Goal: Task Accomplishment & Management: Manage account settings

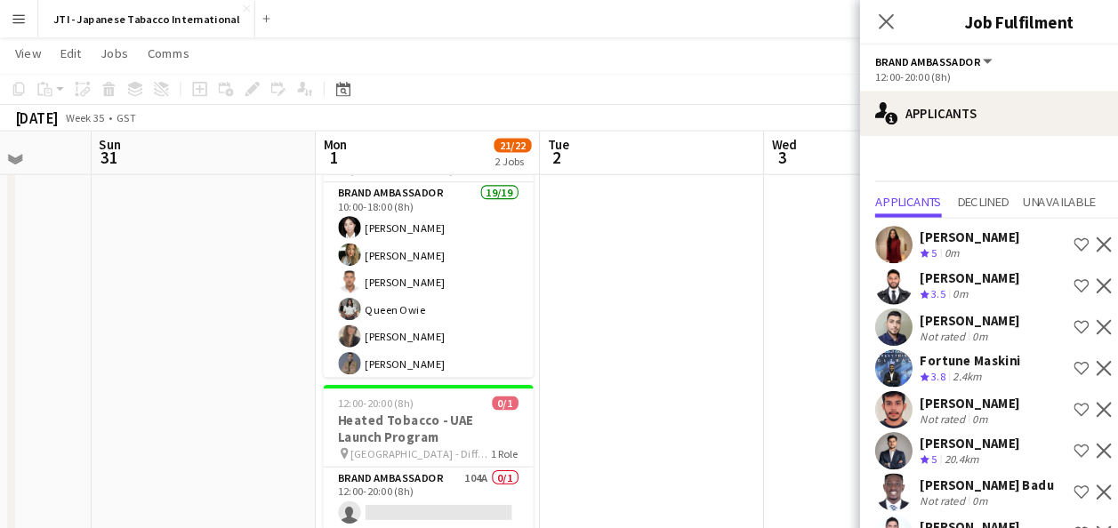
scroll to position [110, 0]
click at [1019, 312] on app-icon "Shortlist crew" at bounding box center [1026, 310] width 14 height 14
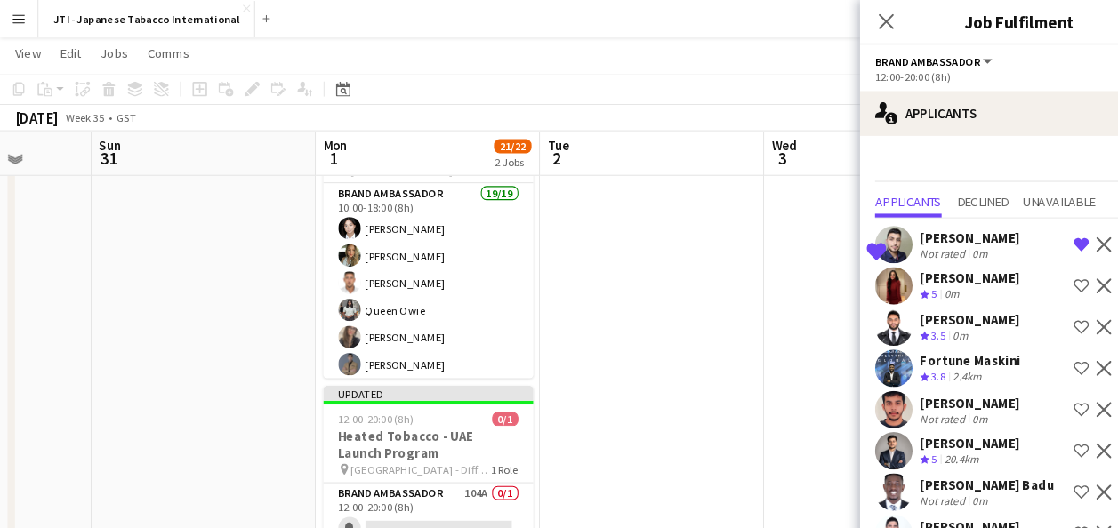
click at [1019, 269] on app-icon "Shortlist crew" at bounding box center [1026, 271] width 14 height 14
click at [929, 350] on div "2.4km" at bounding box center [917, 357] width 35 height 15
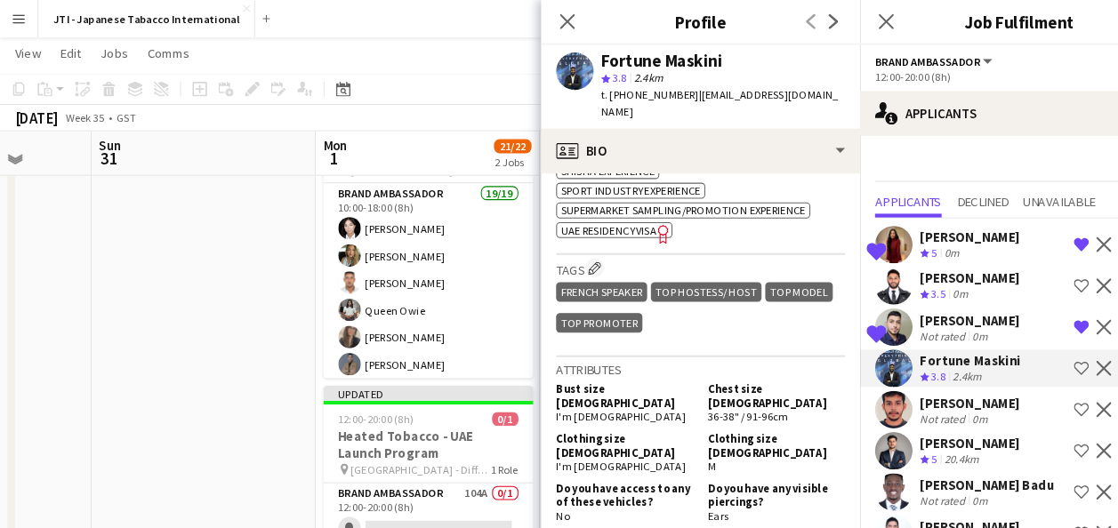
scroll to position [1400, 0]
click at [563, 212] on span "UAE Residency Visa" at bounding box center [577, 218] width 91 height 13
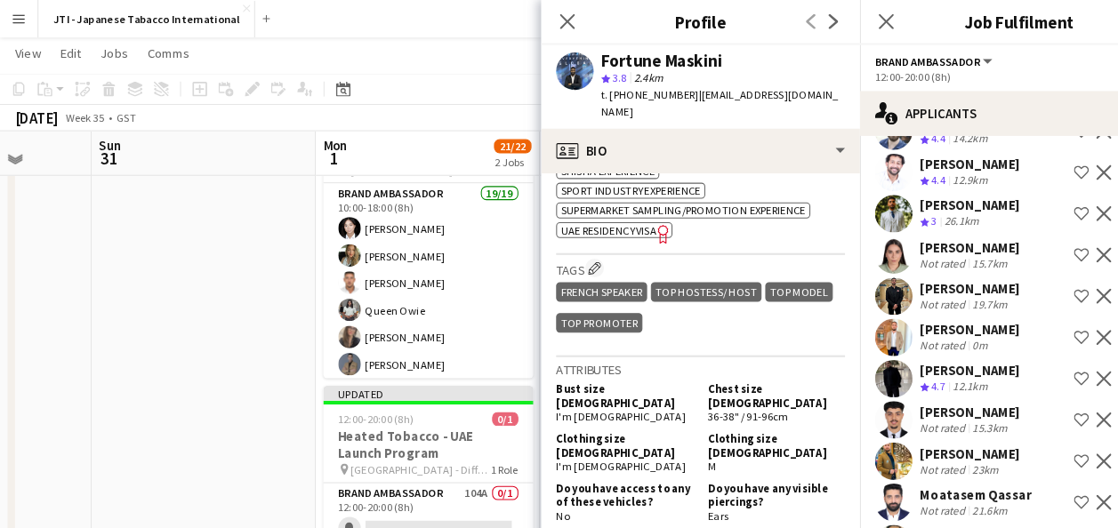
scroll to position [825, 0]
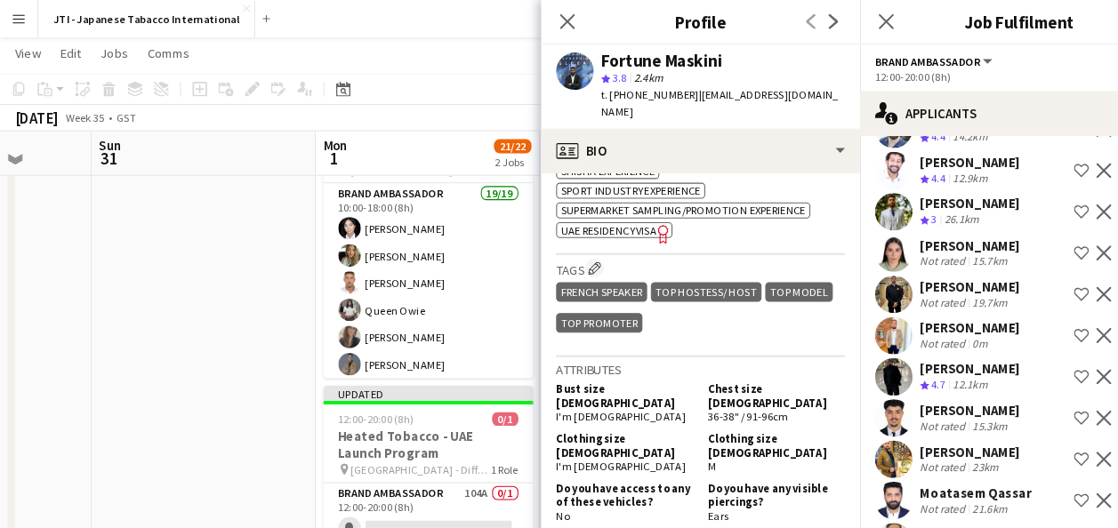
click at [913, 241] on div "[PERSON_NAME]" at bounding box center [920, 233] width 94 height 16
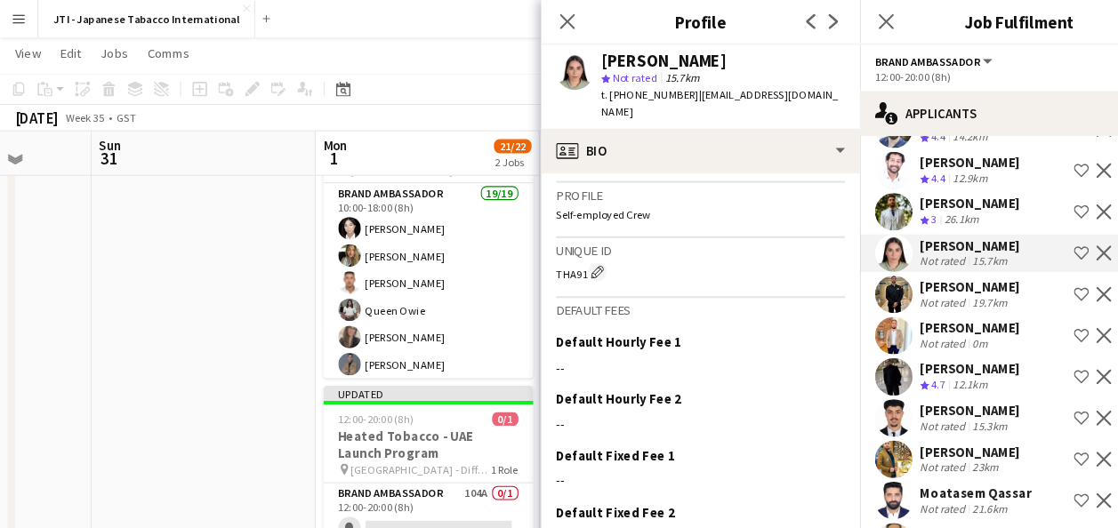
scroll to position [1680, 0]
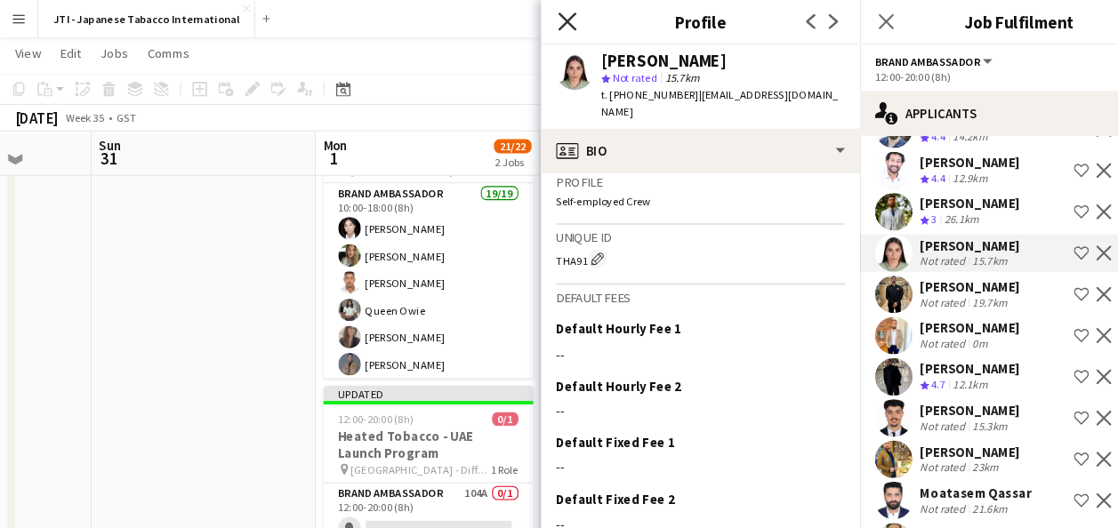
click at [530, 22] on icon "Close pop-in" at bounding box center [537, 20] width 17 height 17
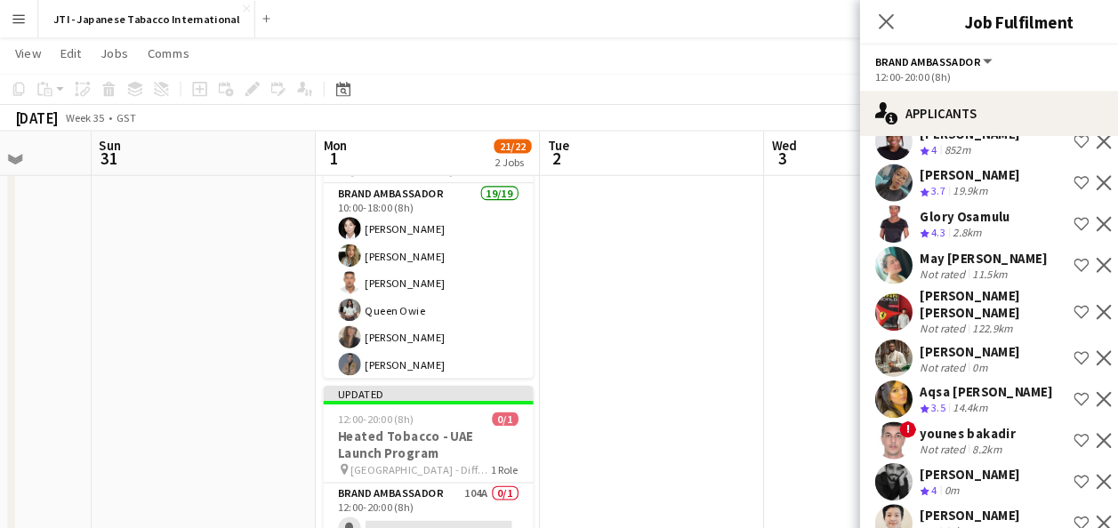
scroll to position [2005, 0]
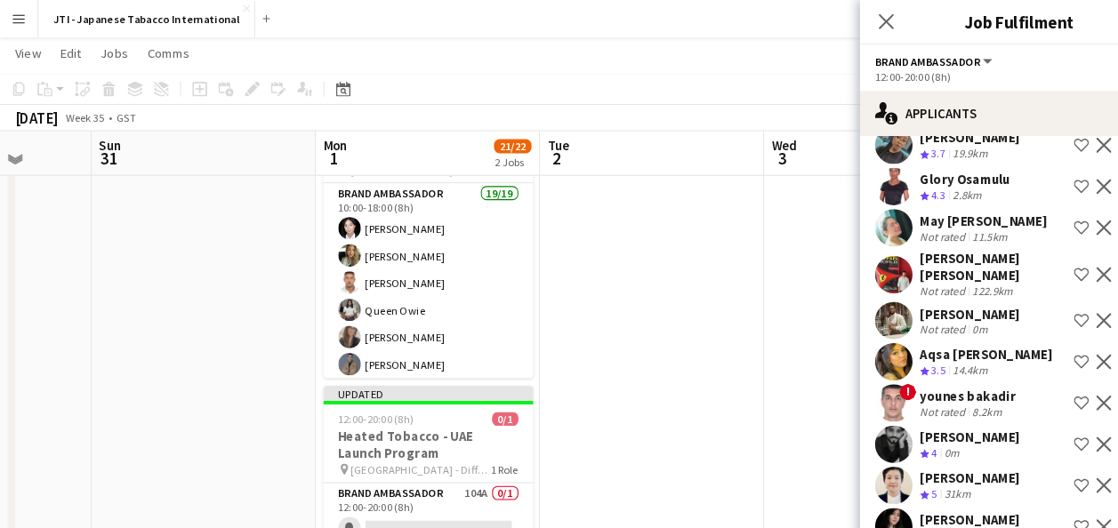
click at [908, 344] on div "14.4km" at bounding box center [920, 351] width 40 height 15
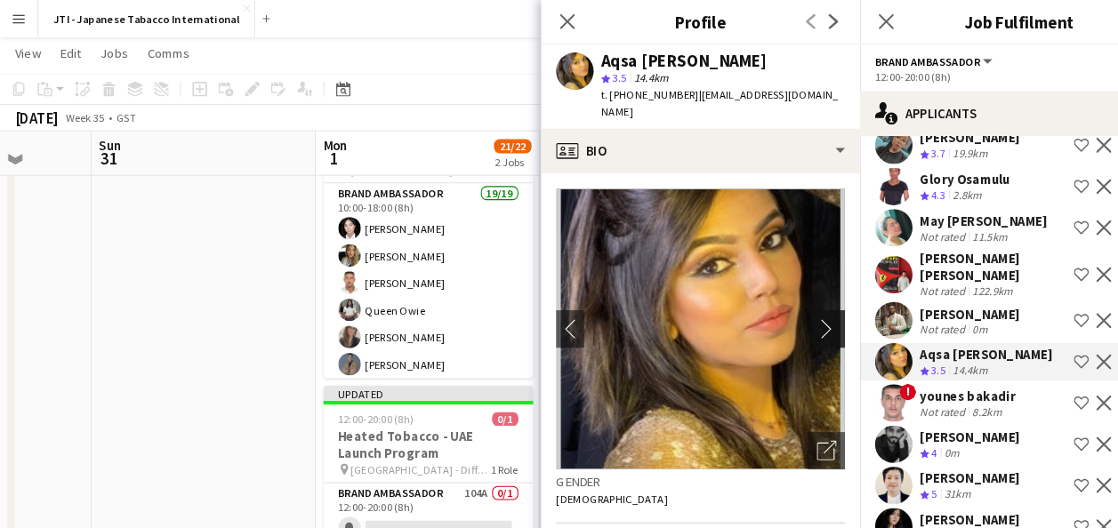
click at [770, 294] on button "chevron-right" at bounding box center [788, 312] width 36 height 36
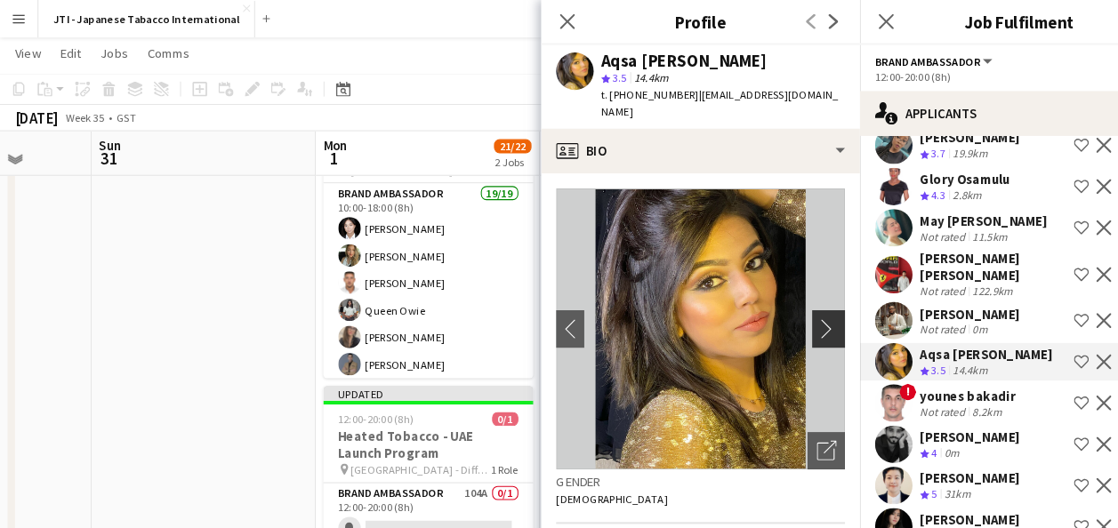
click at [770, 294] on button "chevron-right" at bounding box center [788, 312] width 36 height 36
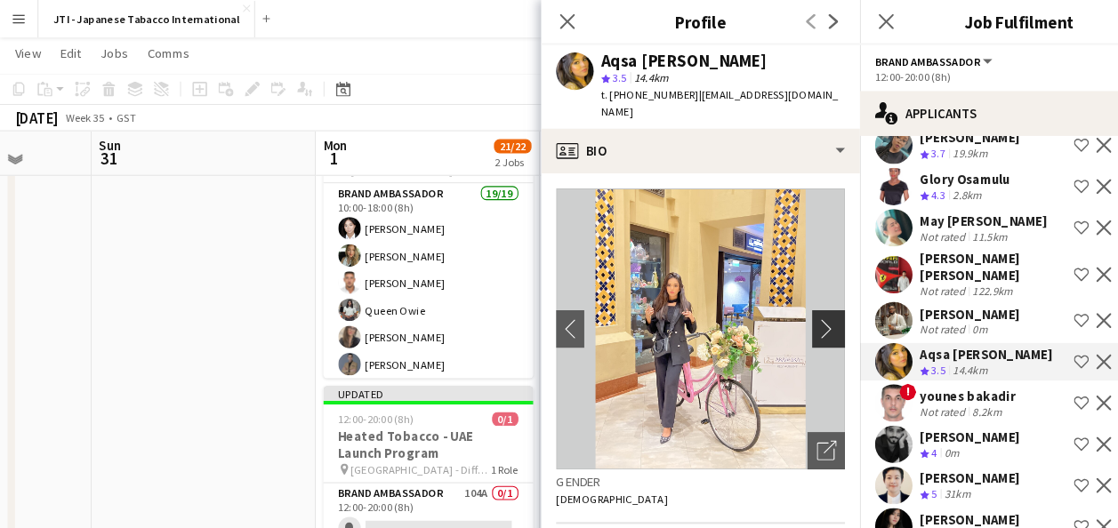
click at [775, 302] on app-icon "chevron-right" at bounding box center [789, 311] width 28 height 19
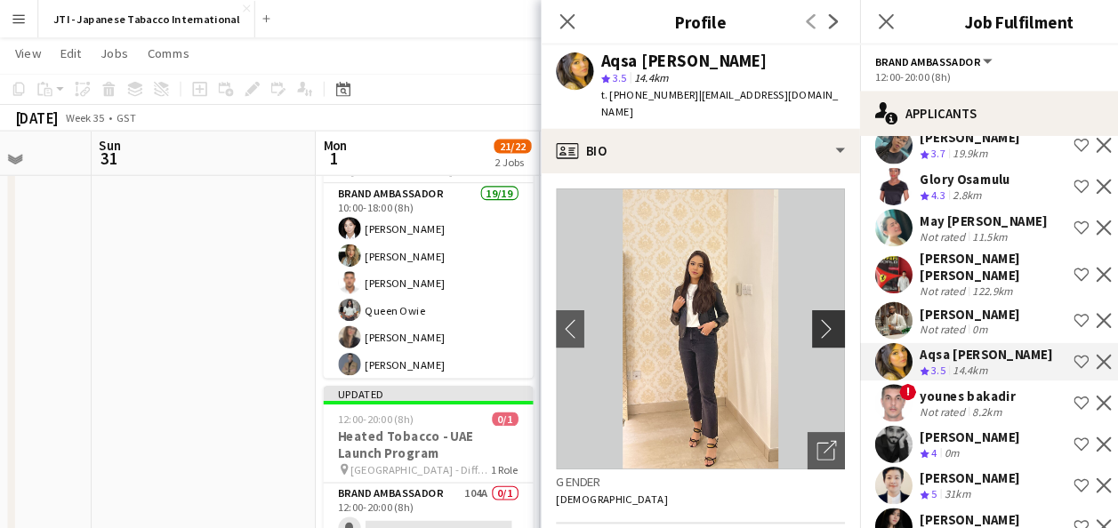
click at [775, 302] on app-icon "chevron-right" at bounding box center [789, 311] width 28 height 19
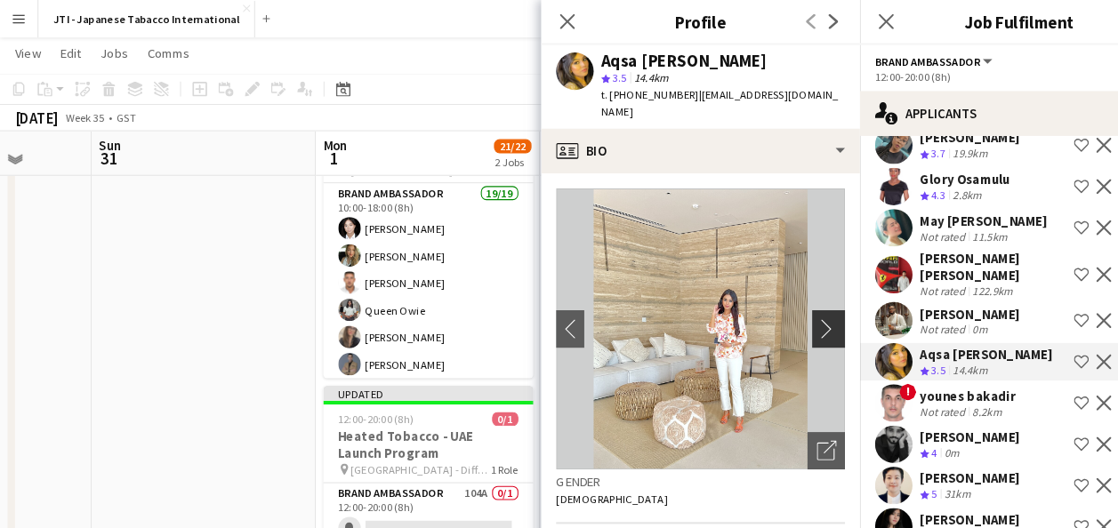
click at [775, 302] on app-icon "chevron-right" at bounding box center [789, 311] width 28 height 19
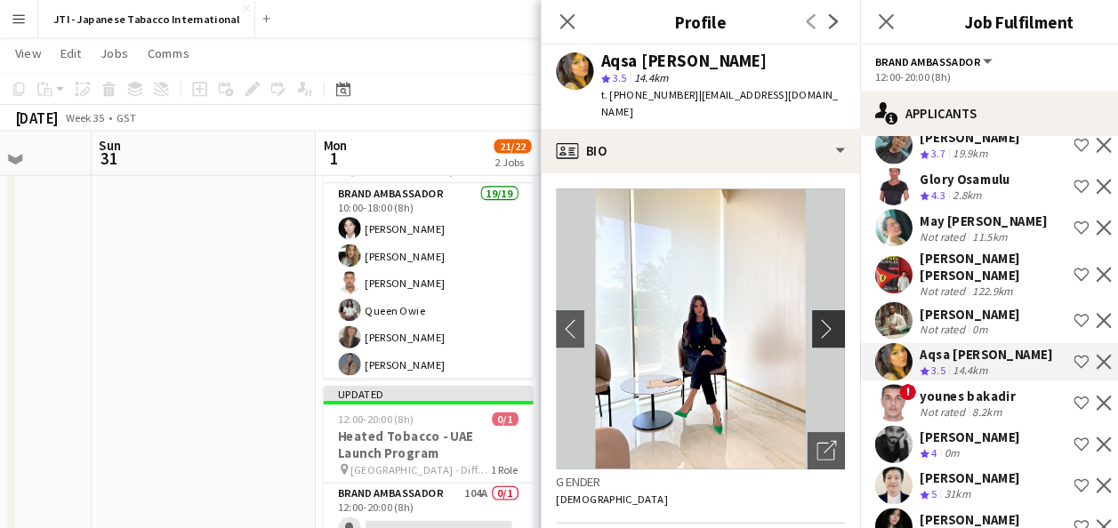
click at [775, 302] on app-icon "chevron-right" at bounding box center [789, 311] width 28 height 19
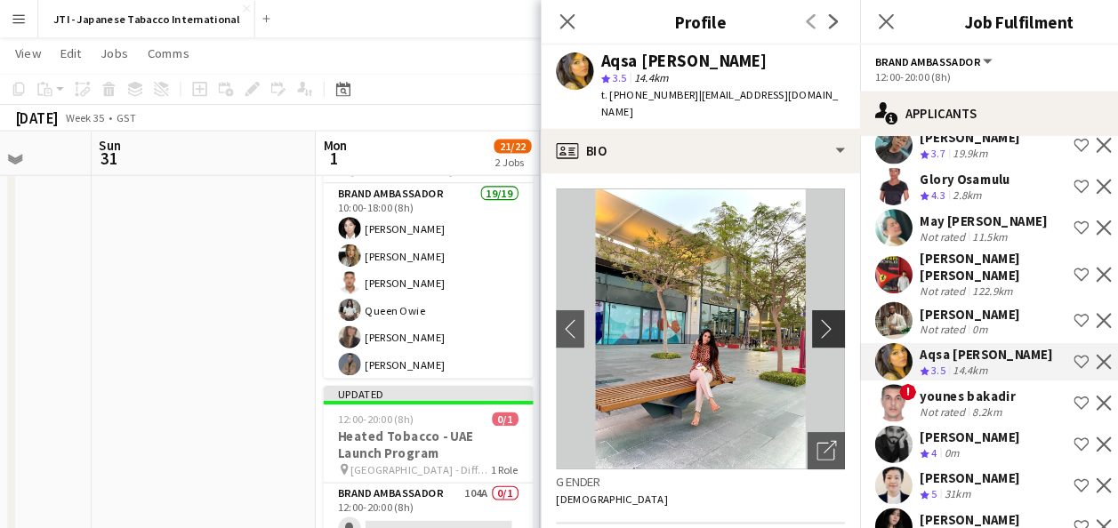
click at [775, 302] on app-icon "chevron-right" at bounding box center [789, 311] width 28 height 19
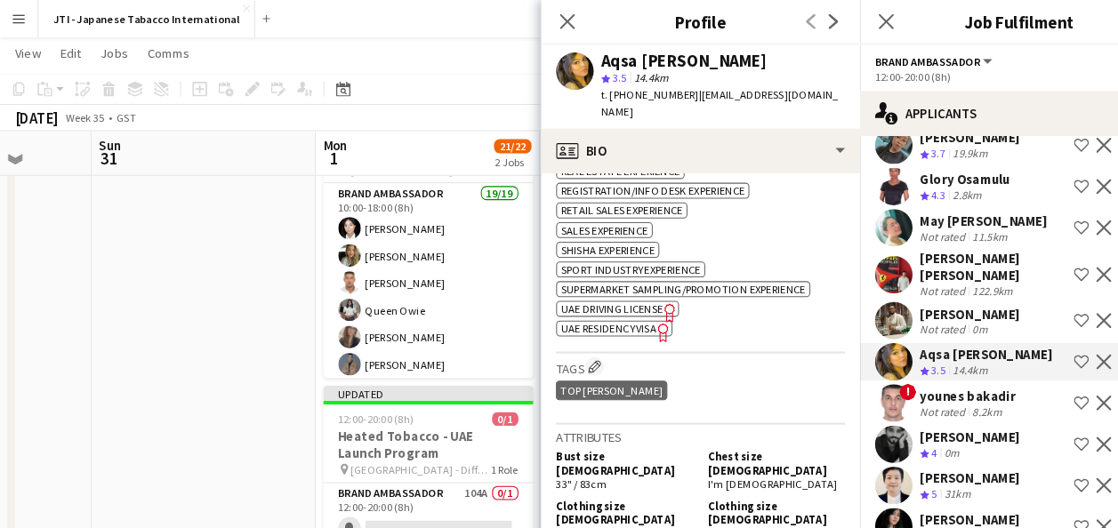
scroll to position [1310, 0]
click at [602, 304] on span "UAE Residency Visa" at bounding box center [577, 310] width 91 height 13
click at [542, 24] on icon at bounding box center [537, 20] width 17 height 17
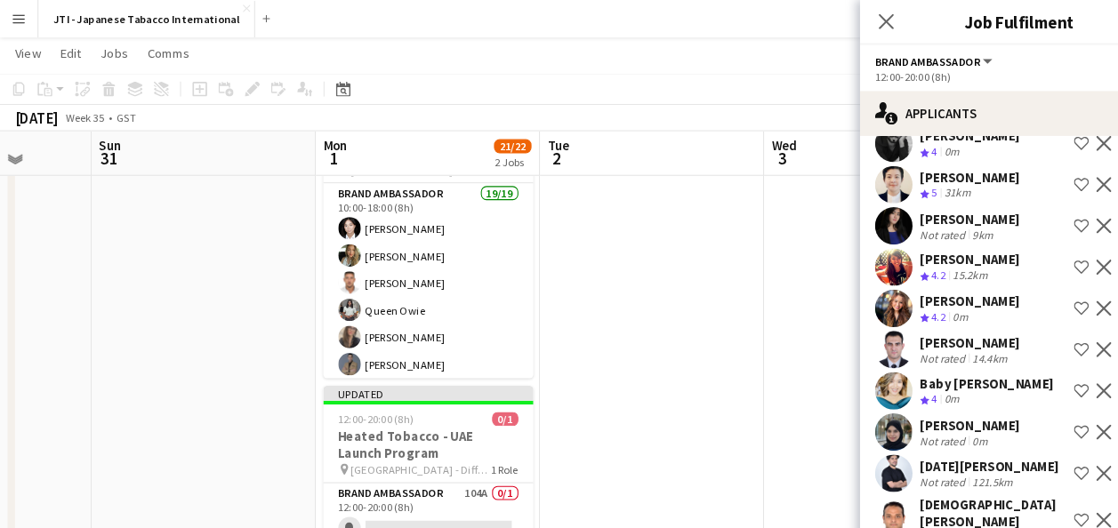
scroll to position [2310, 0]
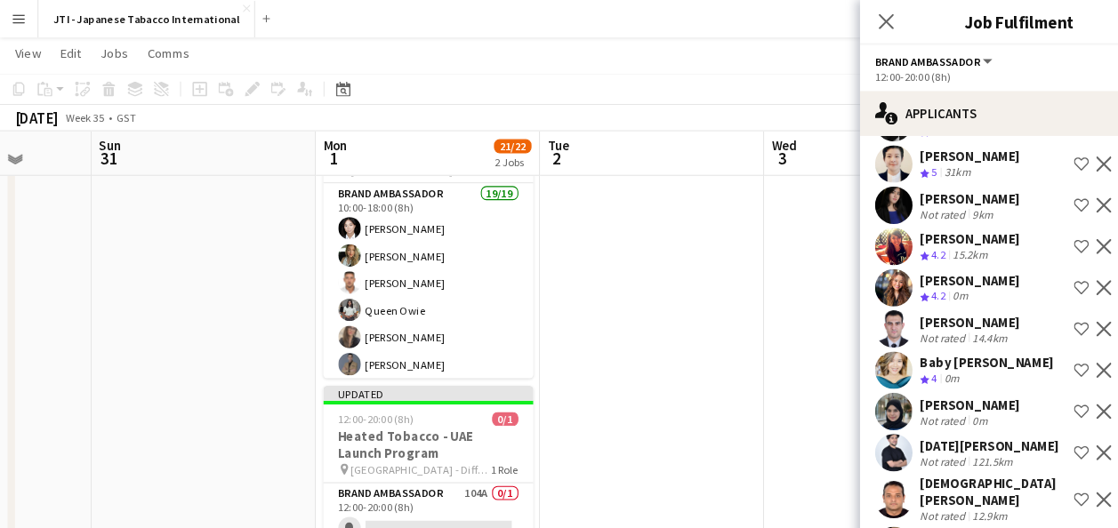
click at [896, 235] on span "4.2" at bounding box center [889, 241] width 13 height 13
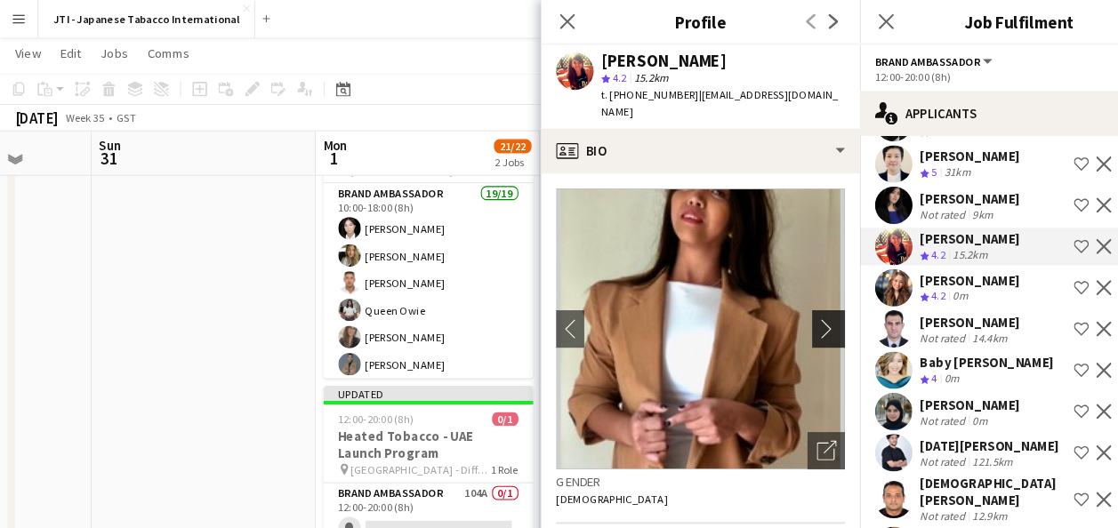
click at [775, 302] on app-icon "chevron-right" at bounding box center [789, 311] width 28 height 19
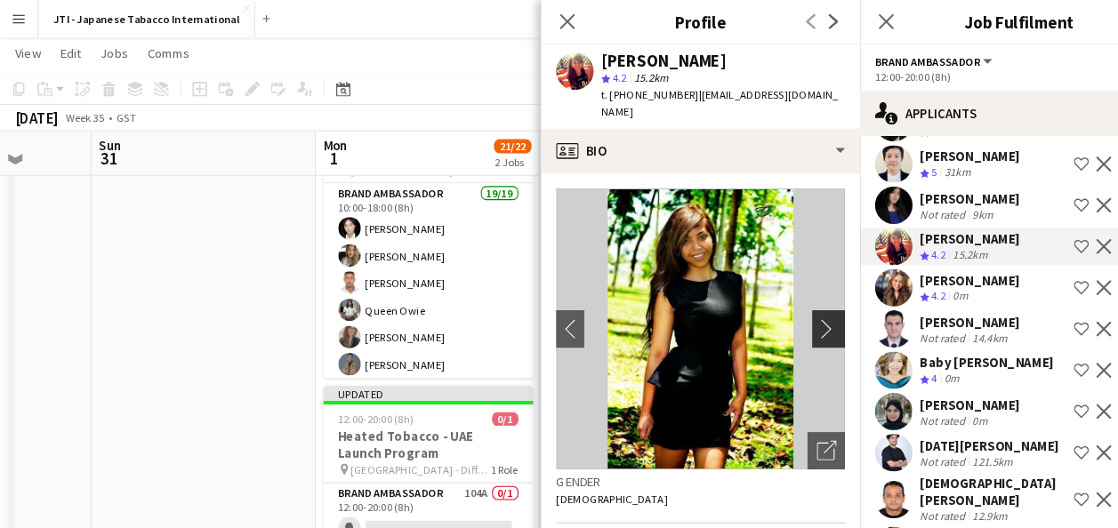
click at [775, 302] on app-icon "chevron-right" at bounding box center [789, 311] width 28 height 19
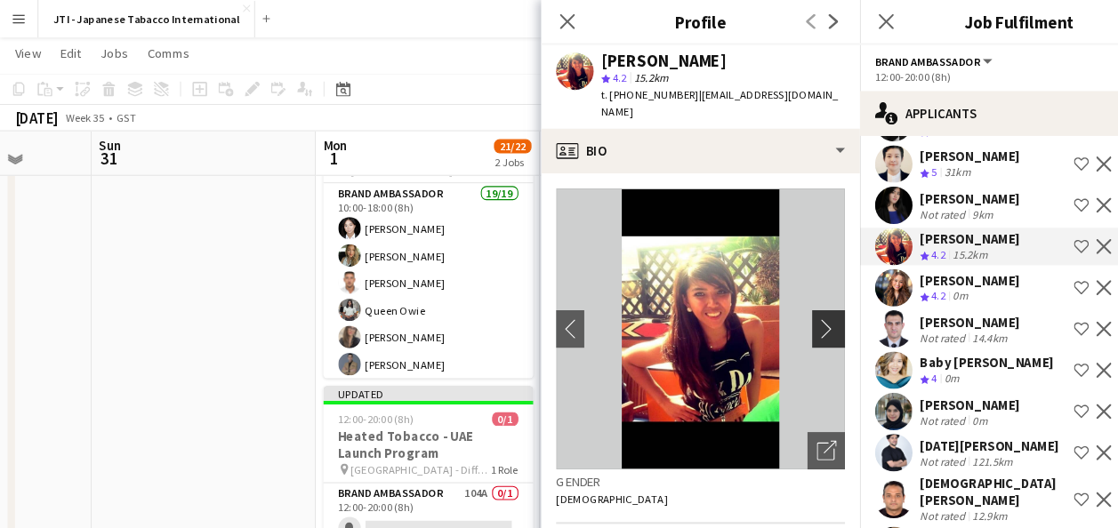
click at [775, 302] on app-icon "chevron-right" at bounding box center [789, 311] width 28 height 19
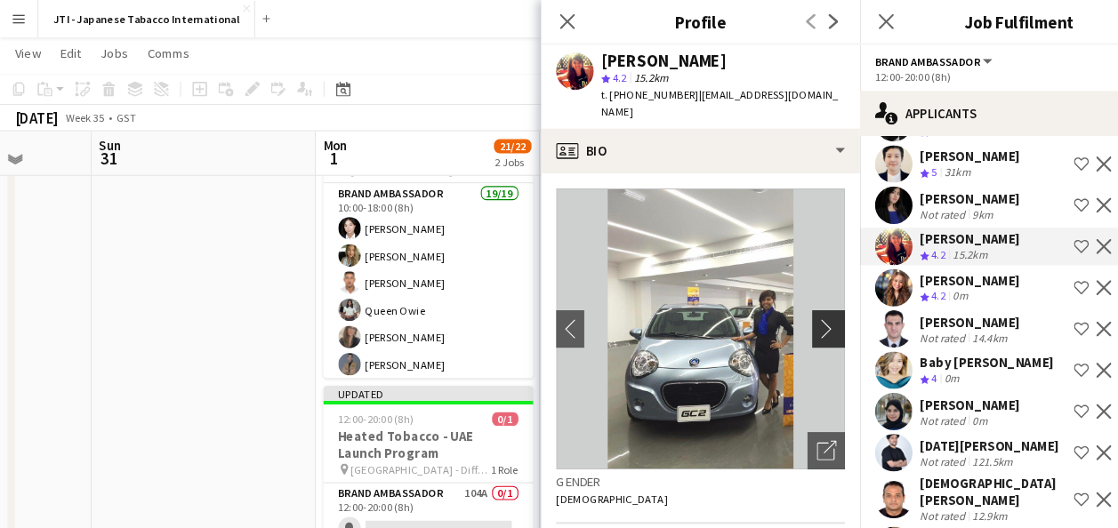
click at [775, 302] on app-icon "chevron-right" at bounding box center [789, 311] width 28 height 19
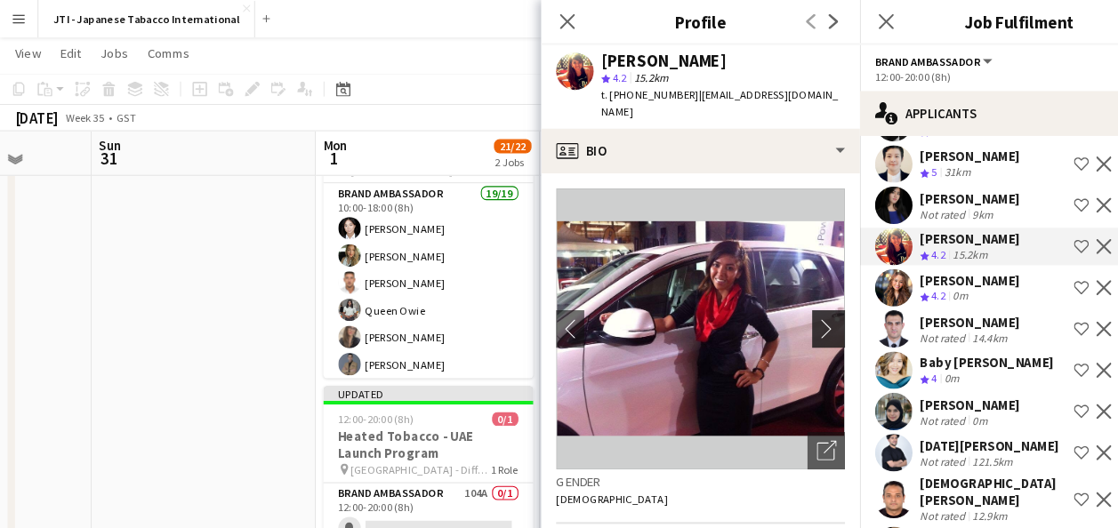
click at [775, 302] on app-icon "chevron-right" at bounding box center [789, 311] width 28 height 19
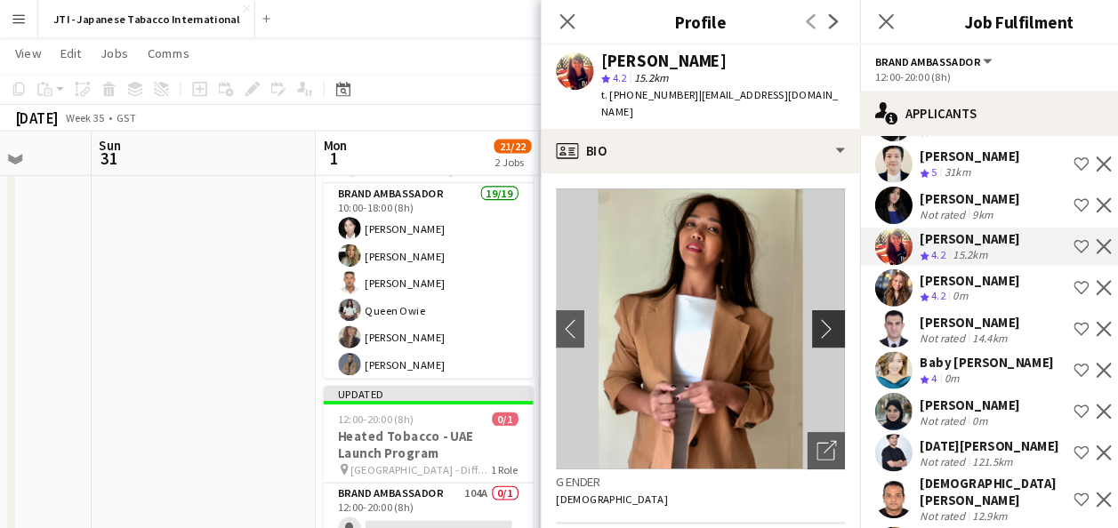
click at [775, 302] on app-icon "chevron-right" at bounding box center [789, 311] width 28 height 19
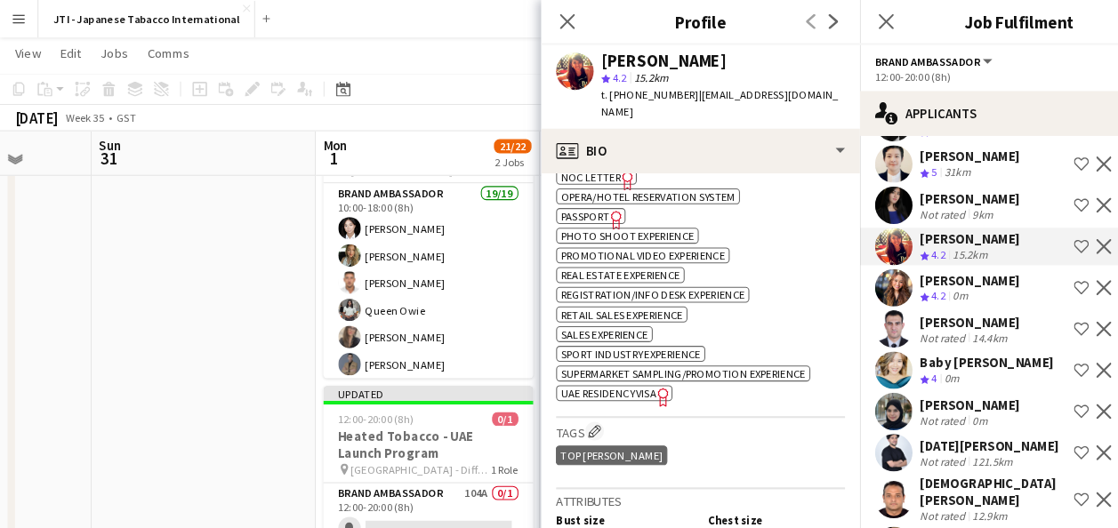
scroll to position [1376, 0]
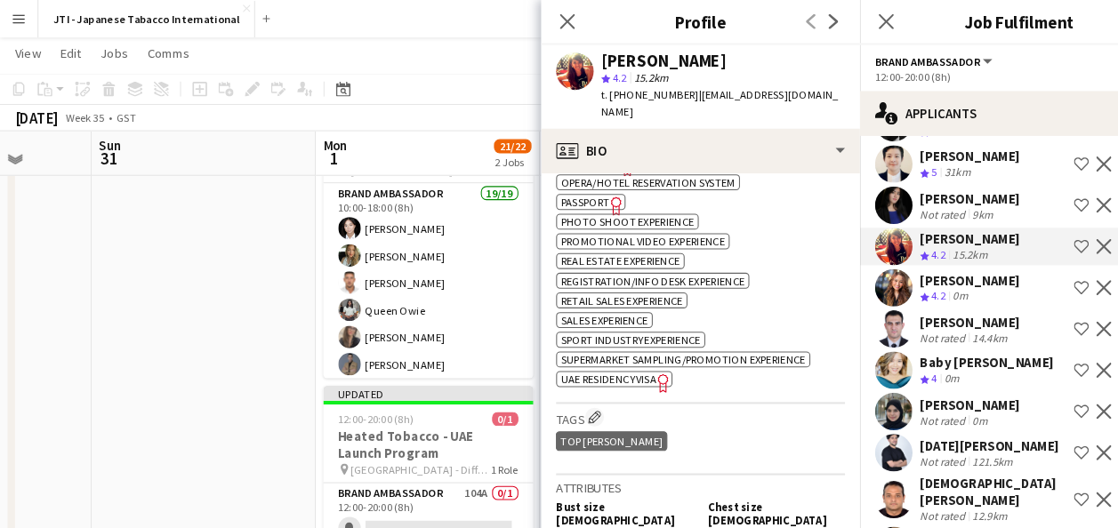
click at [912, 352] on div "0m" at bounding box center [902, 359] width 21 height 15
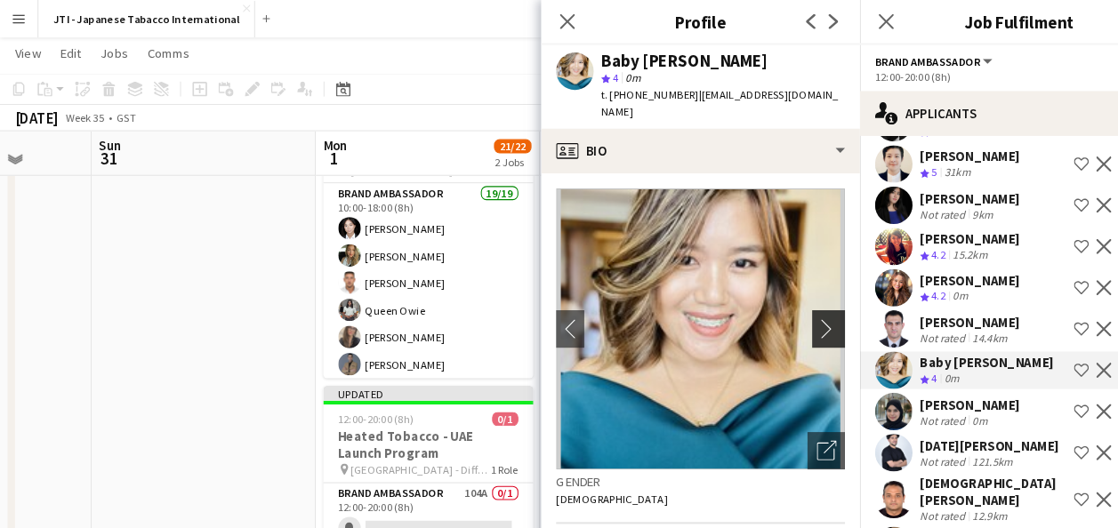
click at [775, 313] on app-icon "chevron-right" at bounding box center [789, 311] width 28 height 19
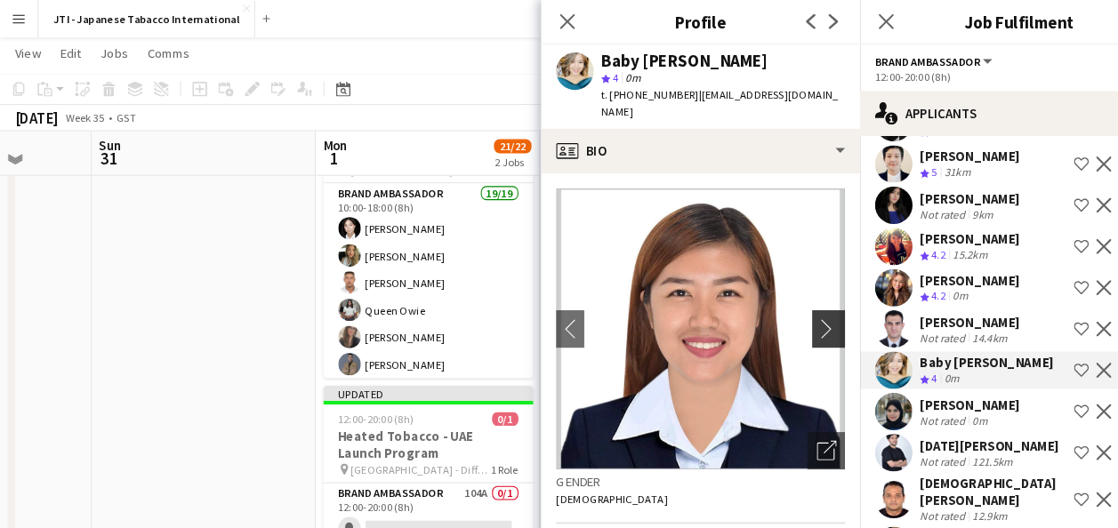
click at [775, 313] on app-icon "chevron-right" at bounding box center [789, 311] width 28 height 19
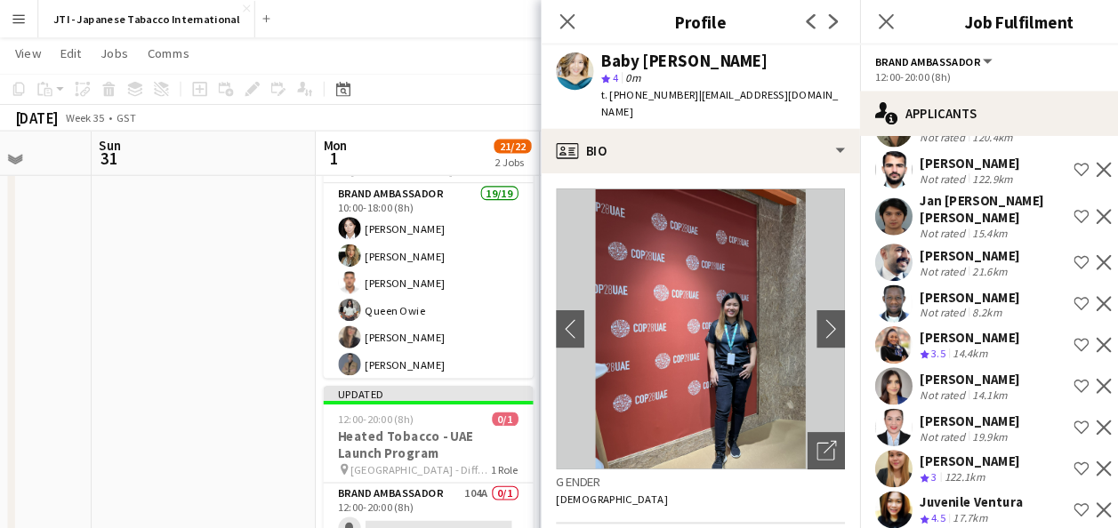
scroll to position [2823, 0]
click at [906, 352] on div "[PERSON_NAME]" at bounding box center [920, 360] width 94 height 16
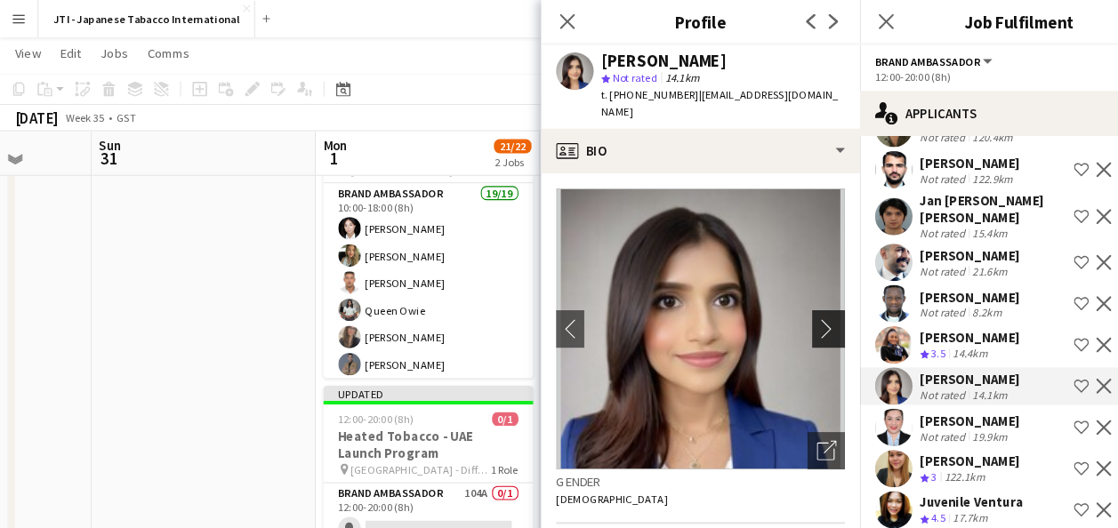
click at [775, 302] on app-icon "chevron-right" at bounding box center [789, 311] width 28 height 19
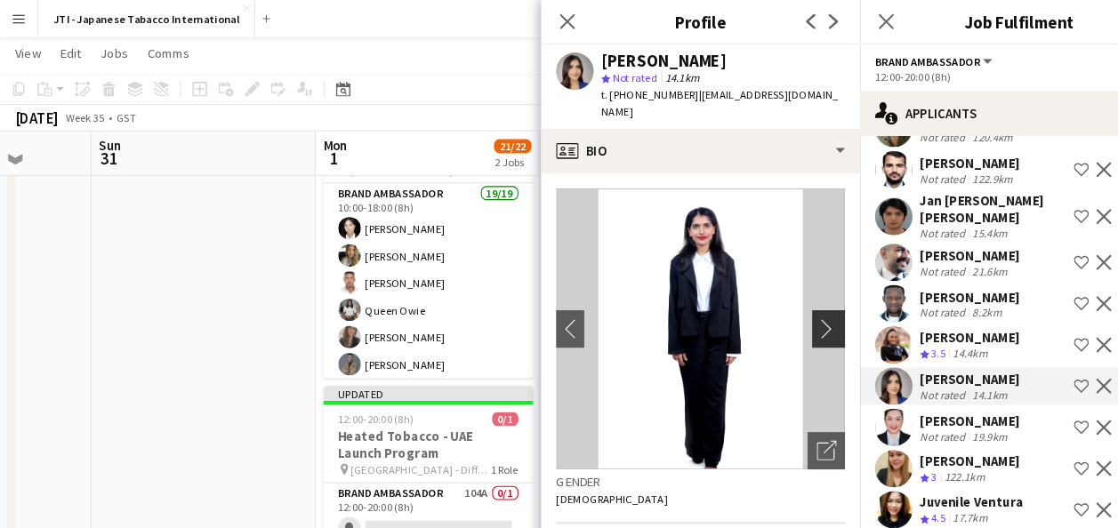
click at [775, 302] on app-icon "chevron-right" at bounding box center [789, 311] width 28 height 19
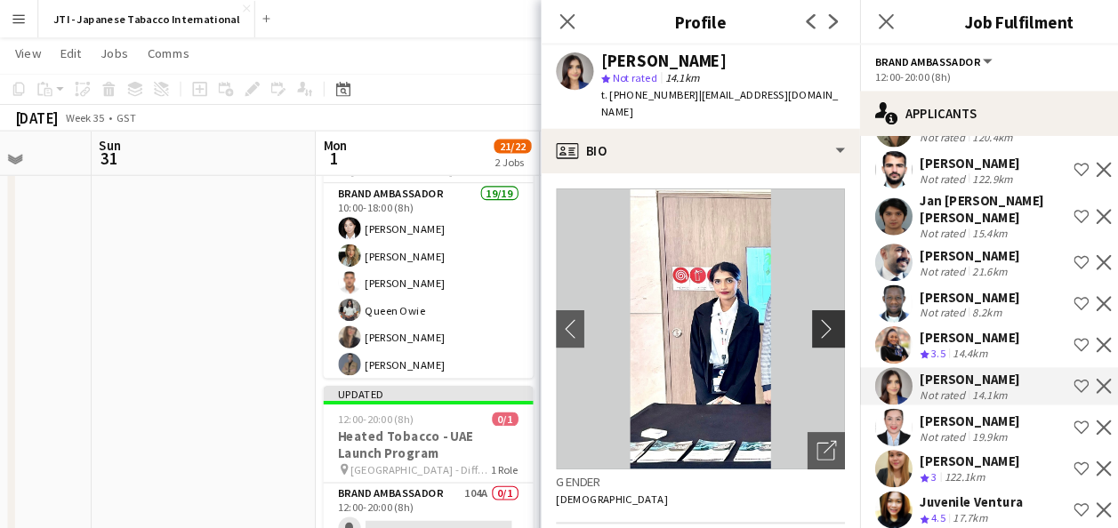
click at [775, 302] on app-icon "chevron-right" at bounding box center [789, 311] width 28 height 19
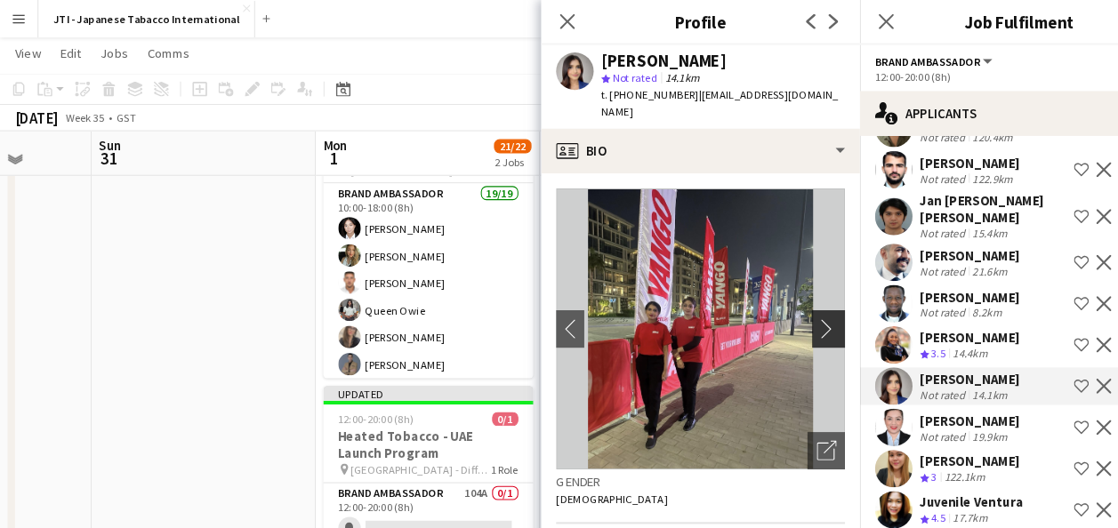
click at [775, 302] on app-icon "chevron-right" at bounding box center [789, 311] width 28 height 19
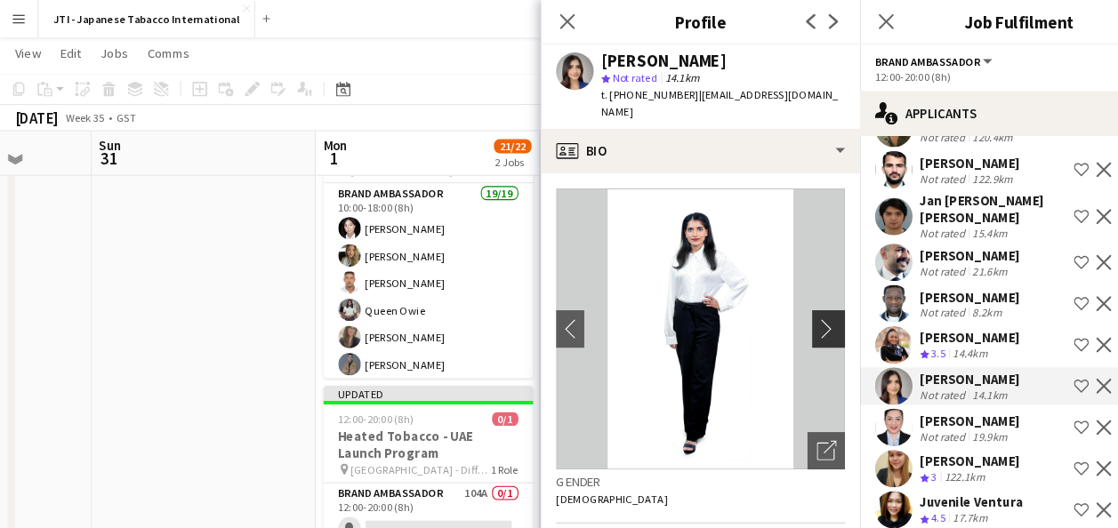
click at [775, 302] on app-icon "chevron-right" at bounding box center [789, 311] width 28 height 19
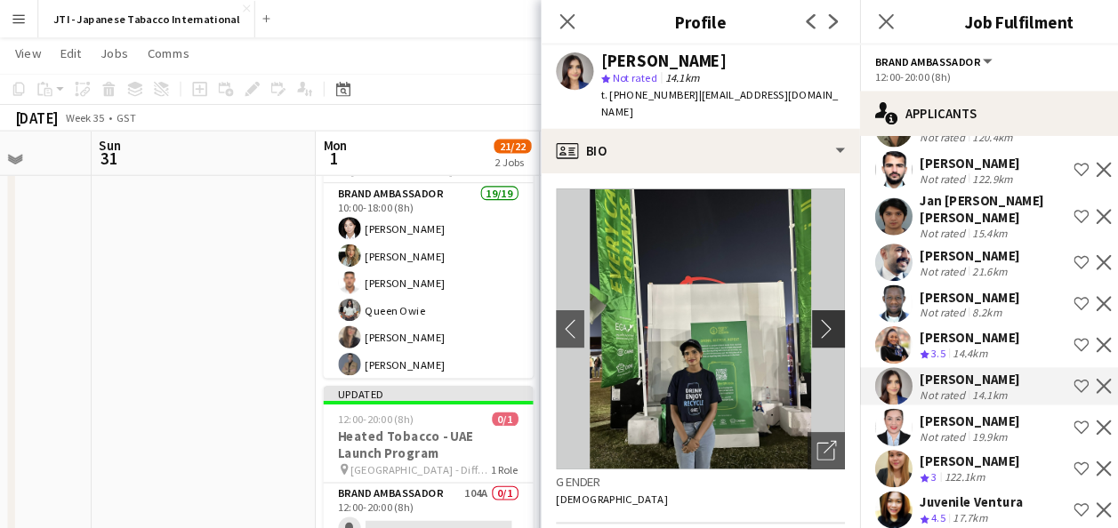
click at [775, 302] on app-icon "chevron-right" at bounding box center [789, 311] width 28 height 19
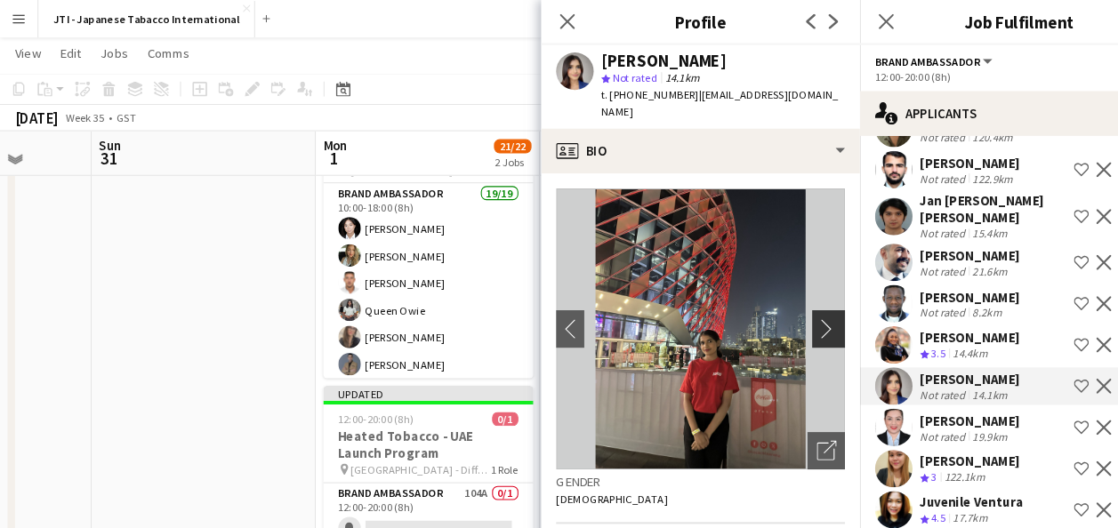
click at [775, 302] on app-icon "chevron-right" at bounding box center [789, 311] width 28 height 19
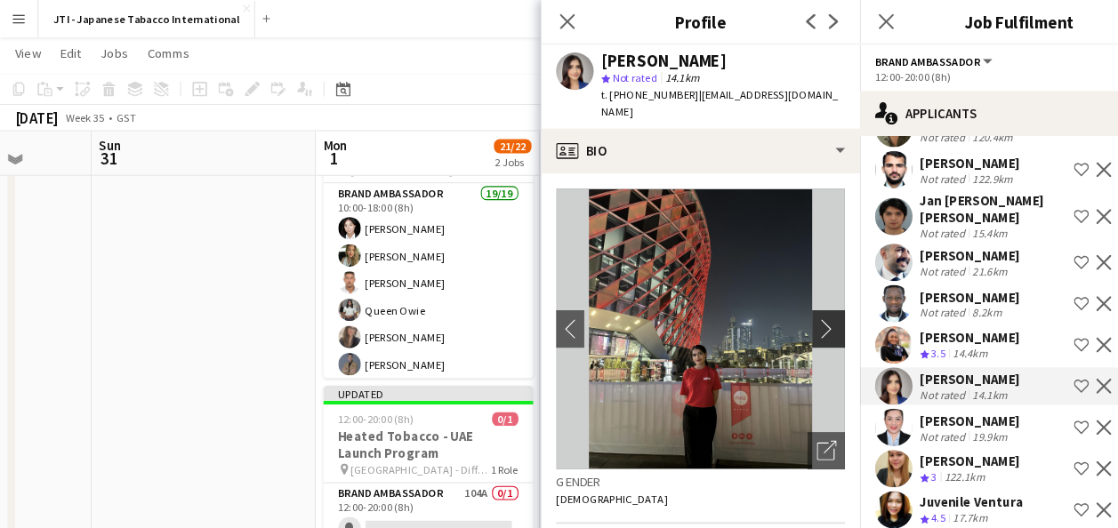
click at [775, 302] on app-icon "chevron-right" at bounding box center [789, 311] width 28 height 19
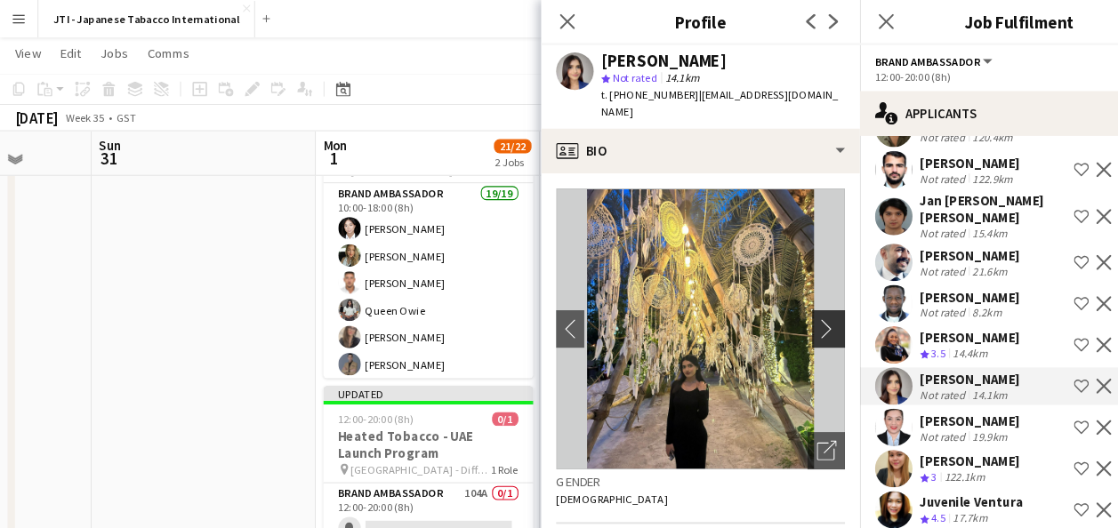
click at [775, 302] on app-icon "chevron-right" at bounding box center [789, 311] width 28 height 19
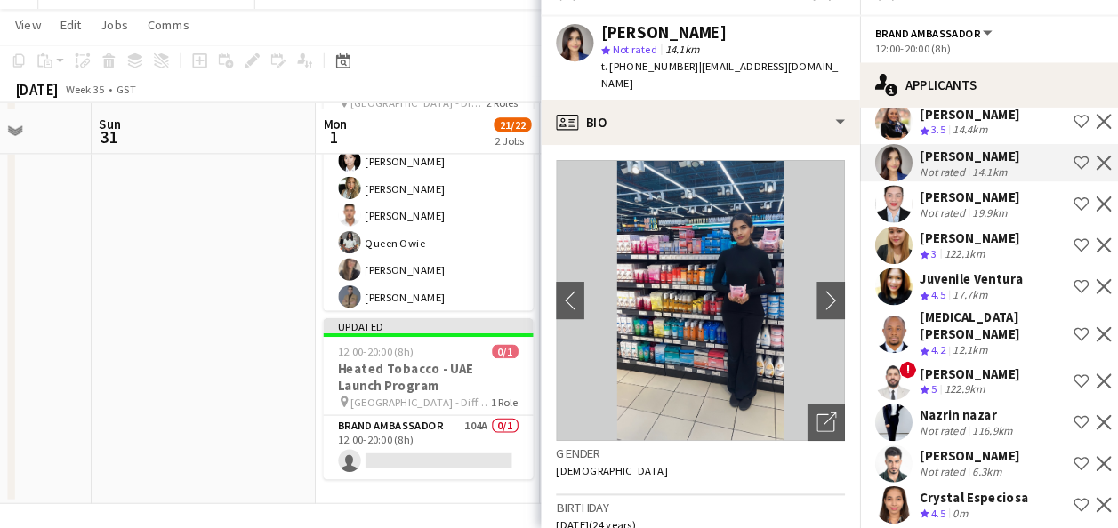
scroll to position [154, 0]
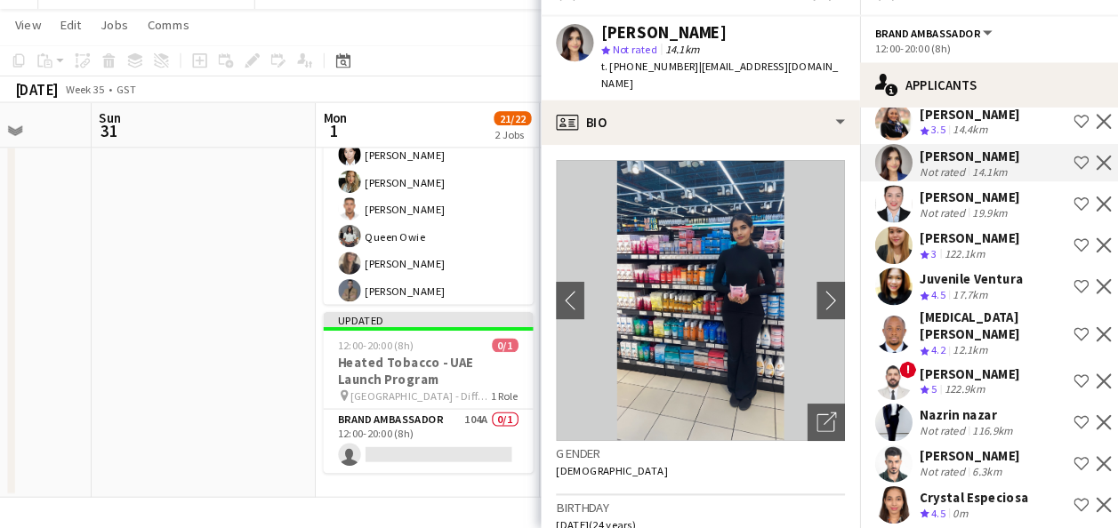
click at [472, 44] on app-page-menu "View Day view expanded Day view collapsed Month view Date picker Jump to [DATE]…" at bounding box center [559, 53] width 1118 height 34
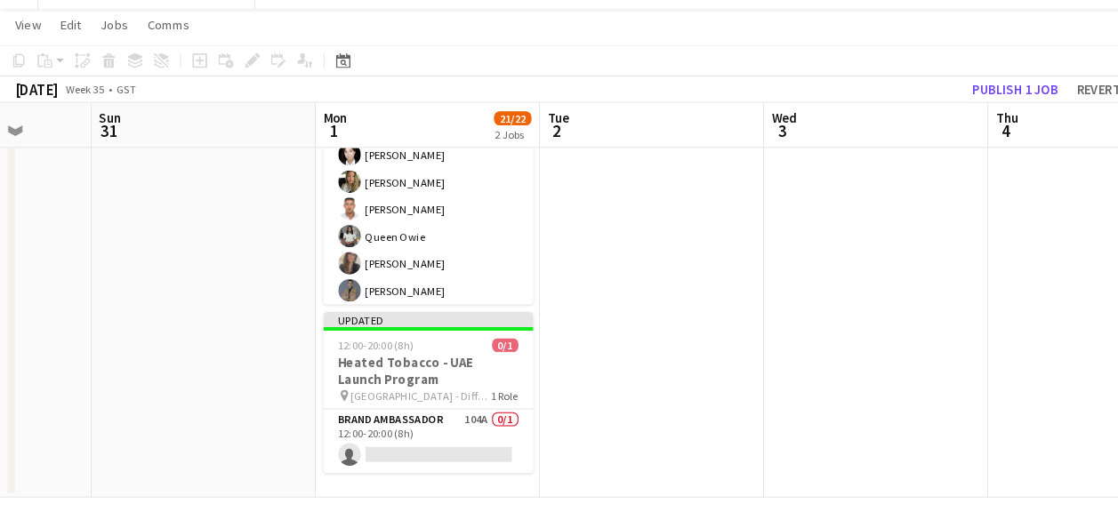
scroll to position [0, 0]
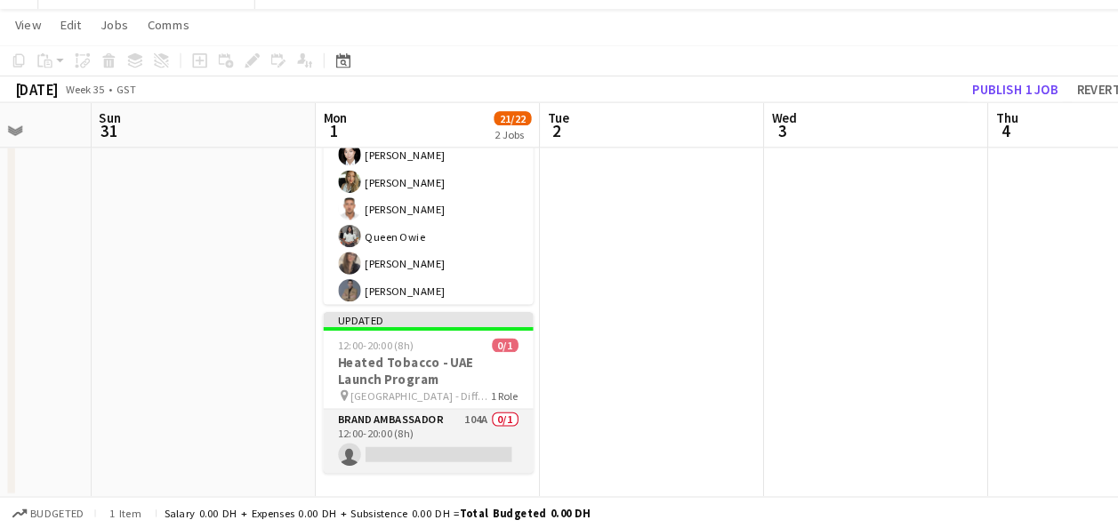
click at [410, 431] on app-card-role "Brand Ambassador 104A 0/1 12:00-20:00 (8h) single-neutral-actions" at bounding box center [406, 445] width 199 height 60
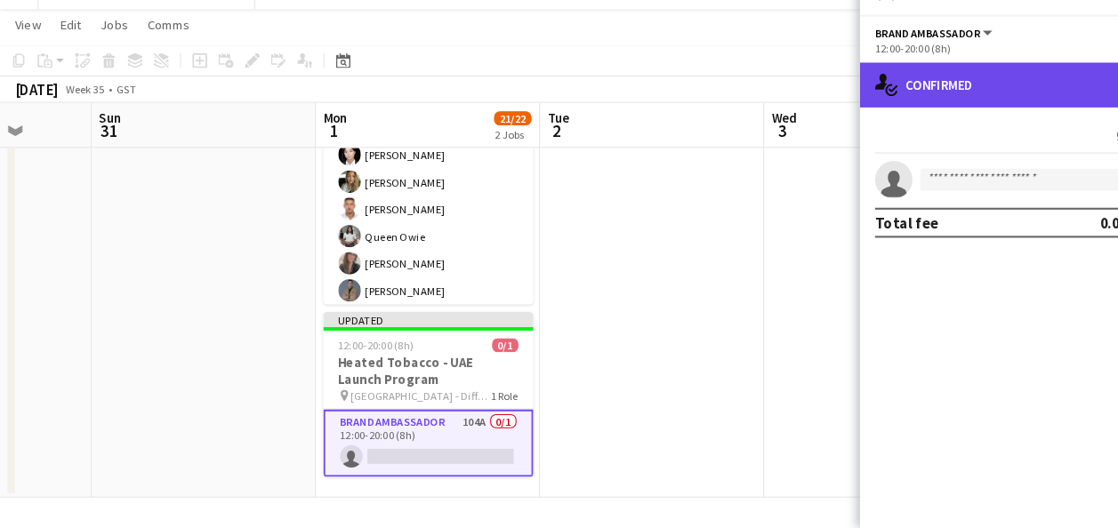
click at [923, 101] on div "single-neutral-actions-check-2 Confirmed" at bounding box center [967, 107] width 302 height 43
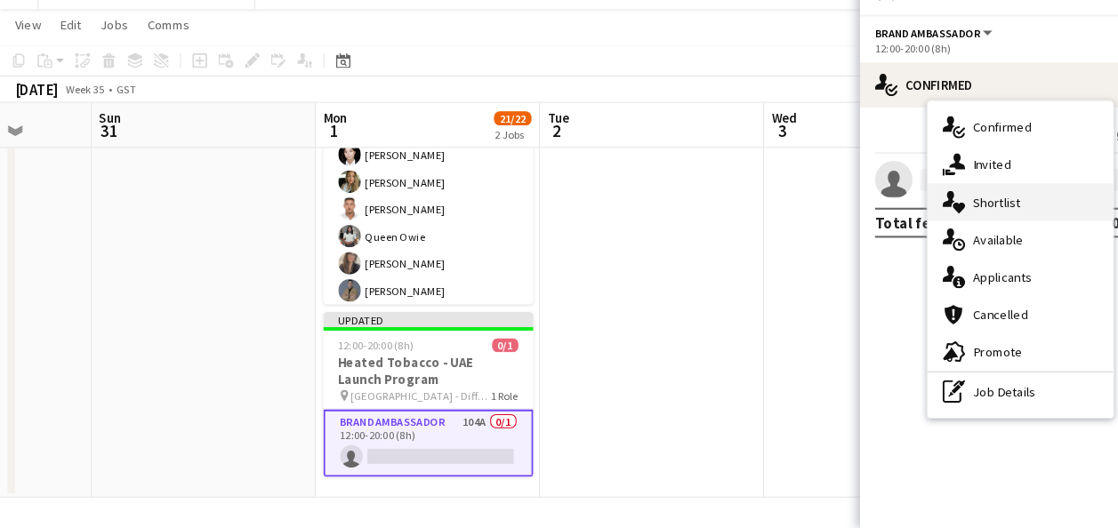
click at [962, 222] on div "single-neutral-actions-heart Shortlist" at bounding box center [968, 219] width 176 height 36
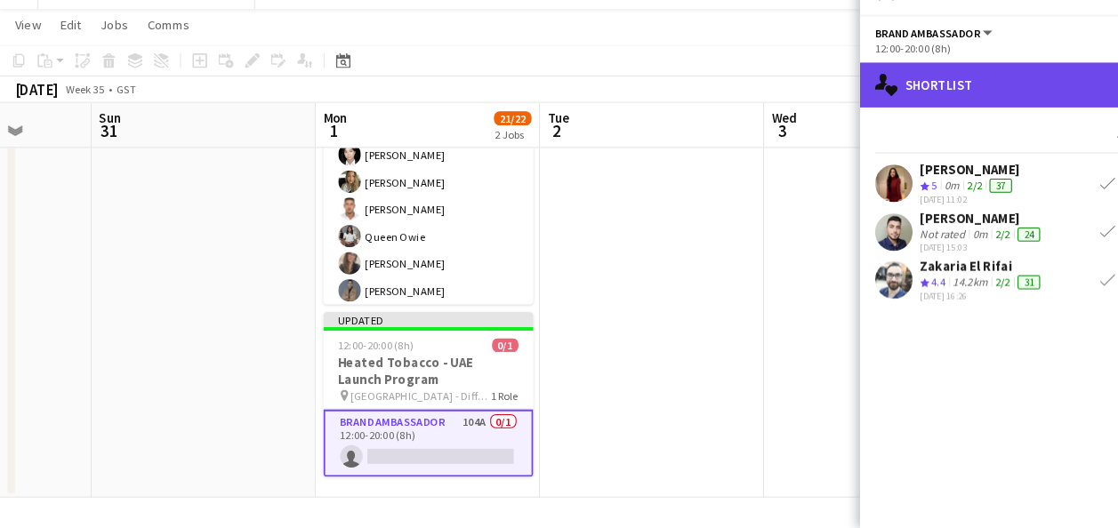
click at [913, 103] on div "single-neutral-actions-heart Shortlist" at bounding box center [967, 107] width 302 height 43
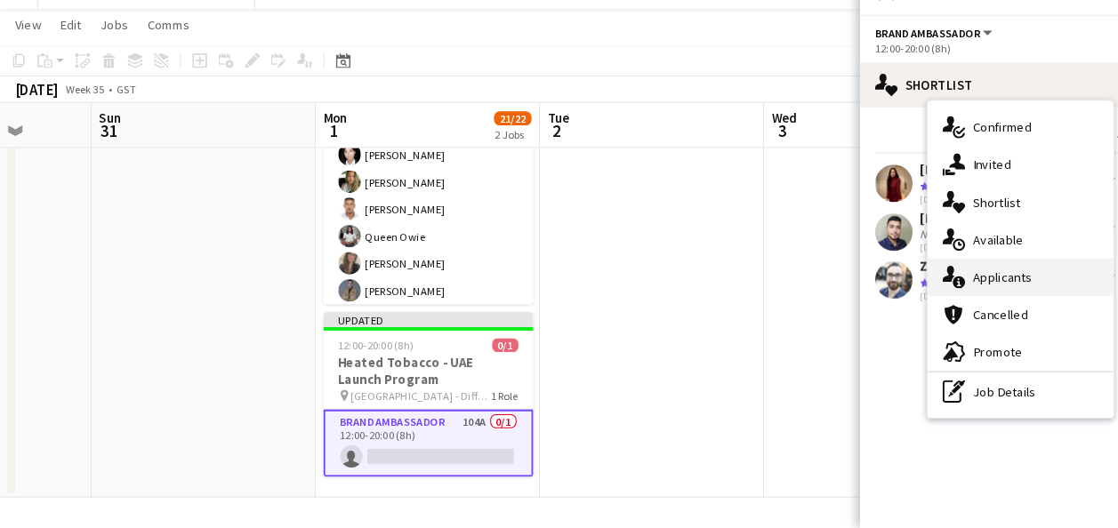
click at [946, 295] on div "single-neutral-actions-information Applicants" at bounding box center [968, 290] width 176 height 36
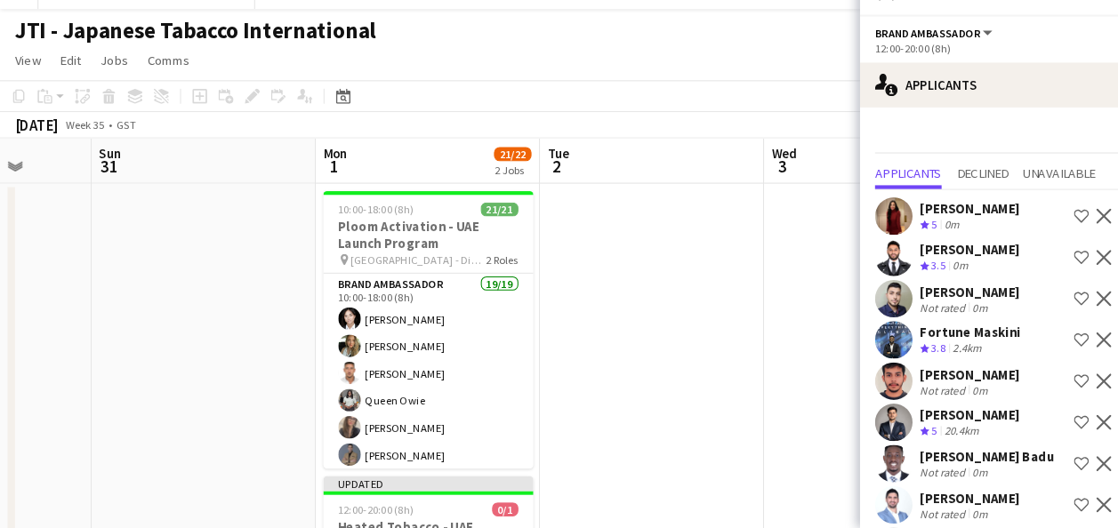
click at [1019, 234] on app-icon "Shortlist crew" at bounding box center [1026, 232] width 14 height 14
click at [1019, 310] on app-icon "Shortlist crew" at bounding box center [1026, 310] width 14 height 14
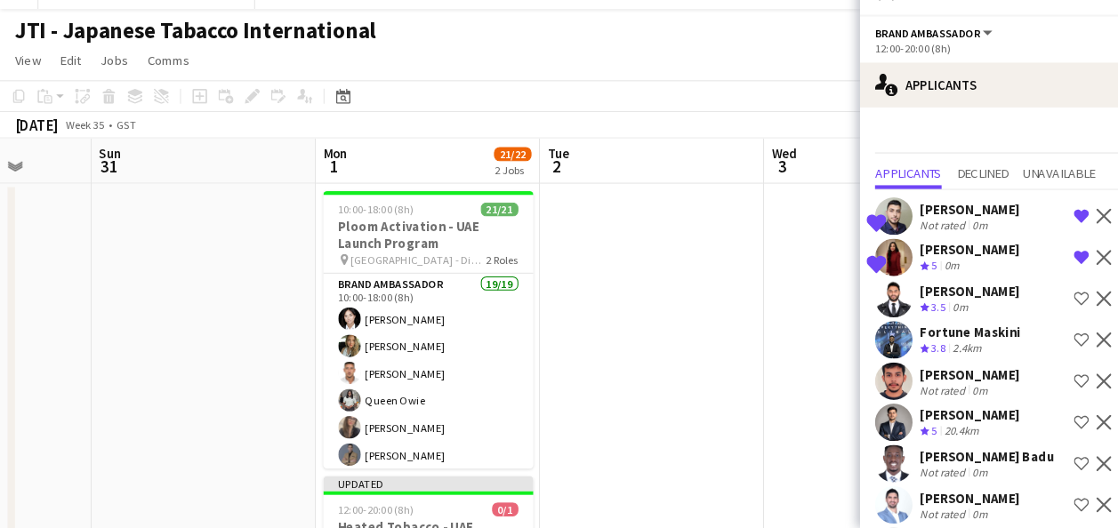
click at [1019, 348] on app-icon "Shortlist crew" at bounding box center [1026, 349] width 14 height 14
click at [1019, 230] on app-icon "Remove crew from shortlist" at bounding box center [1026, 232] width 14 height 14
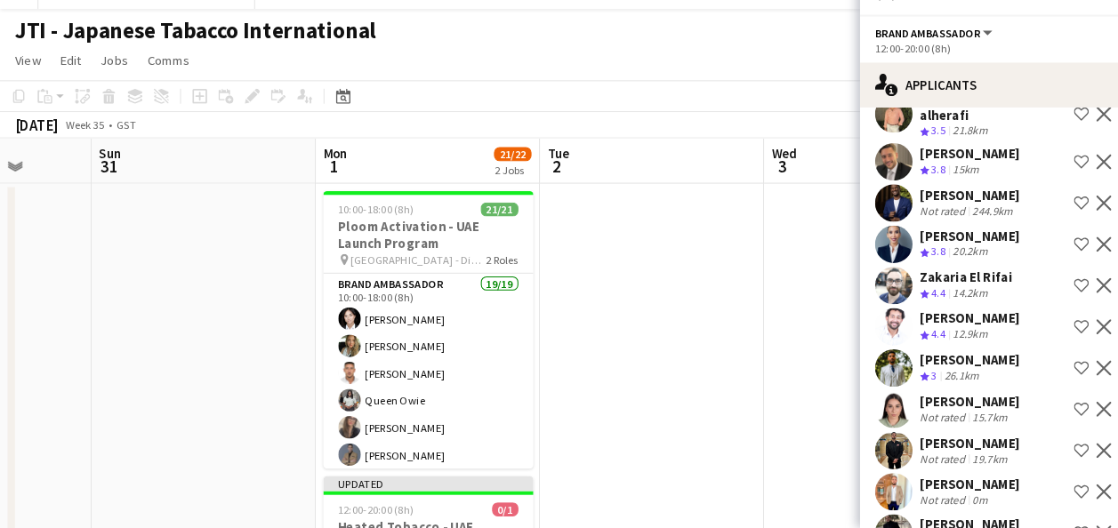
scroll to position [652, 0]
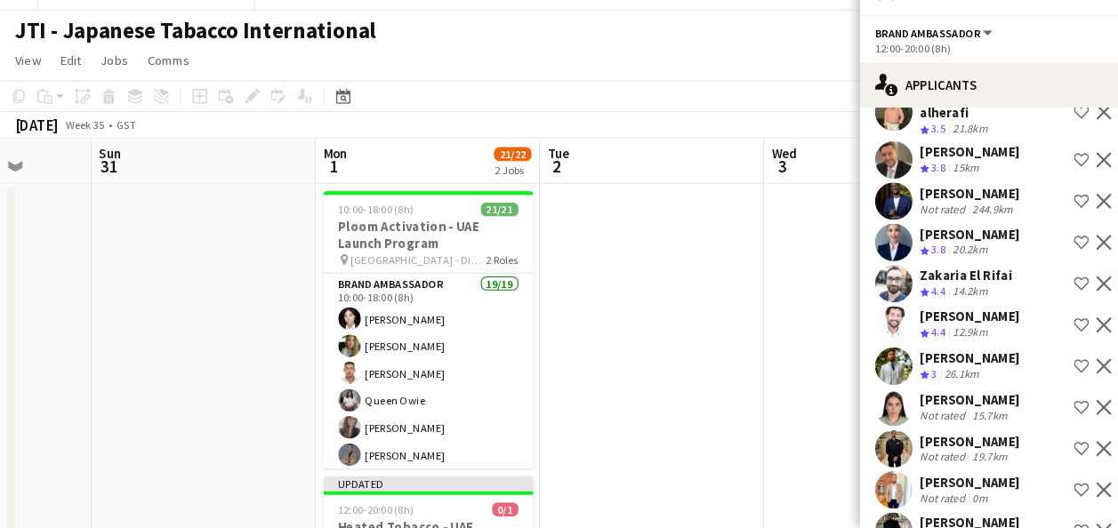
click at [1019, 303] on app-icon "Shortlist crew" at bounding box center [1026, 296] width 14 height 14
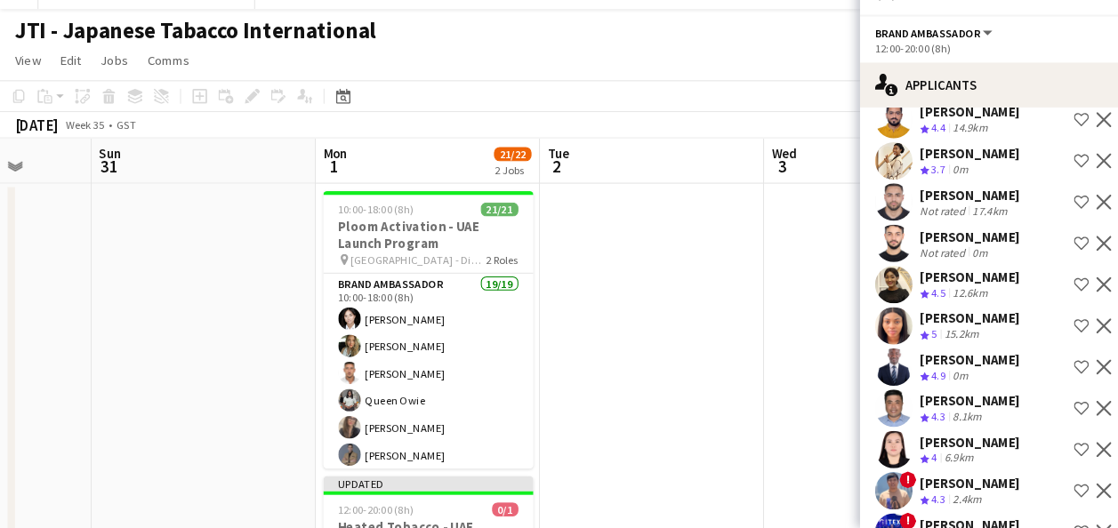
scroll to position [1494, 0]
click at [905, 320] on div "[PERSON_NAME]" at bounding box center [920, 328] width 94 height 16
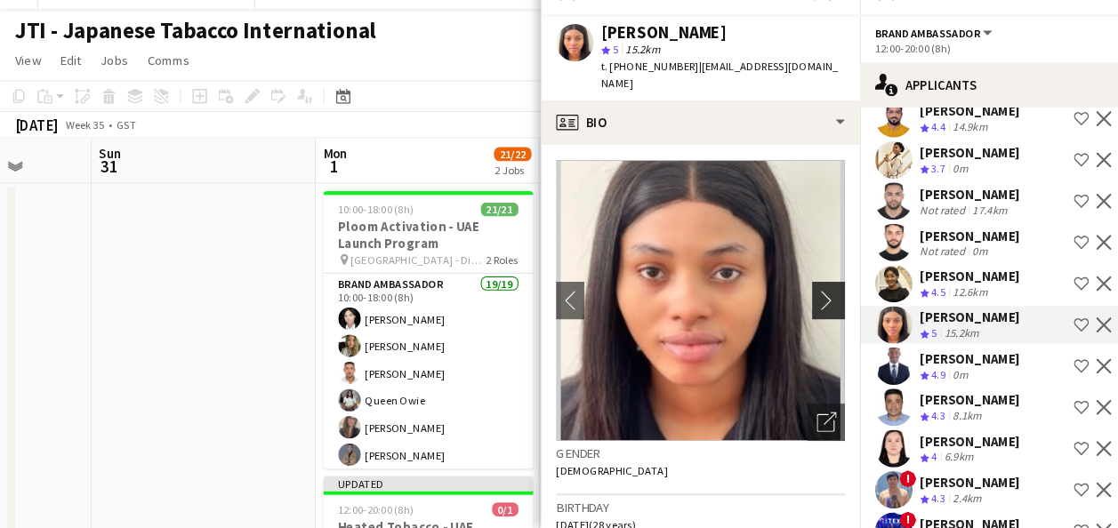
click at [770, 305] on button "chevron-right" at bounding box center [788, 312] width 36 height 36
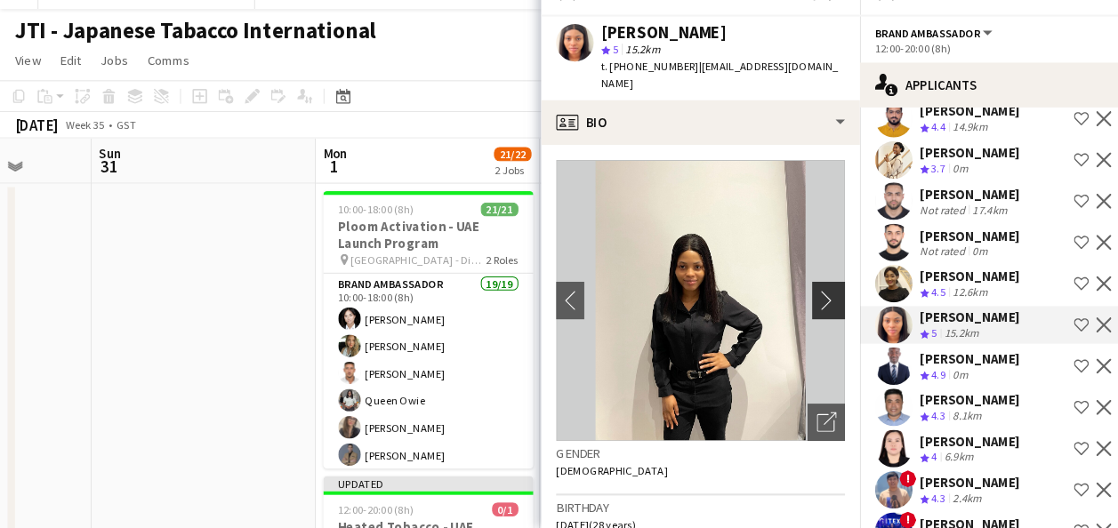
click at [770, 305] on button "chevron-right" at bounding box center [788, 312] width 36 height 36
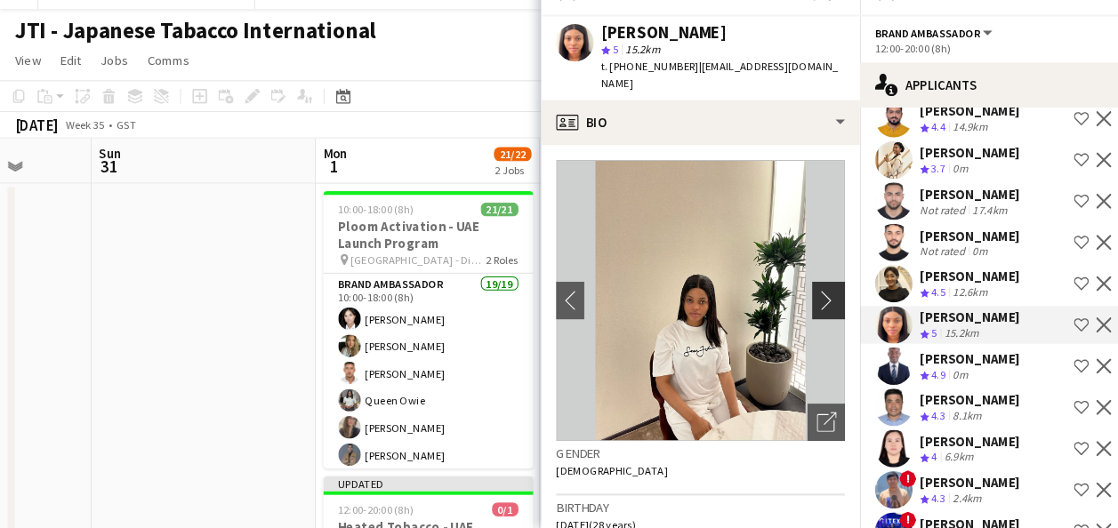
click at [770, 305] on button "chevron-right" at bounding box center [788, 312] width 36 height 36
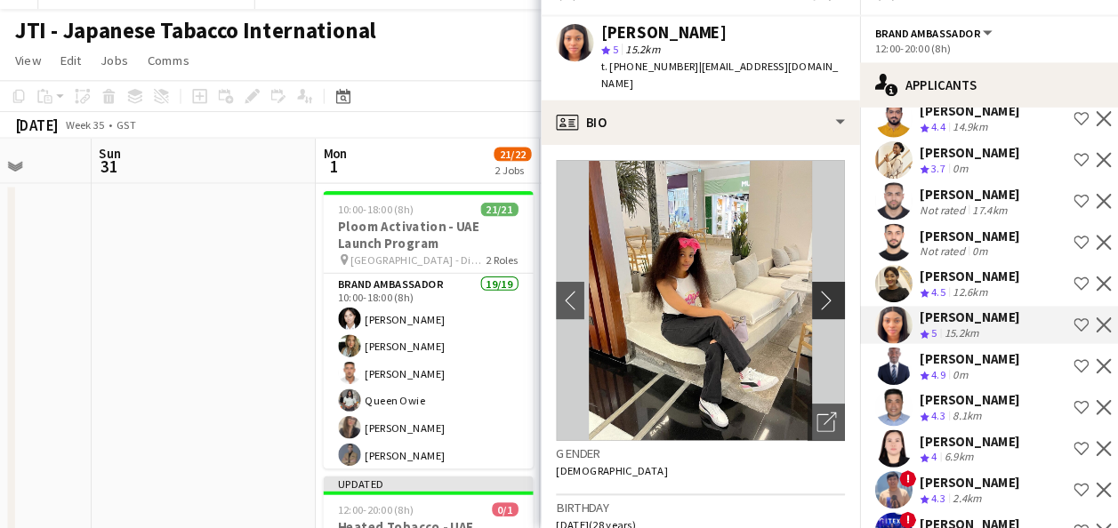
click at [775, 302] on app-icon "chevron-right" at bounding box center [789, 311] width 28 height 19
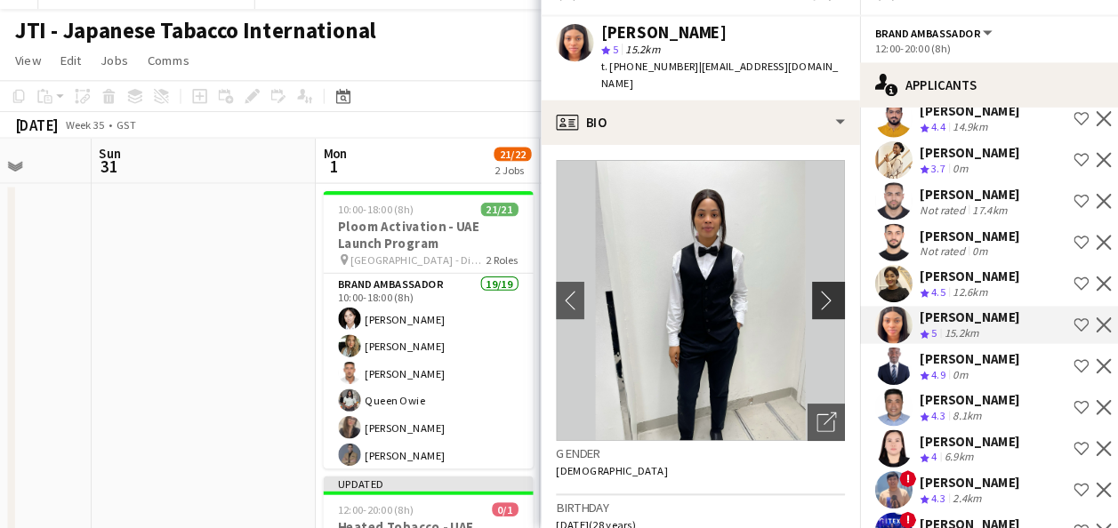
click at [775, 302] on app-icon "chevron-right" at bounding box center [789, 311] width 28 height 19
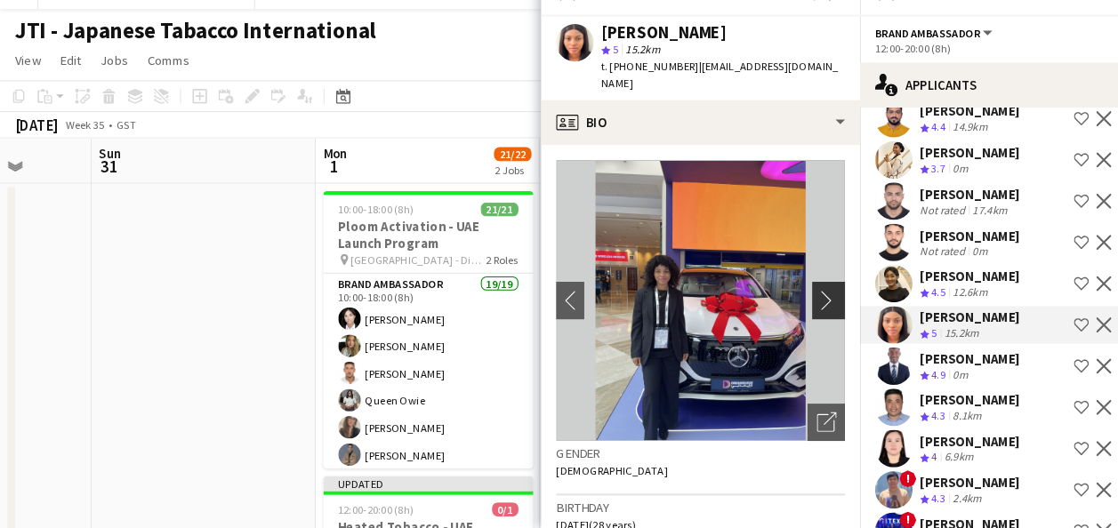
click at [775, 302] on app-icon "chevron-right" at bounding box center [789, 311] width 28 height 19
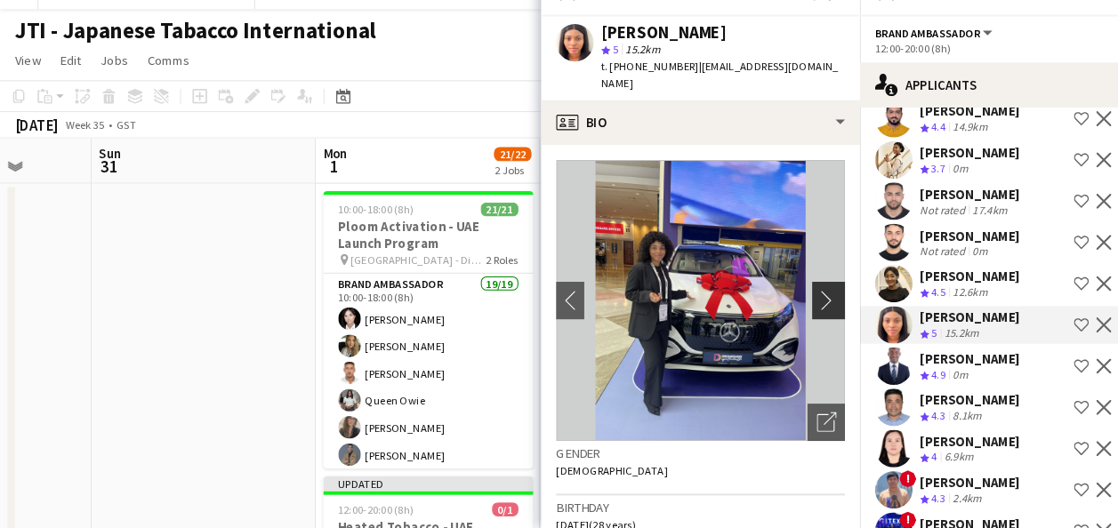
click at [775, 302] on app-icon "chevron-right" at bounding box center [789, 311] width 28 height 19
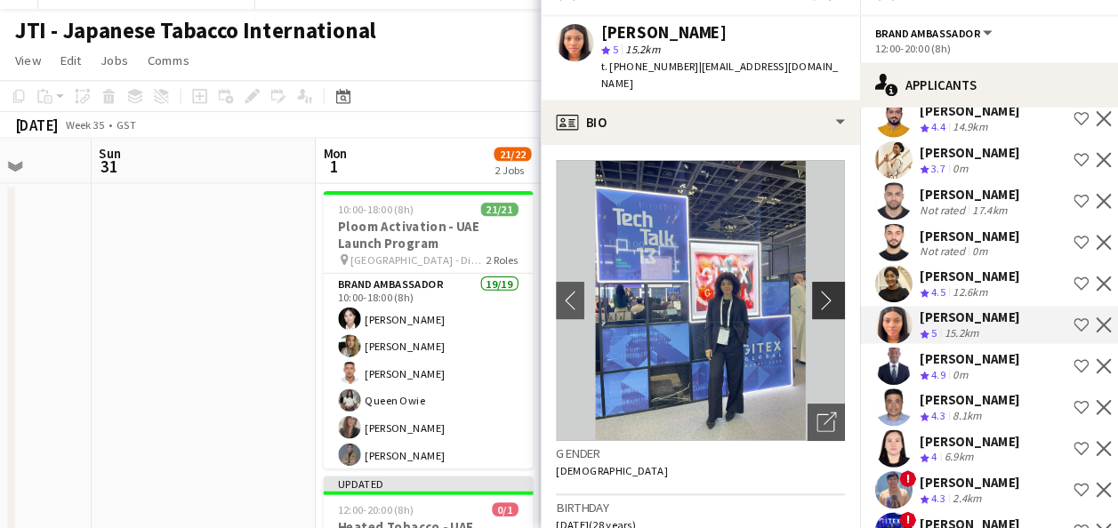
click at [775, 302] on app-icon "chevron-right" at bounding box center [789, 311] width 28 height 19
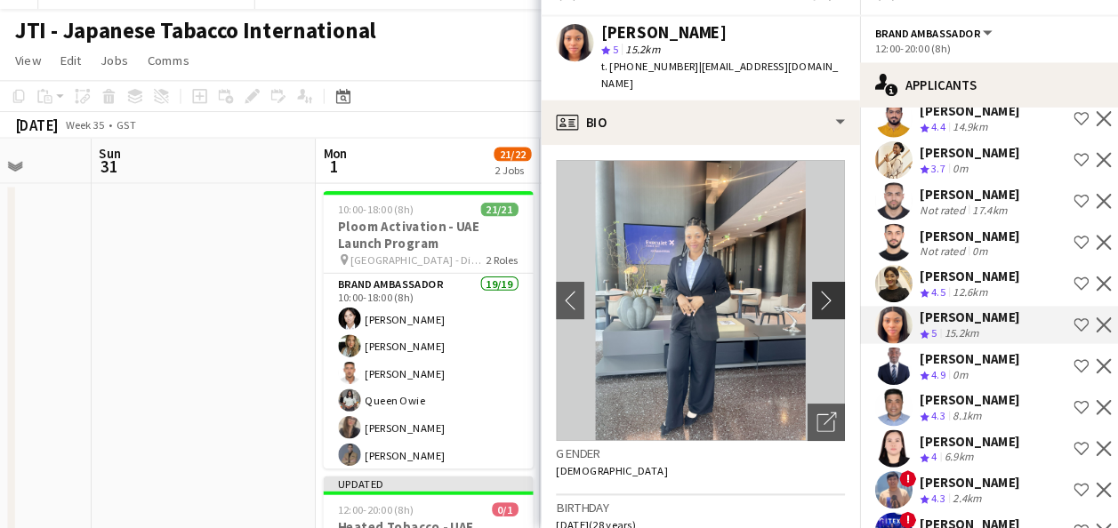
click at [775, 302] on app-icon "chevron-right" at bounding box center [789, 311] width 28 height 19
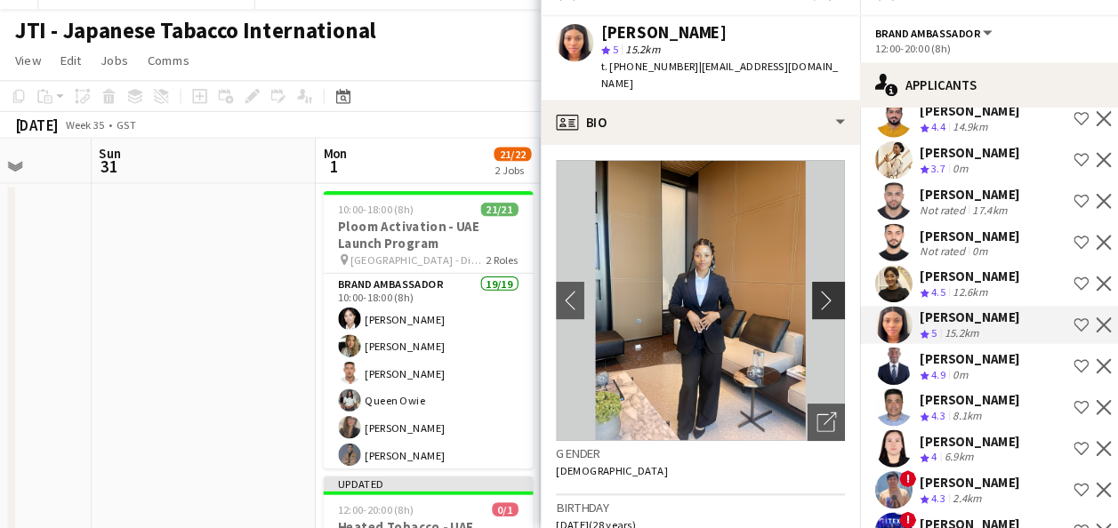
click at [775, 302] on app-icon "chevron-right" at bounding box center [789, 311] width 28 height 19
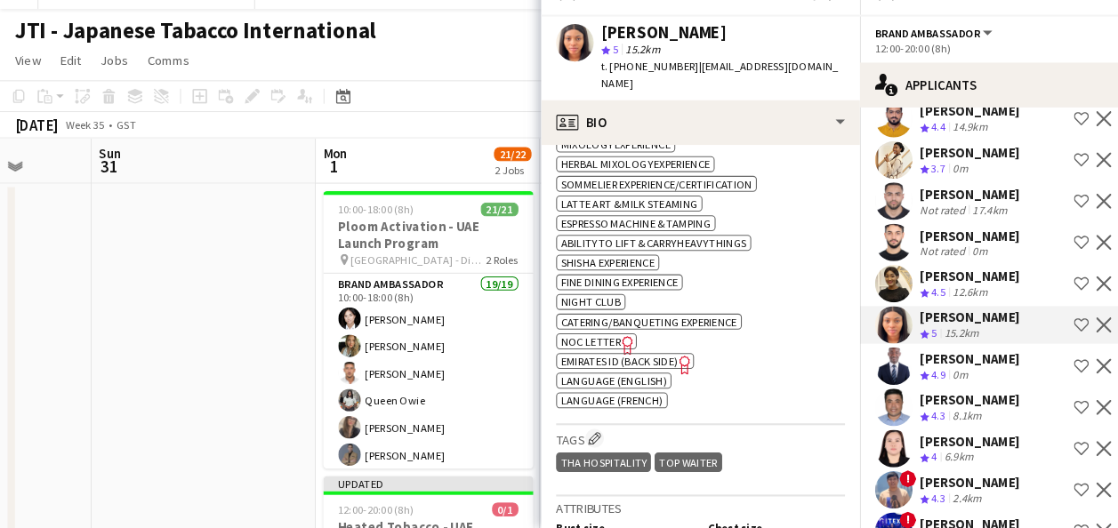
scroll to position [1534, 0]
click at [580, 342] on span "NOC Letter" at bounding box center [560, 348] width 57 height 13
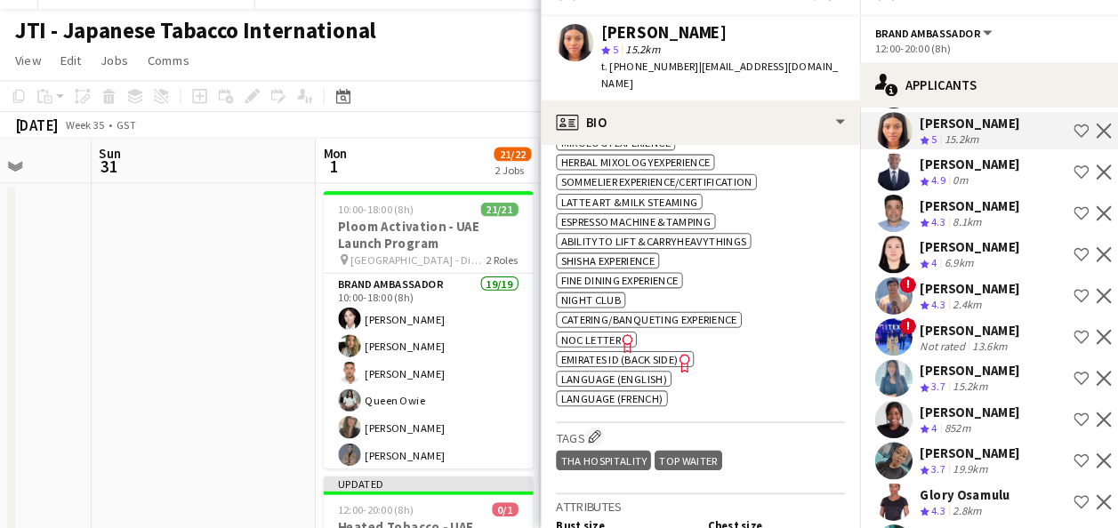
scroll to position [1679, 0]
click at [910, 370] on div "[PERSON_NAME]" at bounding box center [920, 378] width 94 height 16
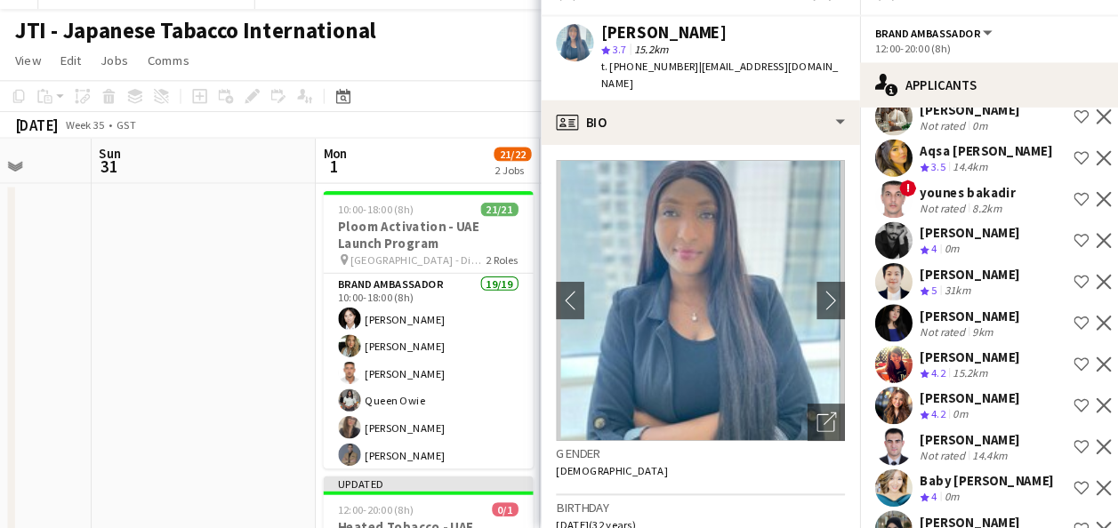
scroll to position [2172, 0]
click at [930, 396] on div "[PERSON_NAME]" at bounding box center [920, 404] width 94 height 16
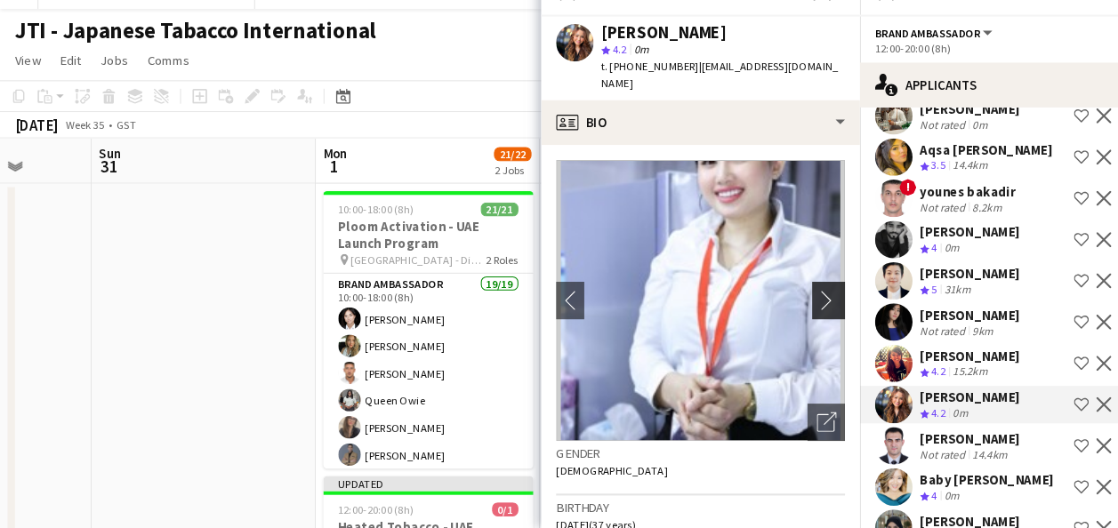
click at [777, 302] on app-icon "chevron-right" at bounding box center [789, 311] width 28 height 19
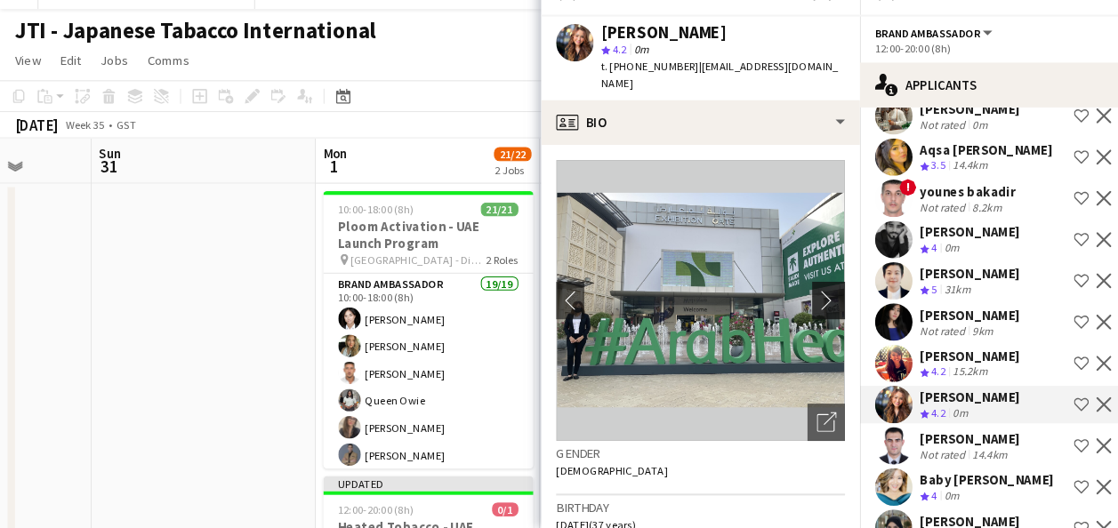
click at [777, 302] on app-icon "chevron-right" at bounding box center [789, 311] width 28 height 19
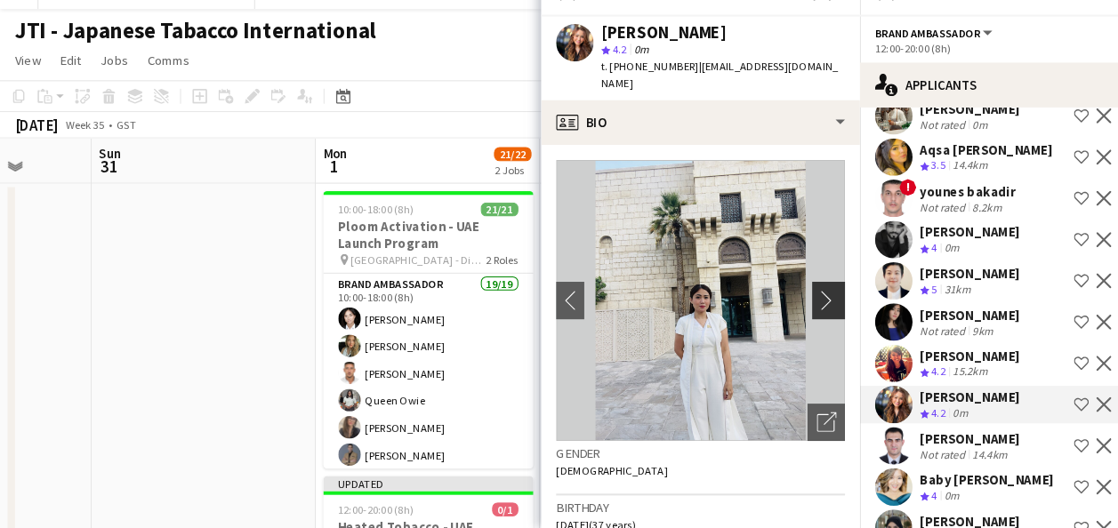
click at [777, 302] on app-icon "chevron-right" at bounding box center [789, 311] width 28 height 19
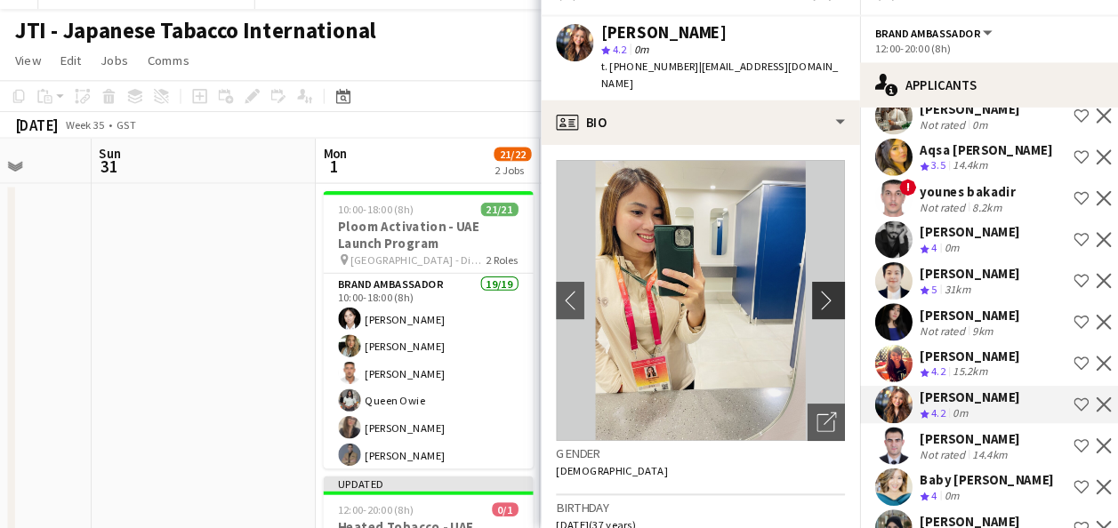
click at [777, 302] on app-icon "chevron-right" at bounding box center [789, 311] width 28 height 19
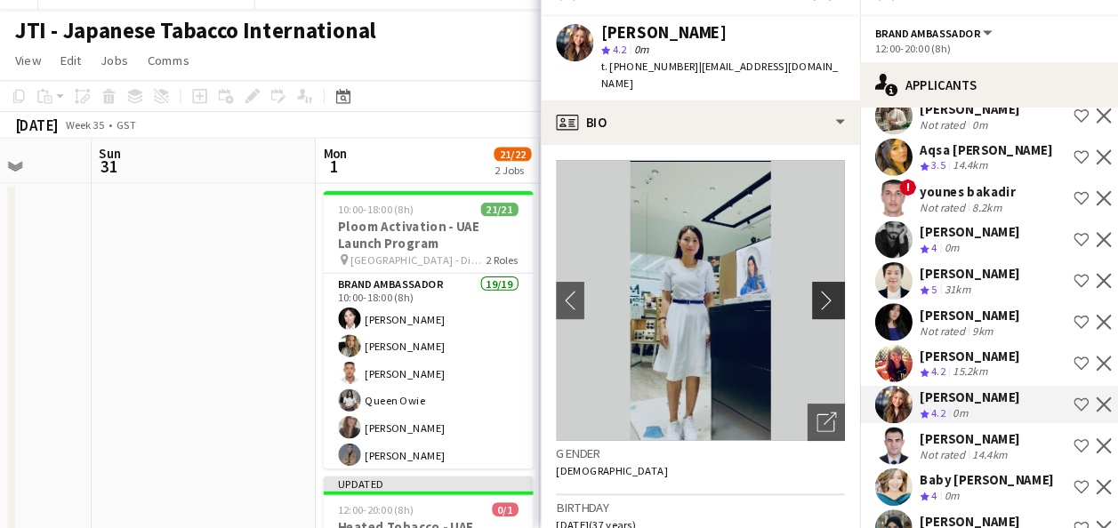
click at [777, 302] on app-icon "chevron-right" at bounding box center [789, 311] width 28 height 19
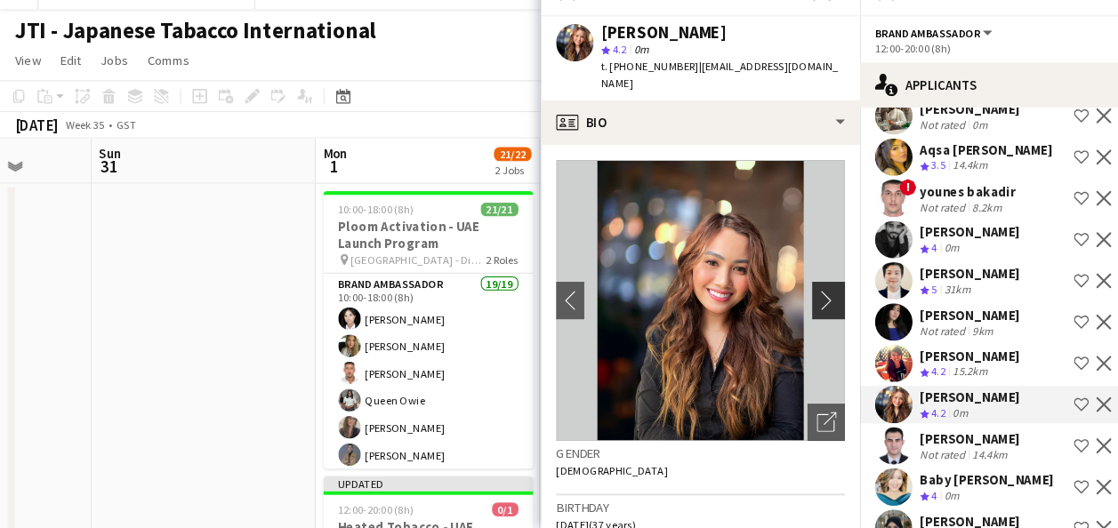
click at [777, 302] on app-icon "chevron-right" at bounding box center [789, 311] width 28 height 19
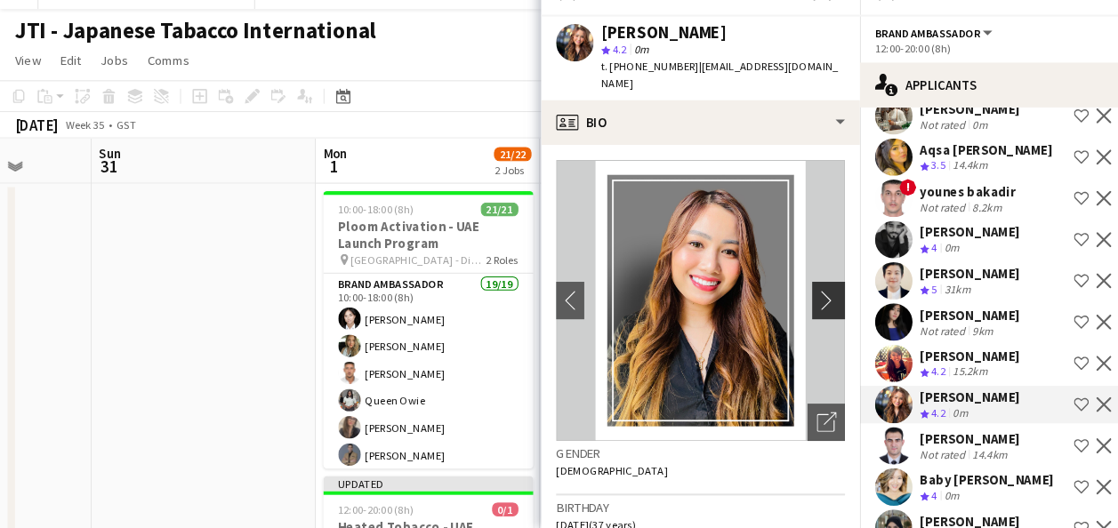
click at [777, 302] on app-icon "chevron-right" at bounding box center [789, 311] width 28 height 19
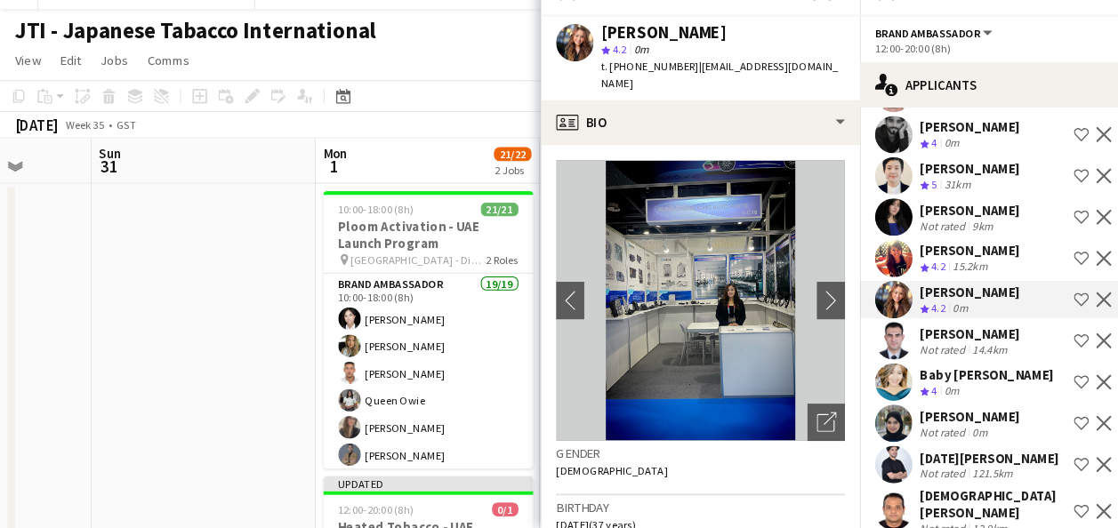
scroll to position [2281, 0]
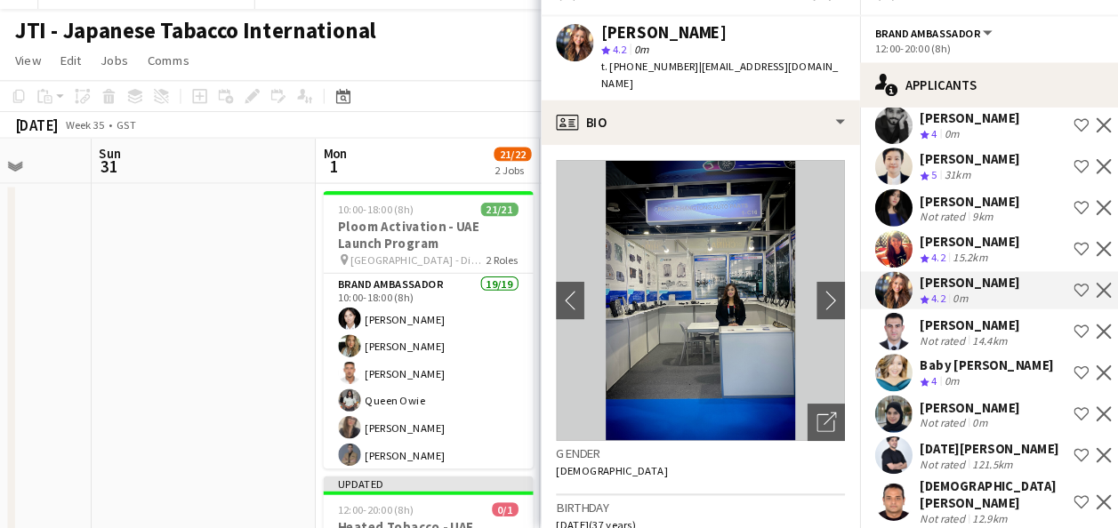
click at [916, 406] on div "[PERSON_NAME]" at bounding box center [920, 414] width 94 height 16
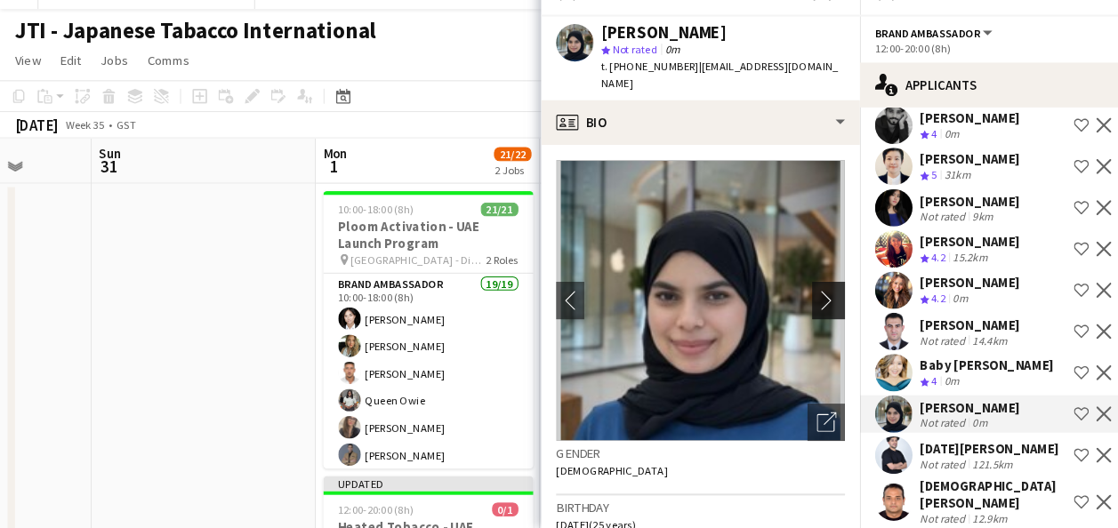
click at [775, 302] on app-icon "chevron-right" at bounding box center [789, 311] width 28 height 19
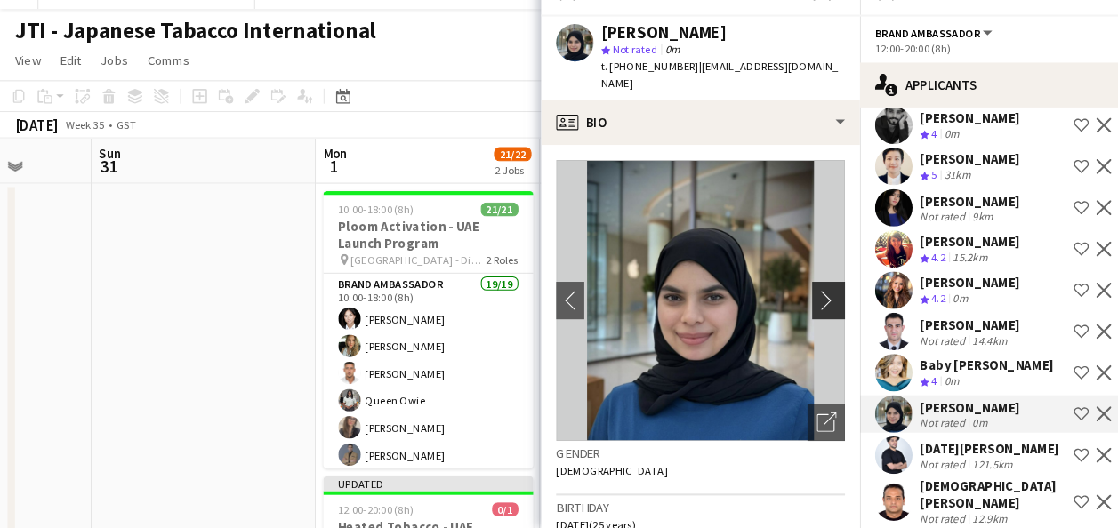
click at [775, 302] on app-icon "chevron-right" at bounding box center [789, 311] width 28 height 19
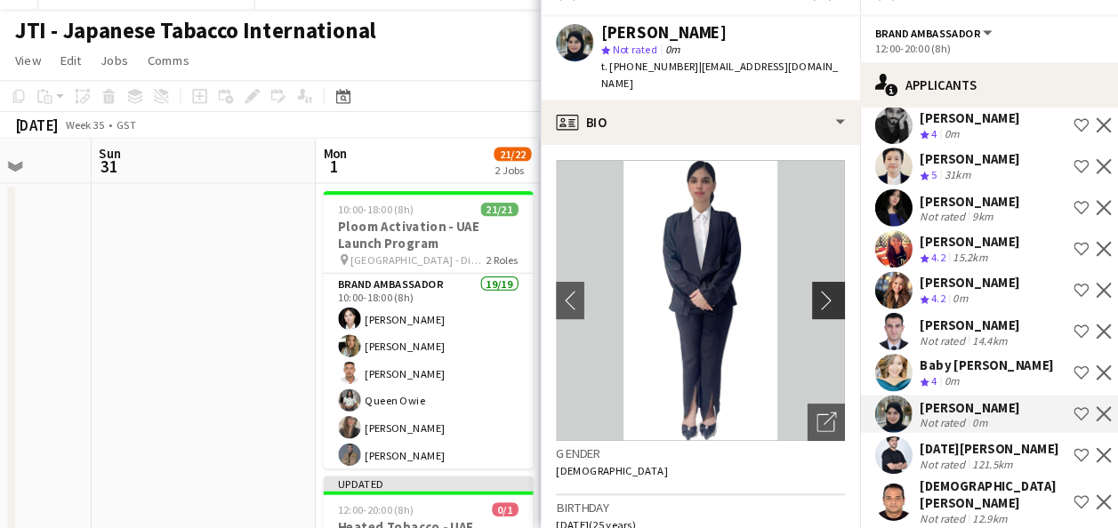
click at [775, 302] on app-icon "chevron-right" at bounding box center [789, 311] width 28 height 19
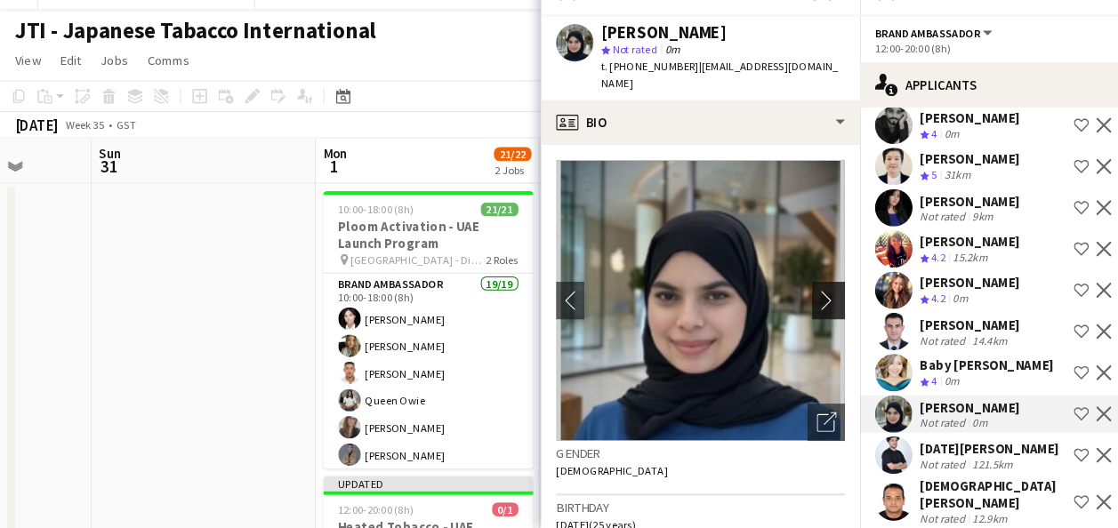
click at [775, 302] on app-icon "chevron-right" at bounding box center [789, 311] width 28 height 19
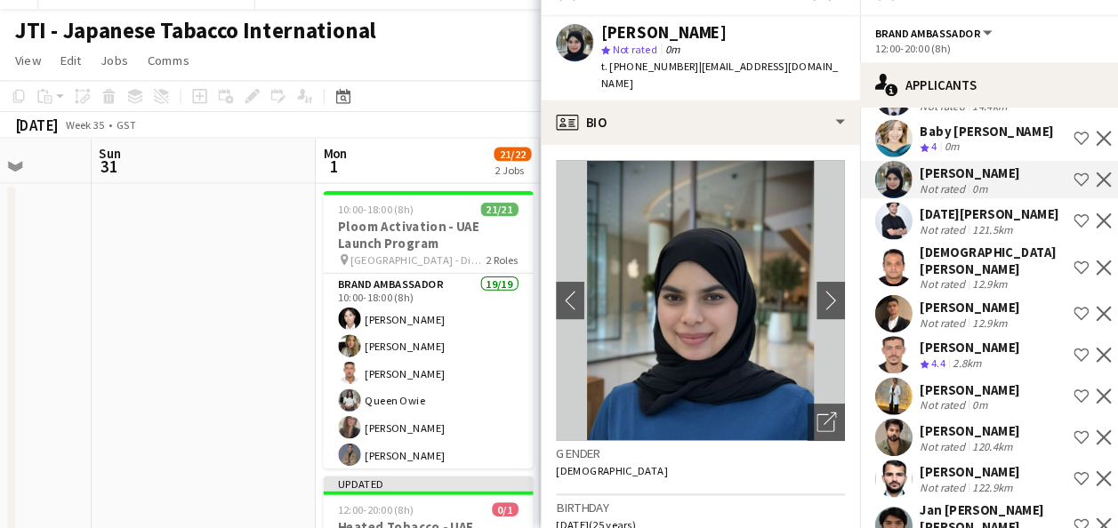
scroll to position [2505, 0]
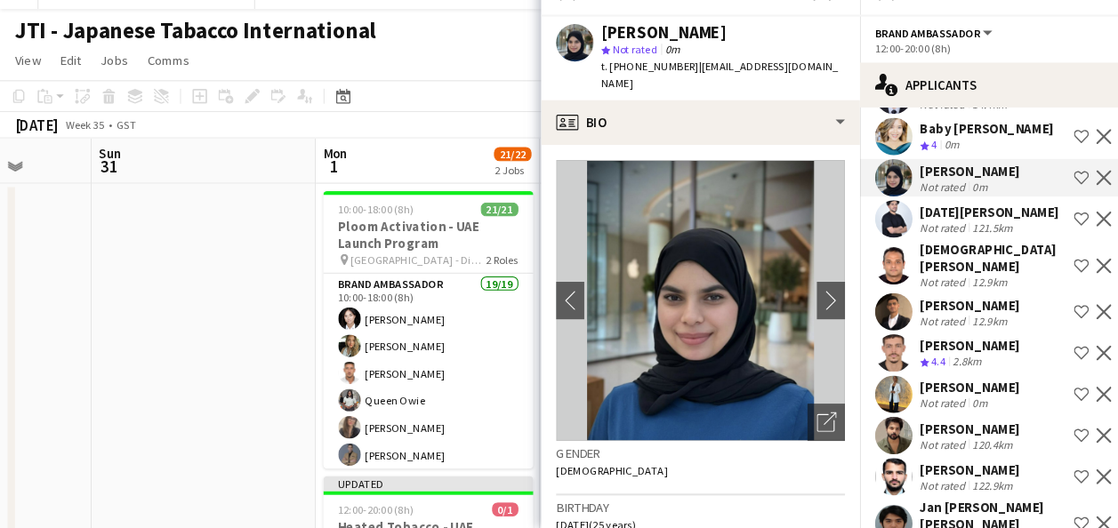
click at [905, 403] on div "Not rated" at bounding box center [896, 409] width 46 height 13
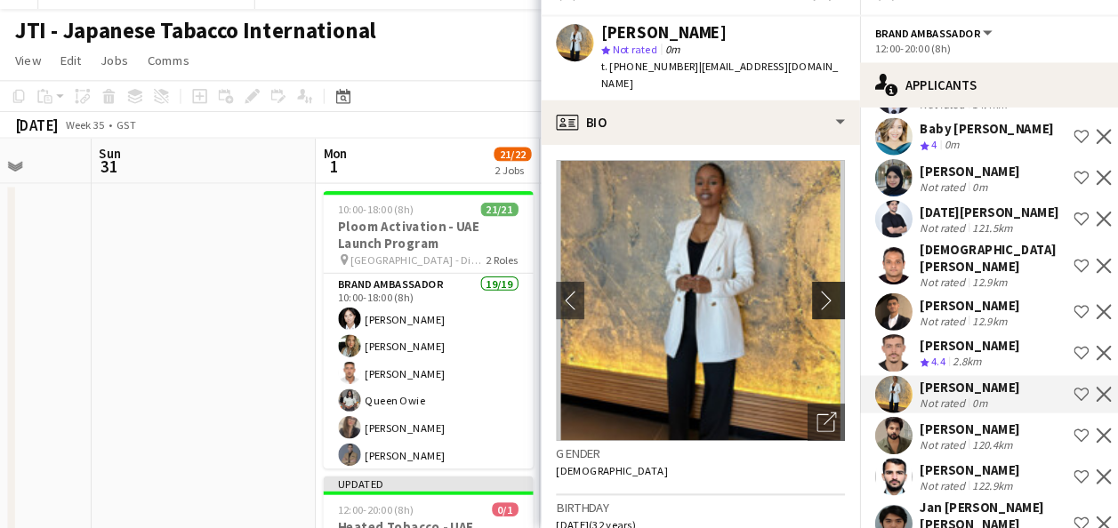
click at [775, 302] on app-icon "chevron-right" at bounding box center [789, 311] width 28 height 19
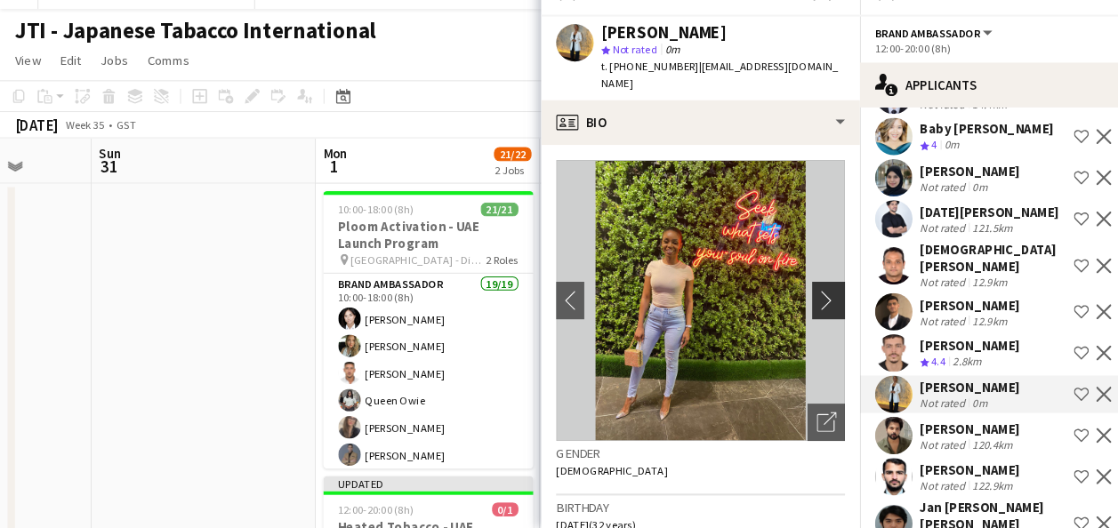
click at [775, 302] on app-icon "chevron-right" at bounding box center [789, 311] width 28 height 19
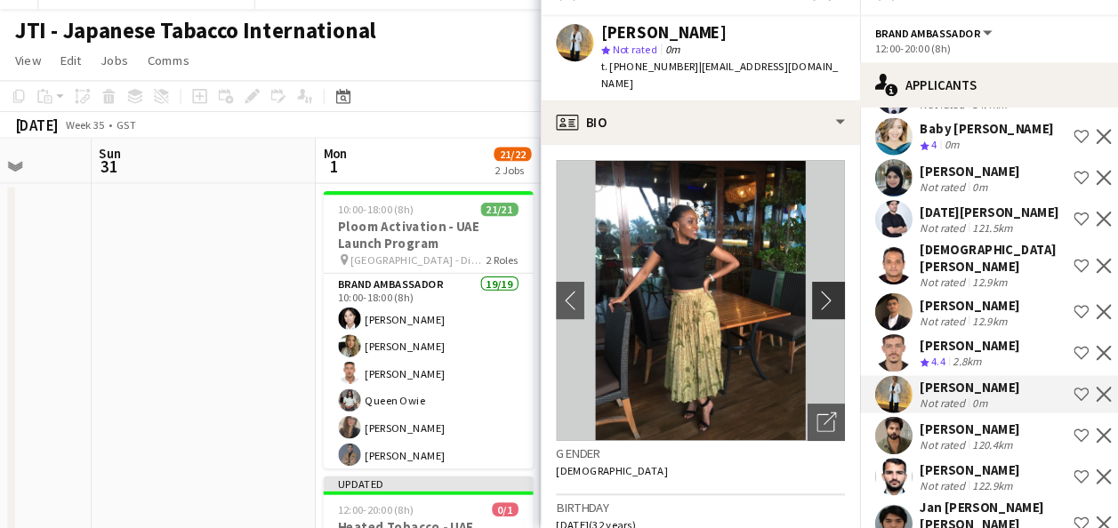
click at [775, 302] on app-icon "chevron-right" at bounding box center [789, 311] width 28 height 19
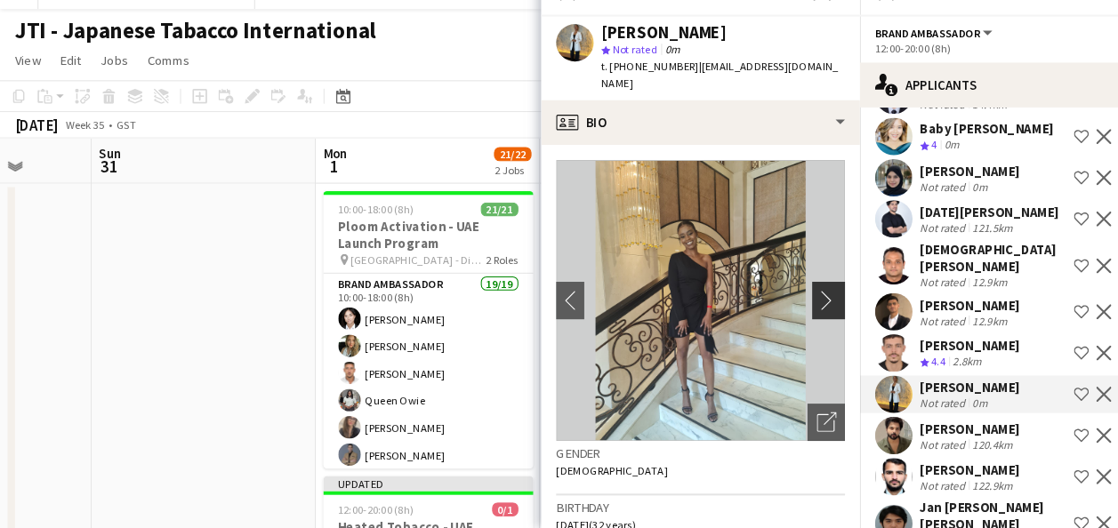
click at [775, 302] on app-icon "chevron-right" at bounding box center [789, 311] width 28 height 19
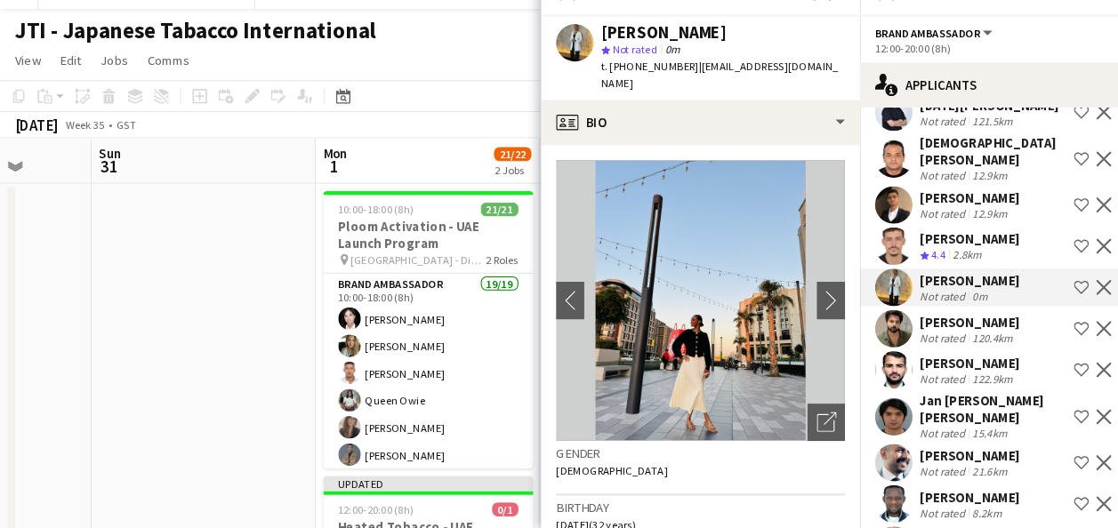
scroll to position [2617, 0]
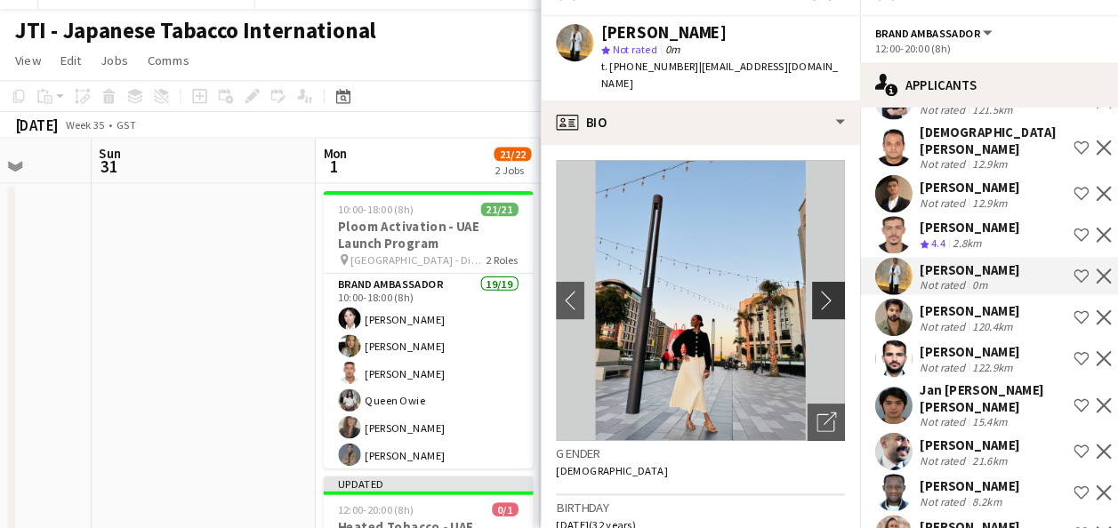
click at [770, 294] on button "chevron-right" at bounding box center [788, 312] width 36 height 36
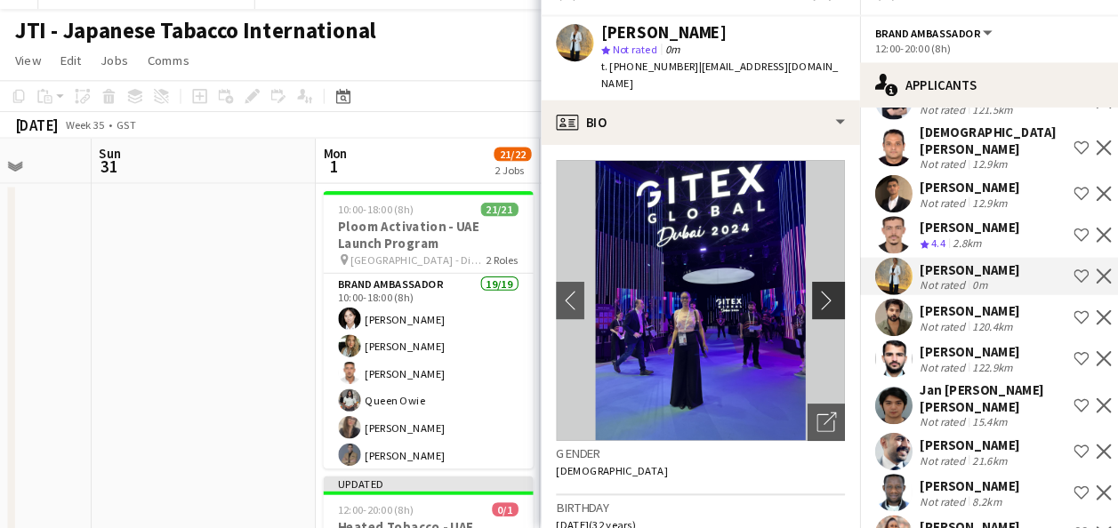
click at [770, 294] on button "chevron-right" at bounding box center [788, 312] width 36 height 36
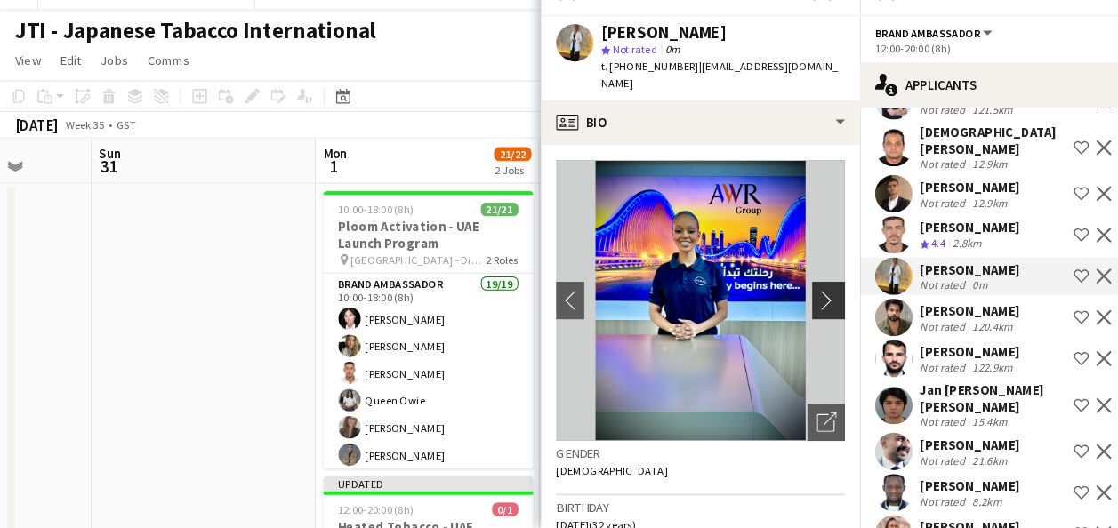
click at [770, 294] on button "chevron-right" at bounding box center [788, 312] width 36 height 36
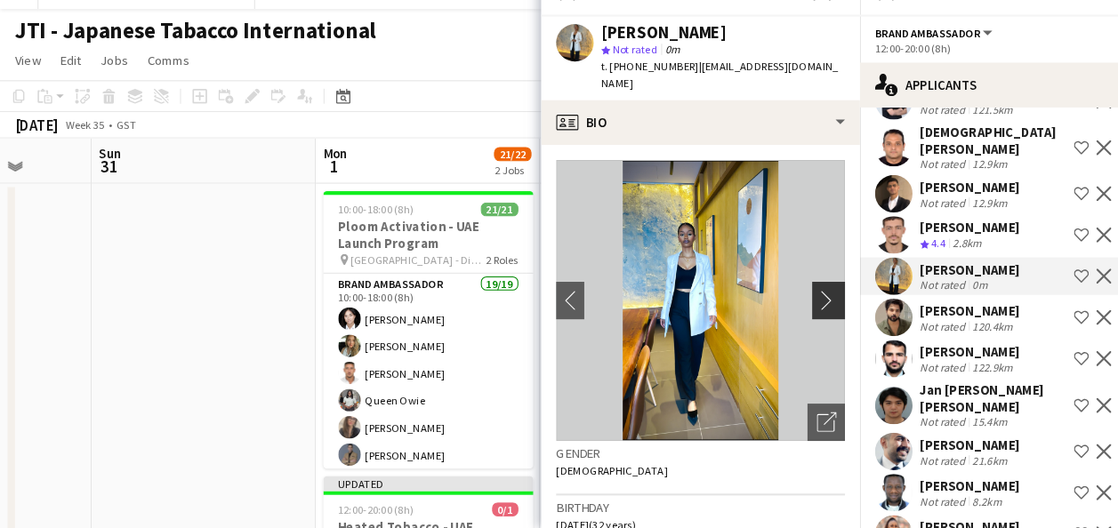
click at [770, 294] on button "chevron-right" at bounding box center [788, 312] width 36 height 36
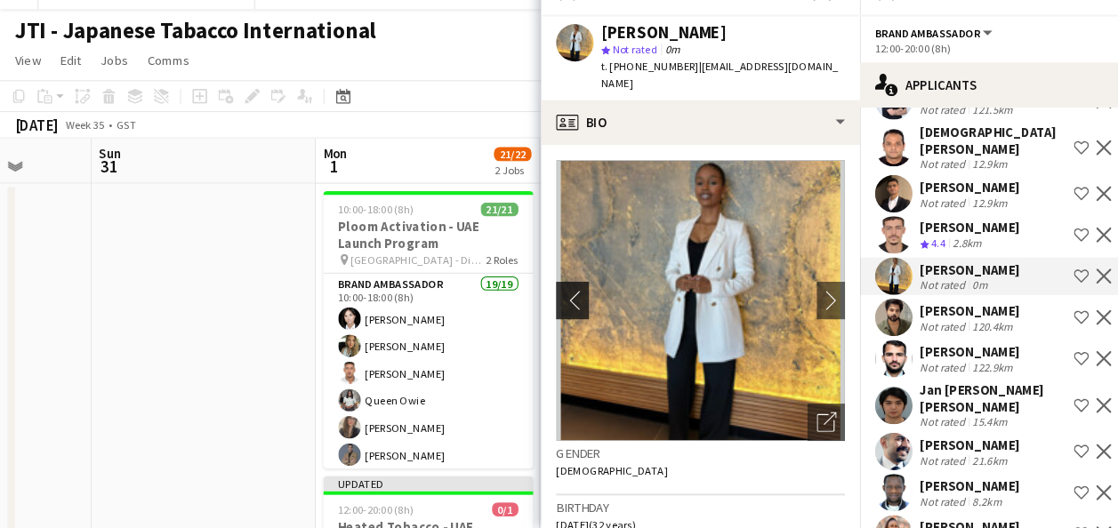
click at [542, 302] on app-icon "chevron-left" at bounding box center [541, 311] width 28 height 19
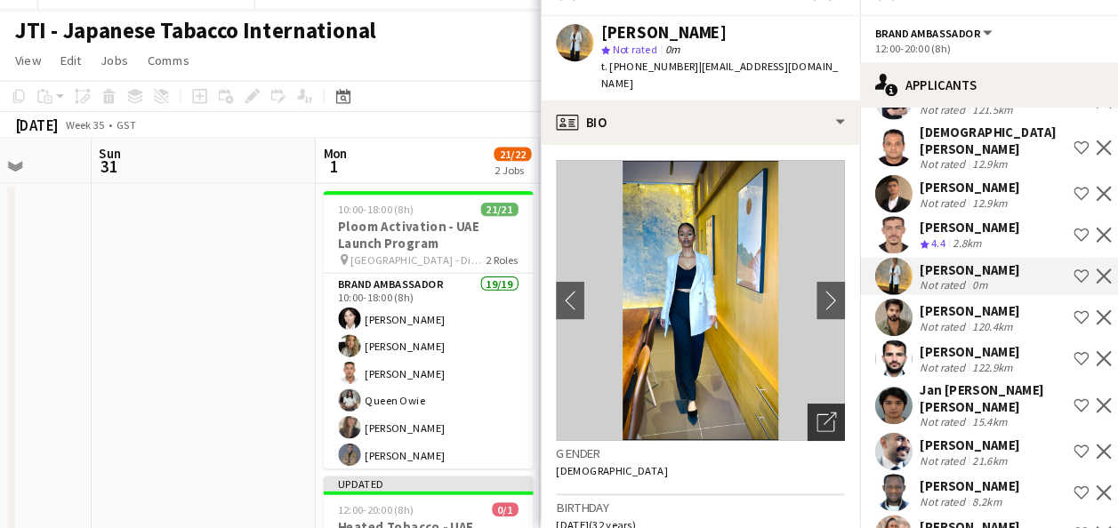
click at [775, 418] on icon "Open photos pop-in" at bounding box center [784, 427] width 19 height 19
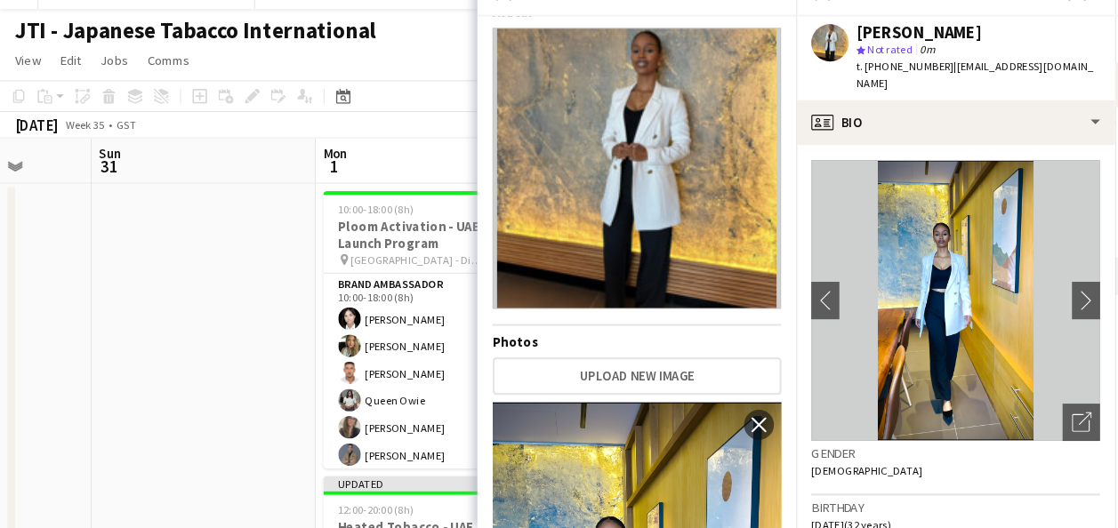
scroll to position [0, 0]
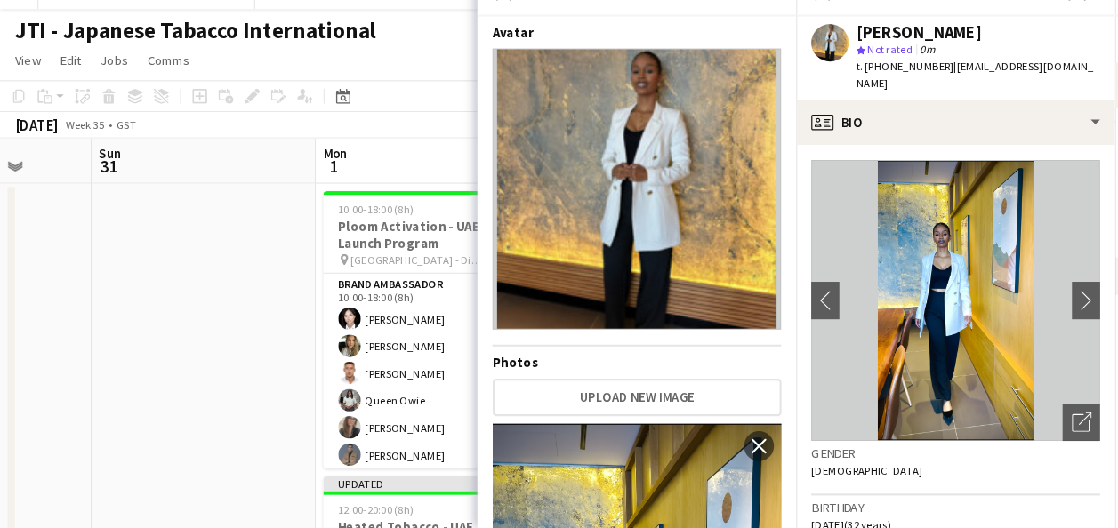
click at [409, 76] on app-page-menu "View Day view expanded Day view collapsed Month view Date picker Jump to [DATE]…" at bounding box center [559, 86] width 1118 height 34
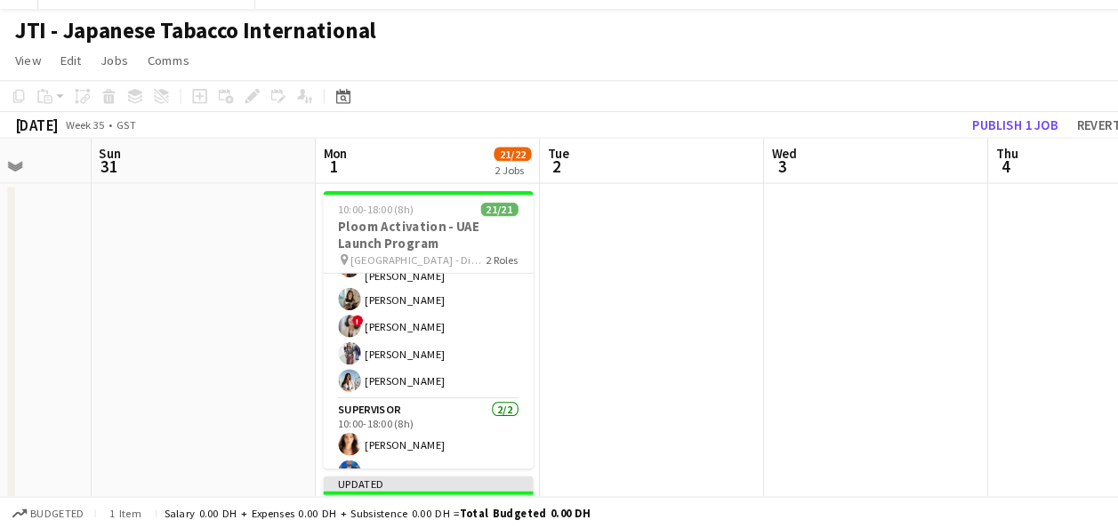
scroll to position [168, 0]
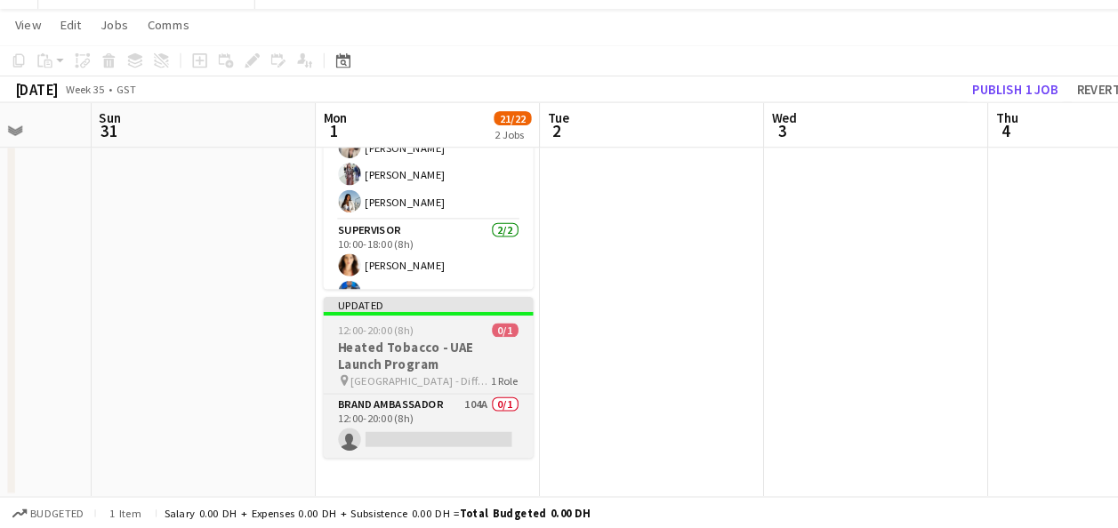
click at [385, 366] on h3 "Heated Tobacco - UAE Launch Program" at bounding box center [406, 365] width 199 height 32
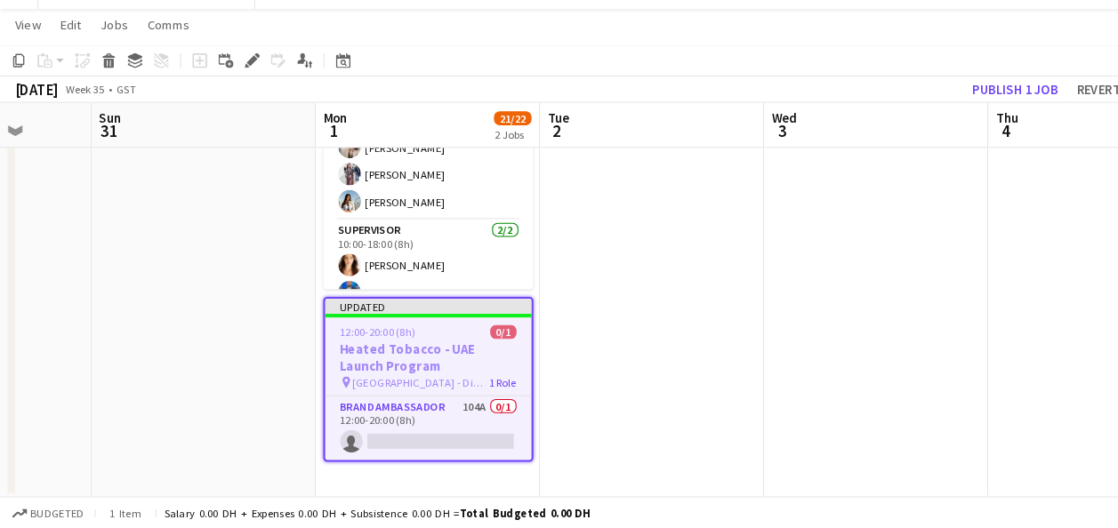
click at [385, 366] on h3 "Heated Tobacco - UAE Launch Program" at bounding box center [407, 366] width 196 height 32
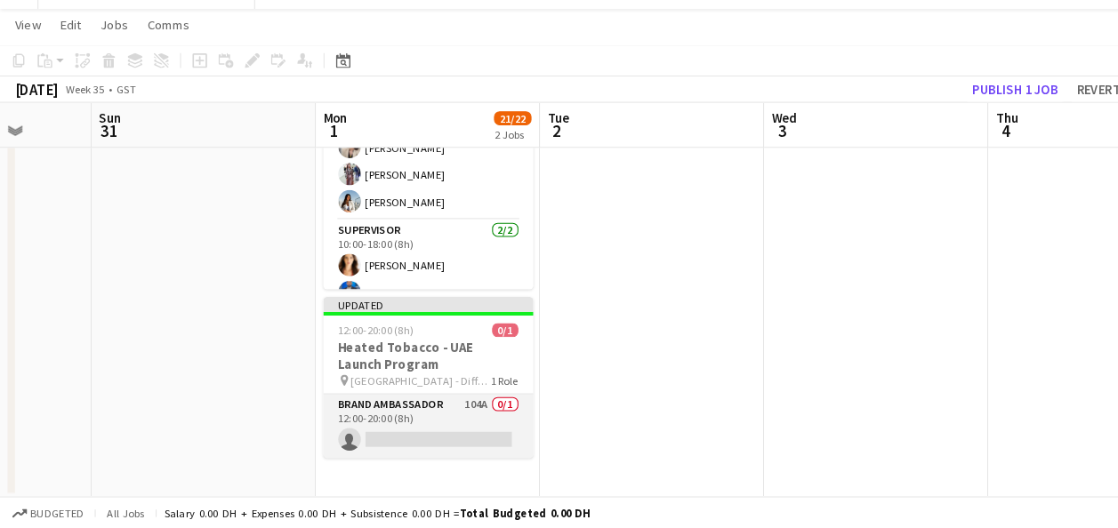
click at [374, 415] on app-card-role "Brand Ambassador 104A 0/1 12:00-20:00 (8h) single-neutral-actions" at bounding box center [406, 431] width 199 height 60
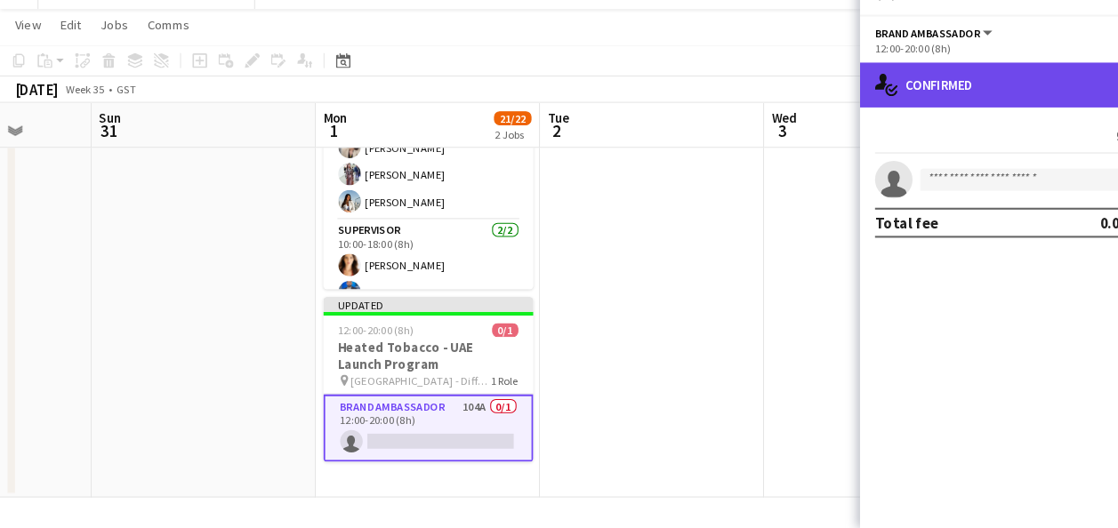
click at [936, 114] on div "single-neutral-actions-check-2 Confirmed" at bounding box center [967, 107] width 302 height 43
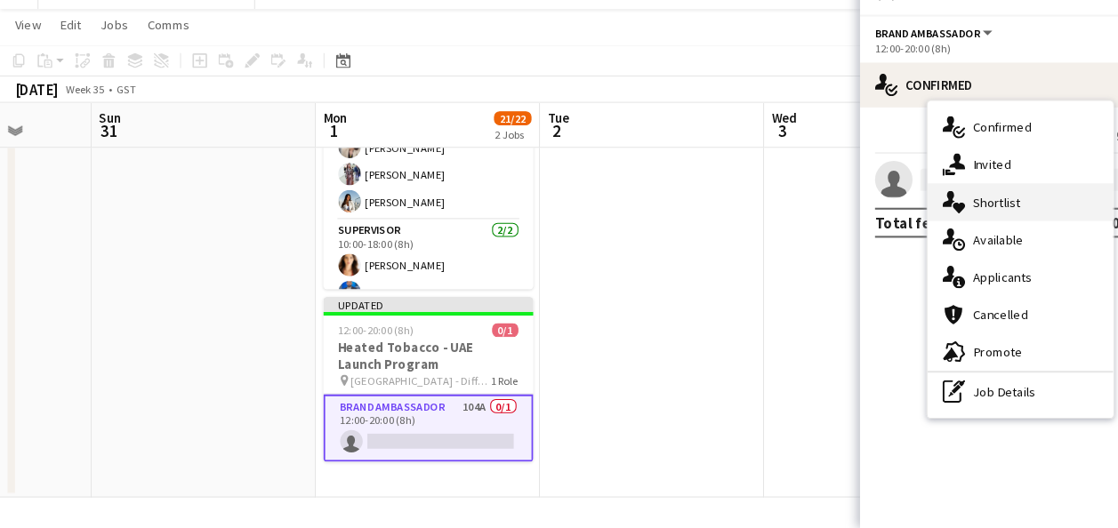
click at [953, 221] on div "single-neutral-actions-heart Shortlist" at bounding box center [968, 219] width 176 height 36
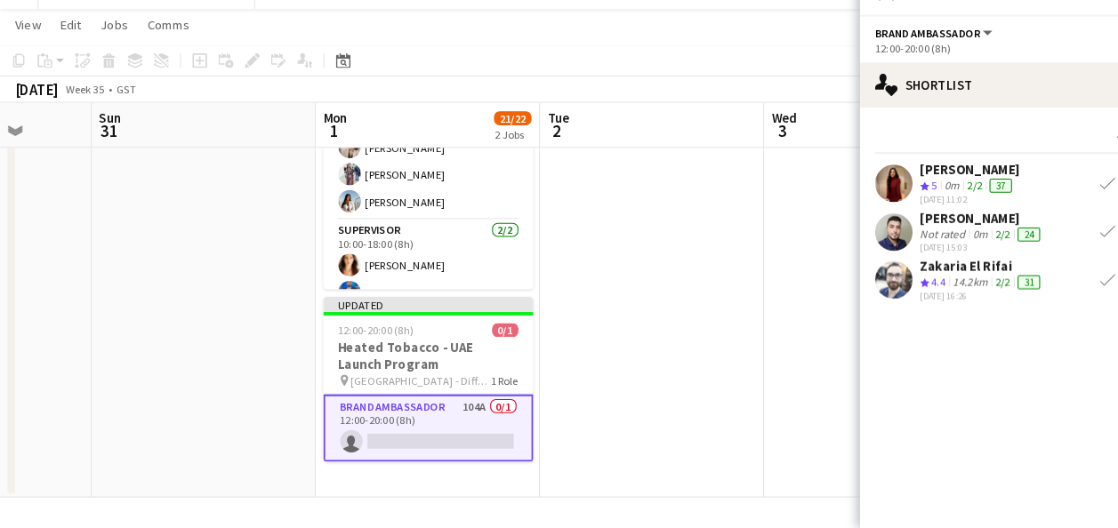
click at [916, 65] on span "Brand Ambassador" at bounding box center [880, 58] width 100 height 13
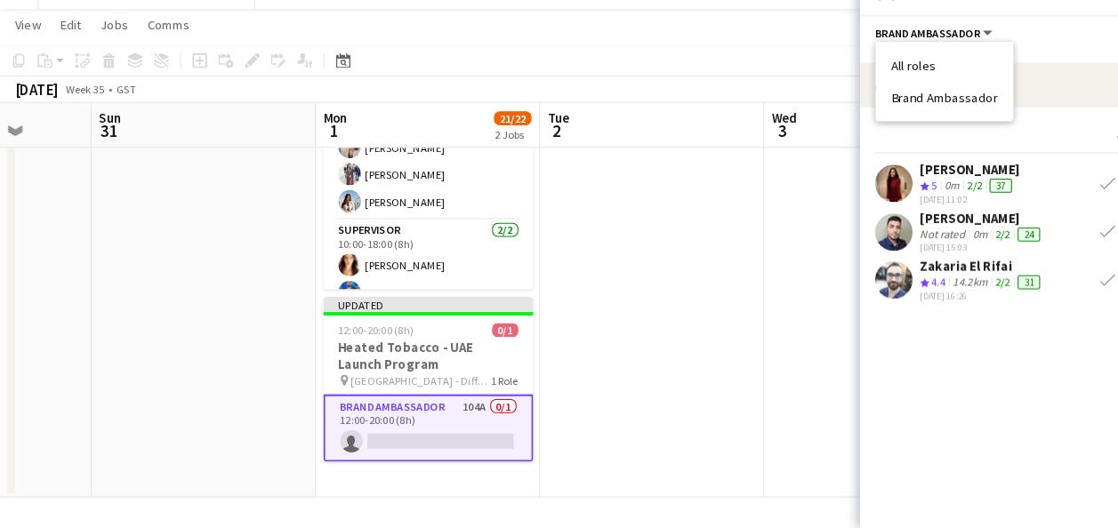
click at [999, 39] on div "Close pop-in Job Fulfilment" at bounding box center [967, 21] width 302 height 43
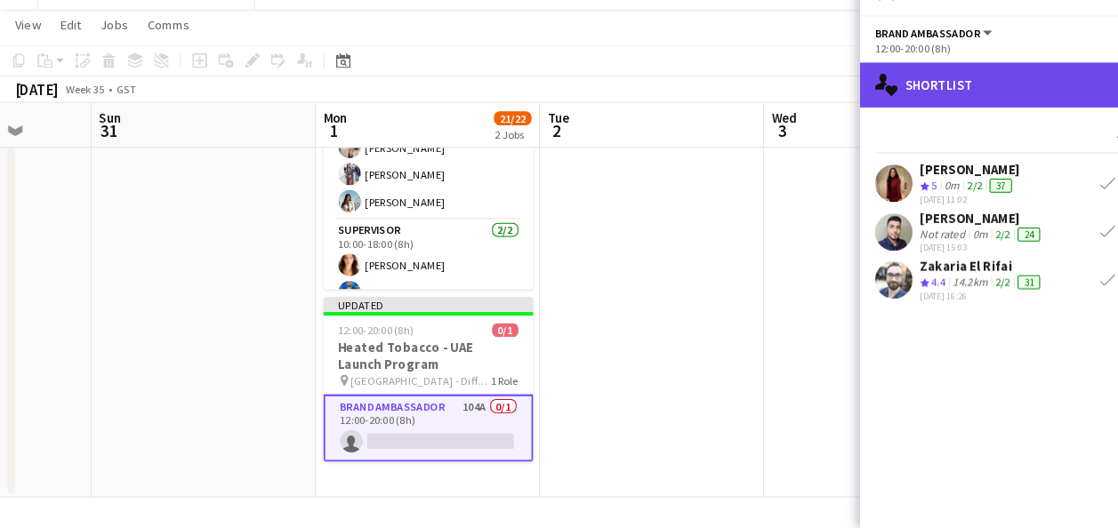
click at [929, 109] on div "single-neutral-actions-heart Shortlist" at bounding box center [967, 107] width 302 height 43
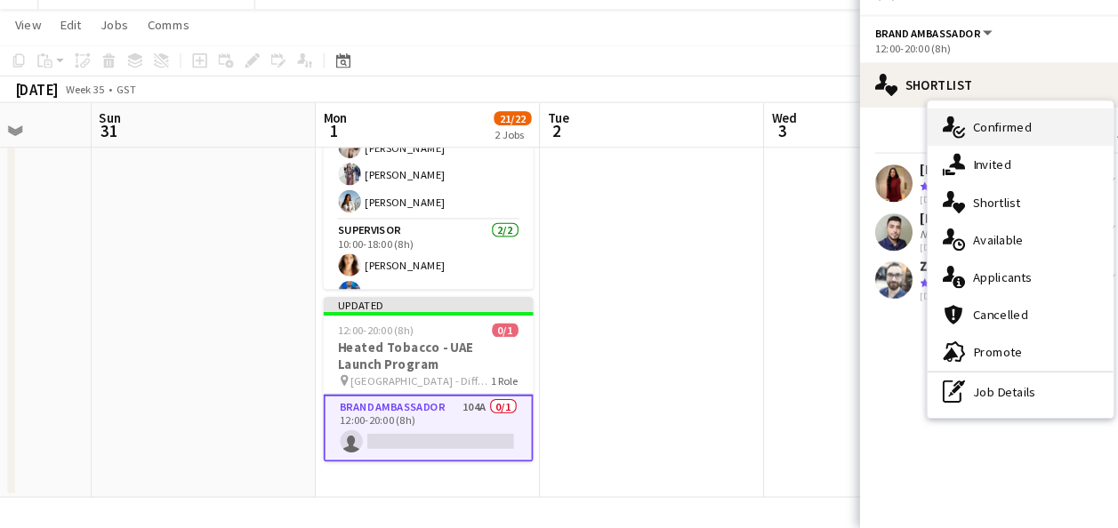
click at [936, 157] on div "single-neutral-actions-check-2 Confirmed" at bounding box center [968, 148] width 176 height 36
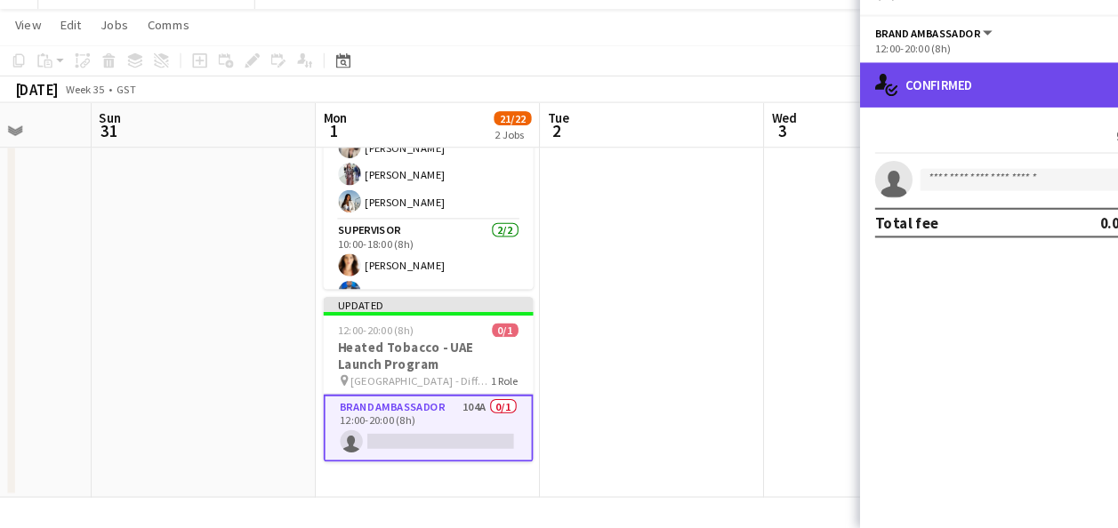
click at [911, 110] on div "single-neutral-actions-check-2 Confirmed" at bounding box center [967, 107] width 302 height 43
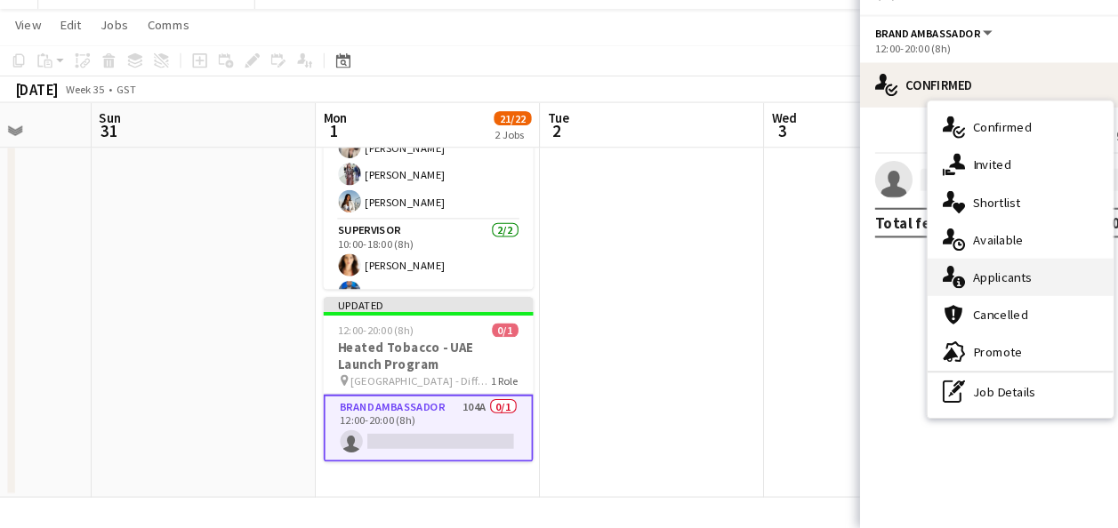
click at [935, 294] on div "single-neutral-actions-information Applicants" at bounding box center [968, 290] width 176 height 36
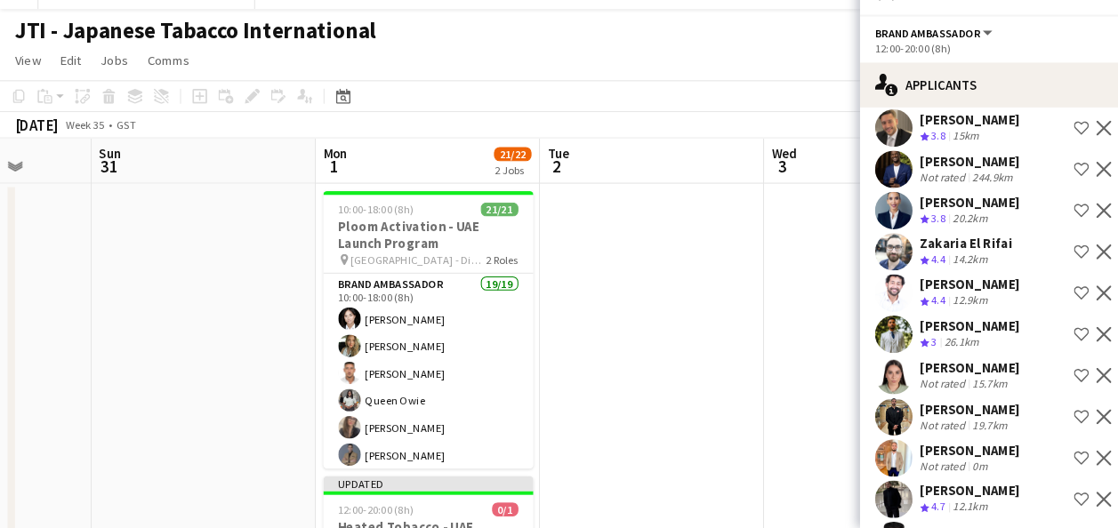
scroll to position [686, 0]
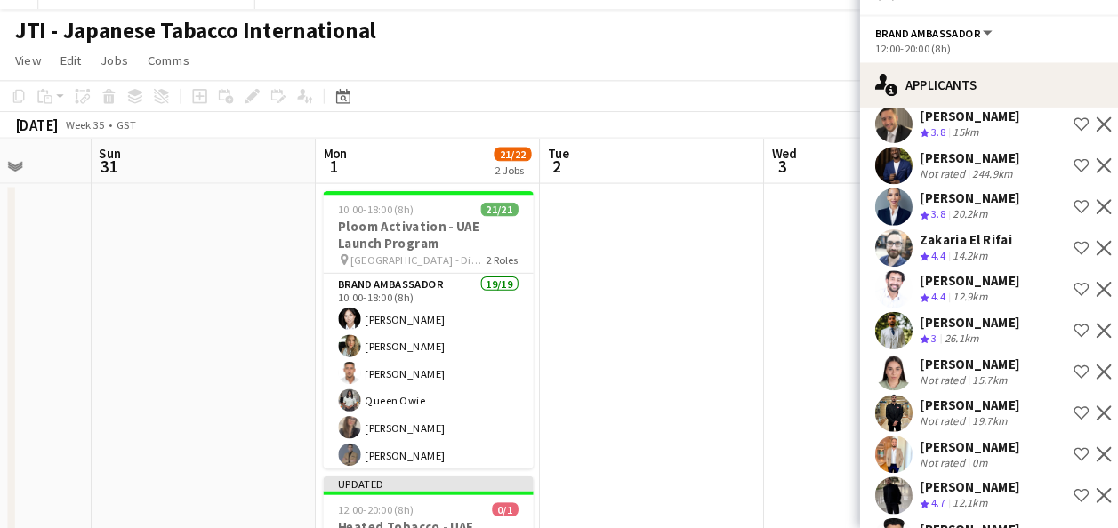
click at [1019, 270] on app-icon "Shortlist crew" at bounding box center [1026, 262] width 14 height 14
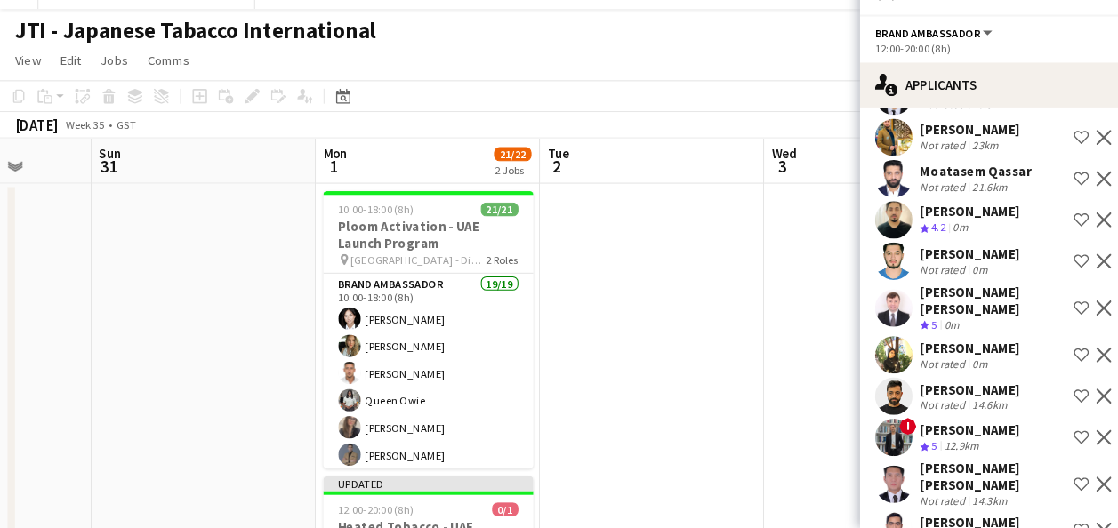
scroll to position [1112, 0]
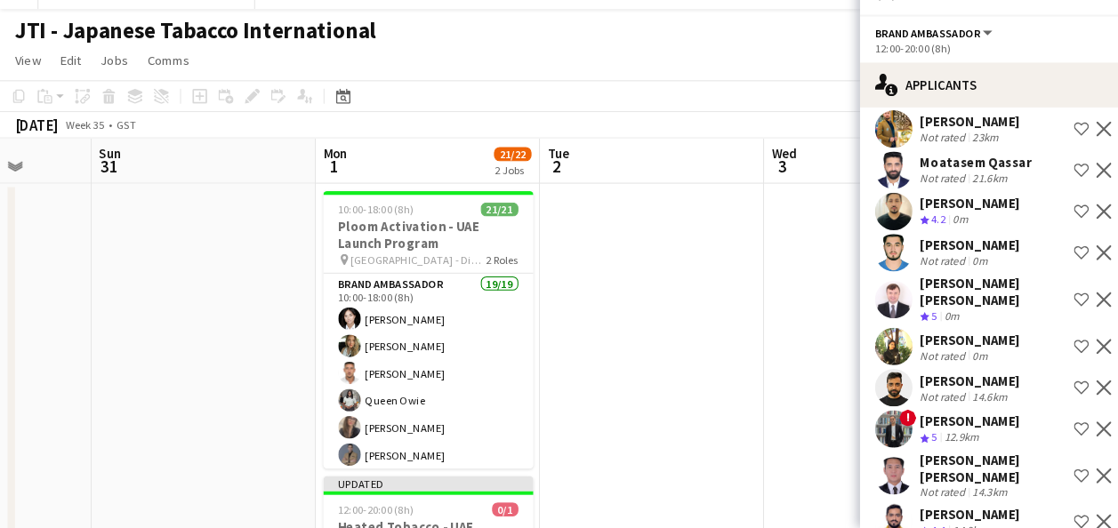
click at [1019, 349] on app-icon "Shortlist crew" at bounding box center [1026, 356] width 14 height 14
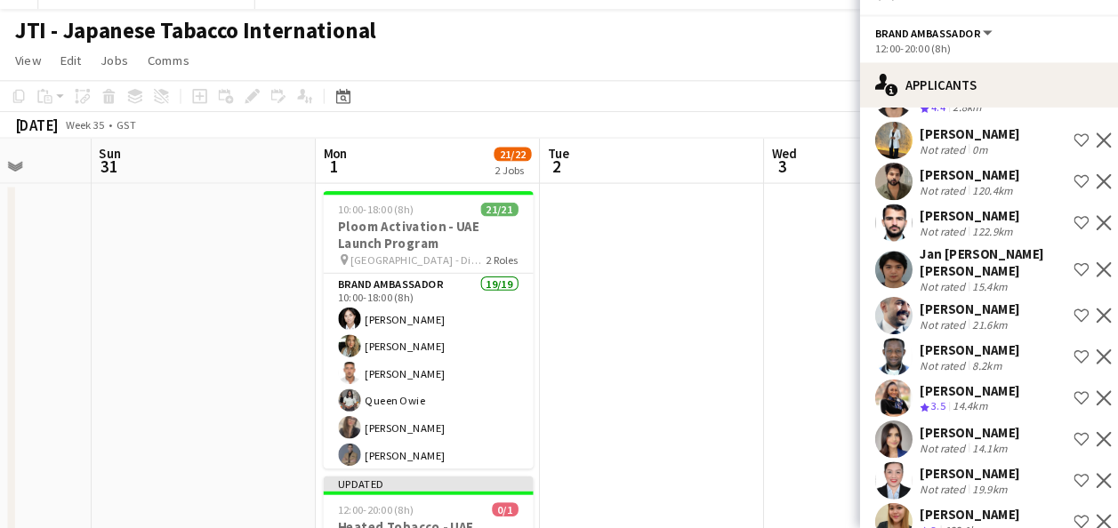
scroll to position [2747, 0]
click at [1019, 436] on app-icon "Shortlist crew" at bounding box center [1026, 443] width 14 height 14
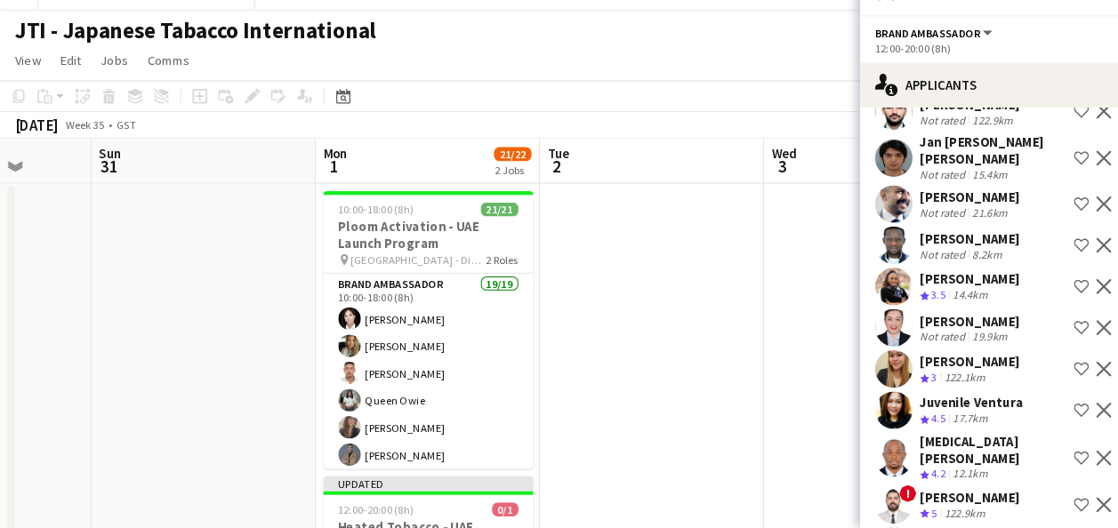
scroll to position [2893, 0]
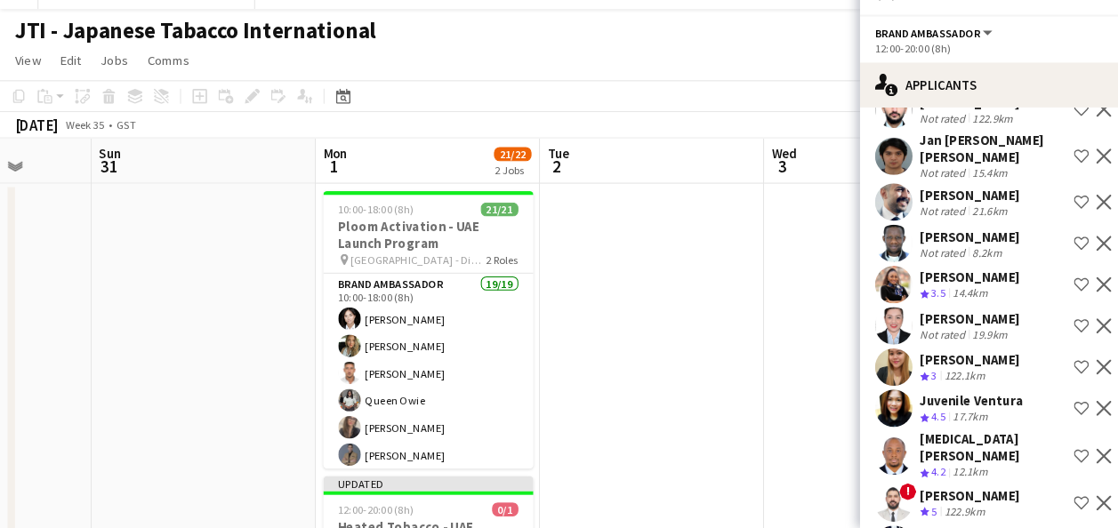
click at [856, 358] on app-user-avatar at bounding box center [848, 376] width 36 height 36
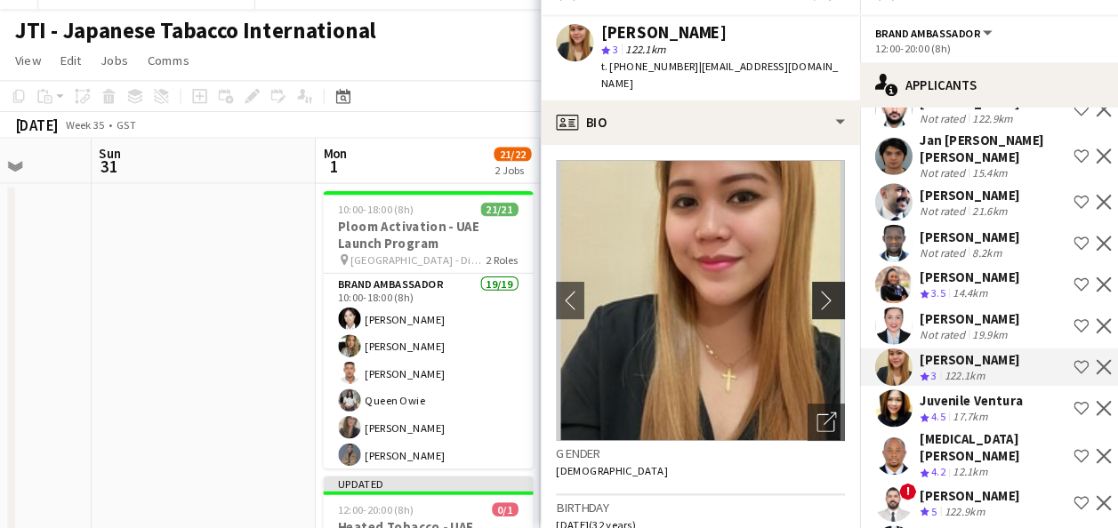
click at [775, 302] on app-icon "chevron-right" at bounding box center [789, 311] width 28 height 19
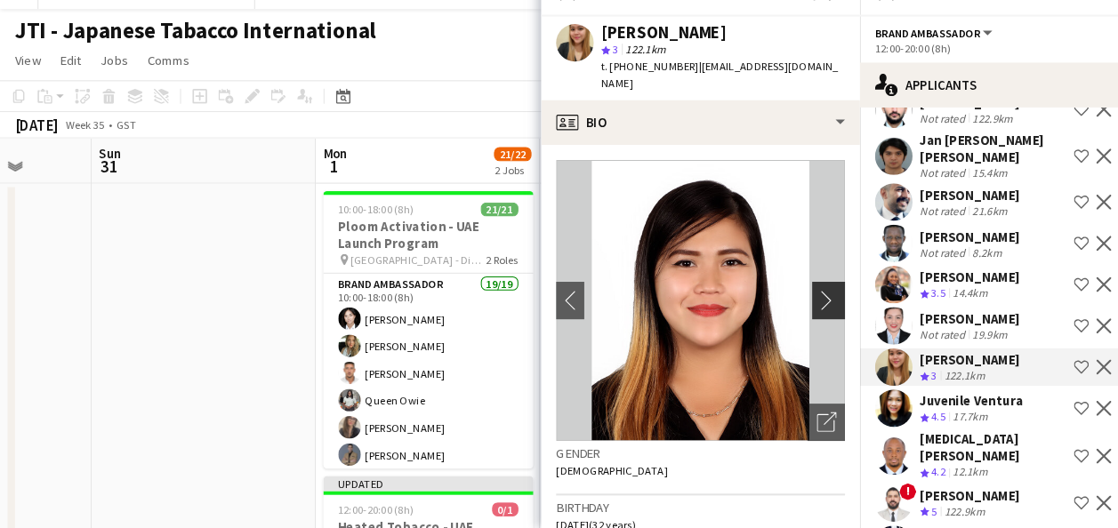
click at [775, 302] on app-icon "chevron-right" at bounding box center [789, 311] width 28 height 19
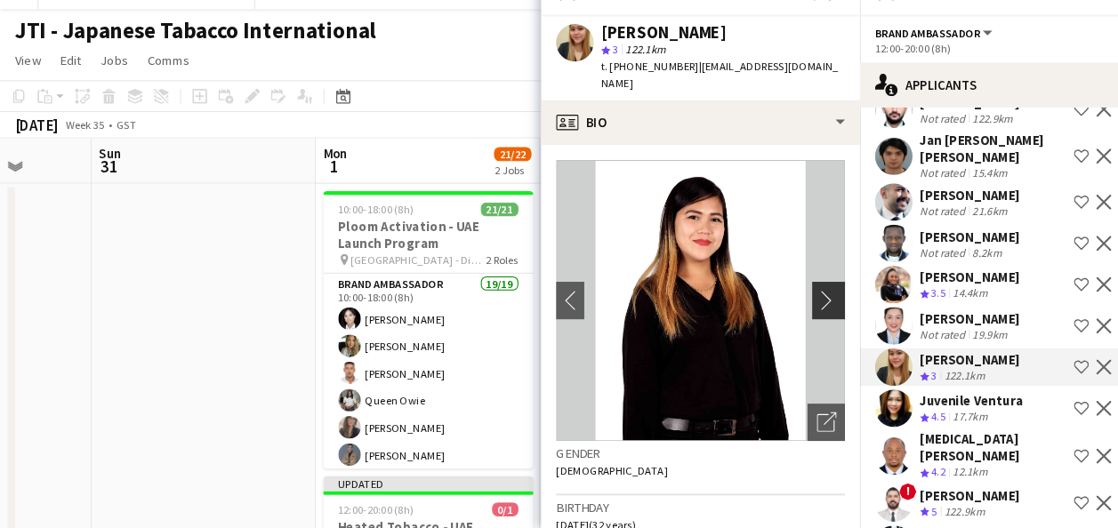
click at [775, 302] on app-icon "chevron-right" at bounding box center [789, 311] width 28 height 19
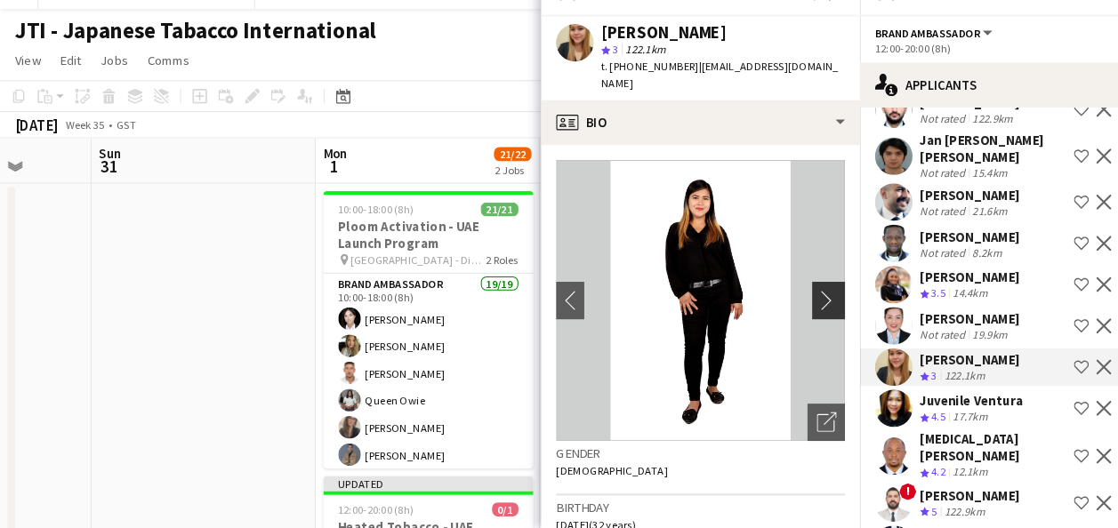
click at [775, 302] on app-icon "chevron-right" at bounding box center [789, 311] width 28 height 19
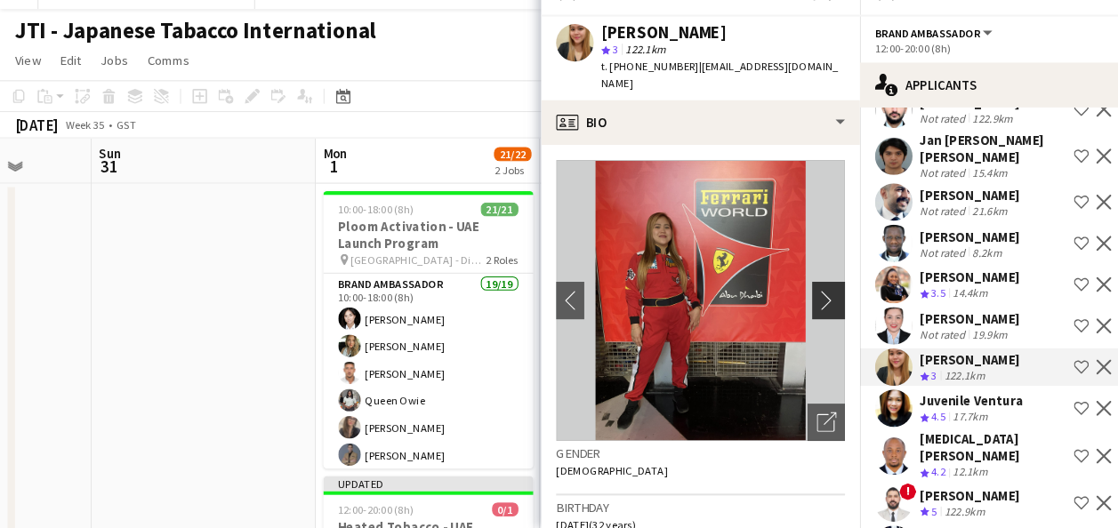
click at [775, 302] on app-icon "chevron-right" at bounding box center [789, 311] width 28 height 19
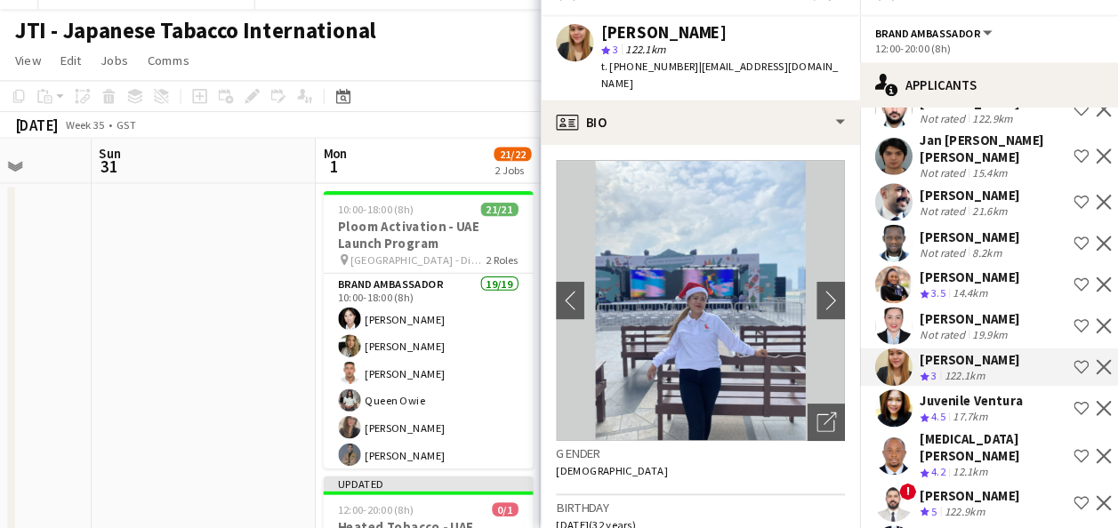
click at [908, 399] on div "Juvenile Ventura" at bounding box center [922, 407] width 98 height 16
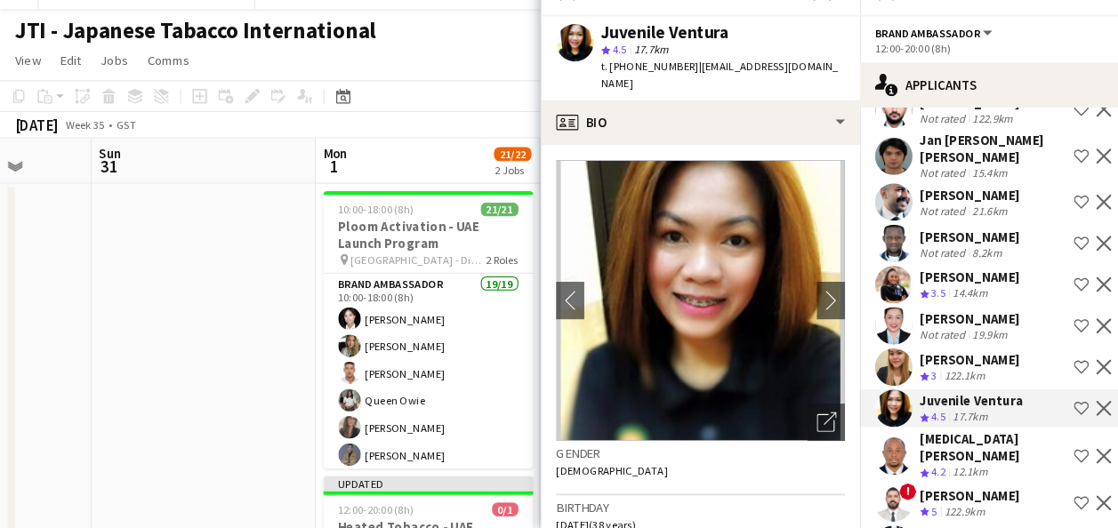
scroll to position [3008, 0]
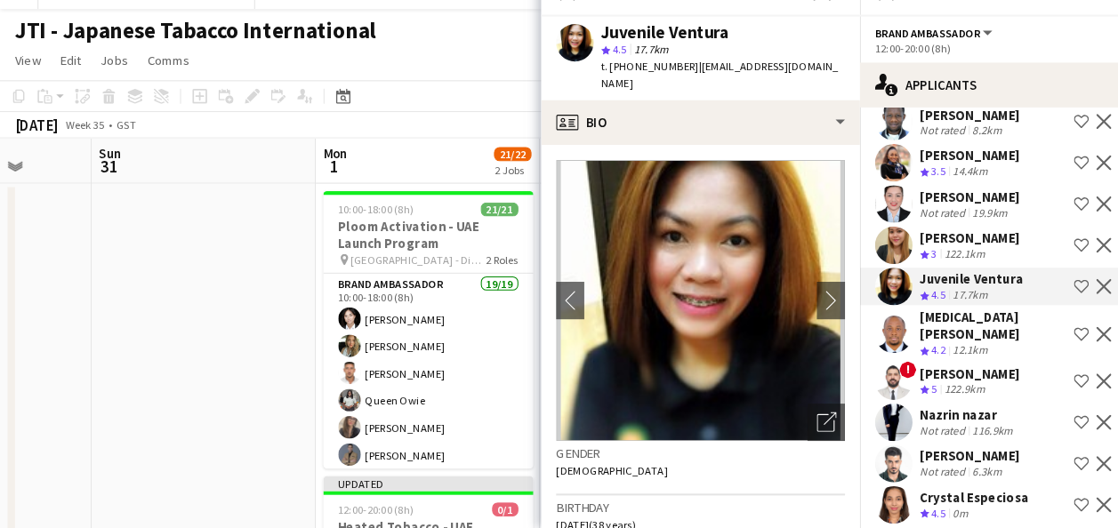
click at [898, 491] on div "Crystal Especiosa" at bounding box center [924, 499] width 103 height 16
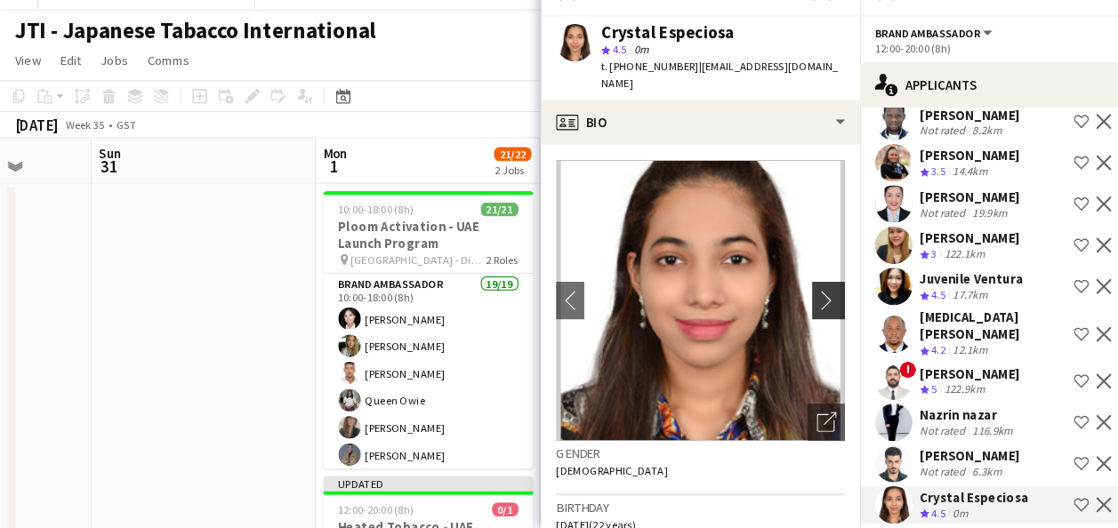
click at [775, 302] on app-icon "chevron-right" at bounding box center [789, 311] width 28 height 19
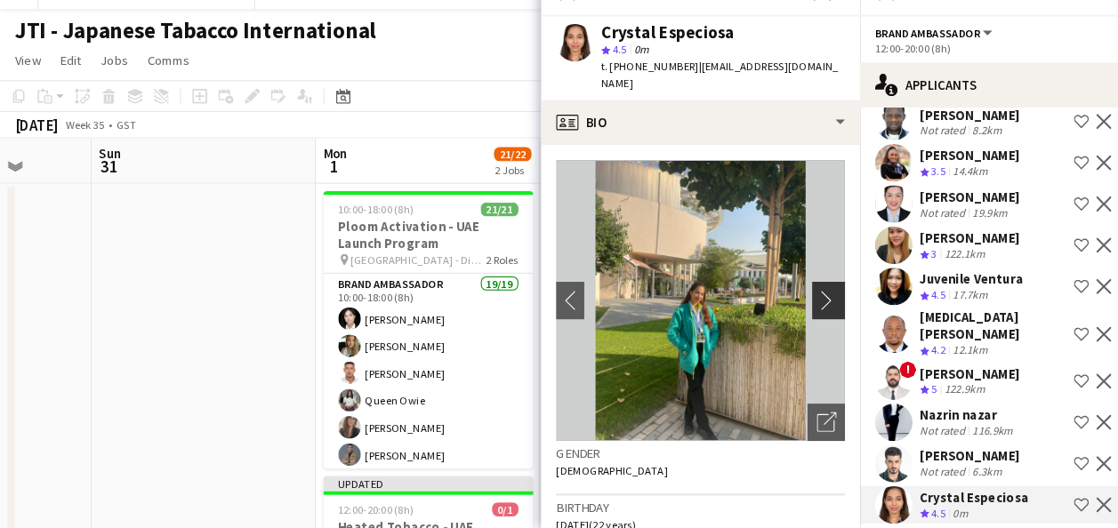
click at [775, 302] on app-icon "chevron-right" at bounding box center [789, 311] width 28 height 19
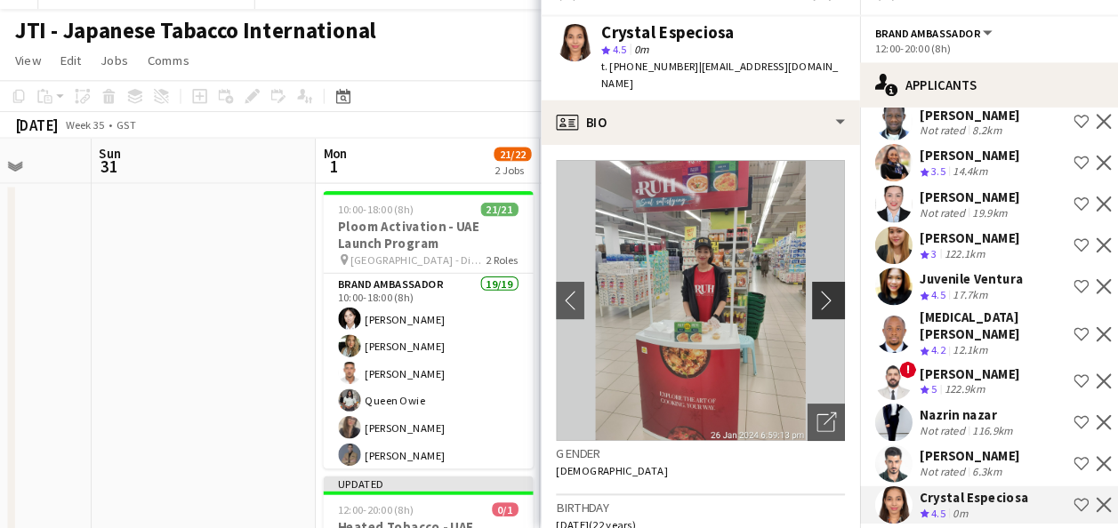
click at [775, 302] on app-icon "chevron-right" at bounding box center [789, 311] width 28 height 19
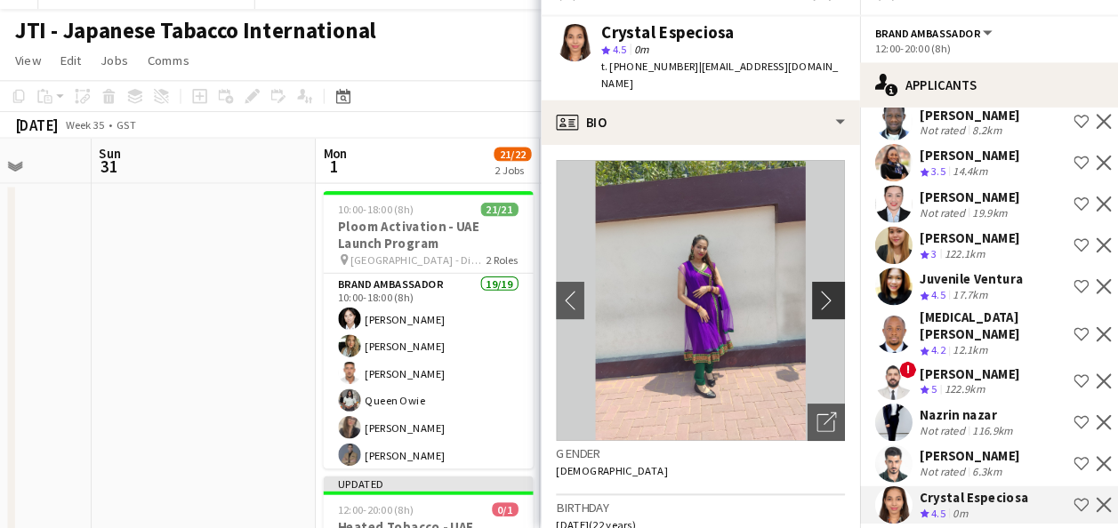
click at [775, 302] on app-icon "chevron-right" at bounding box center [789, 311] width 28 height 19
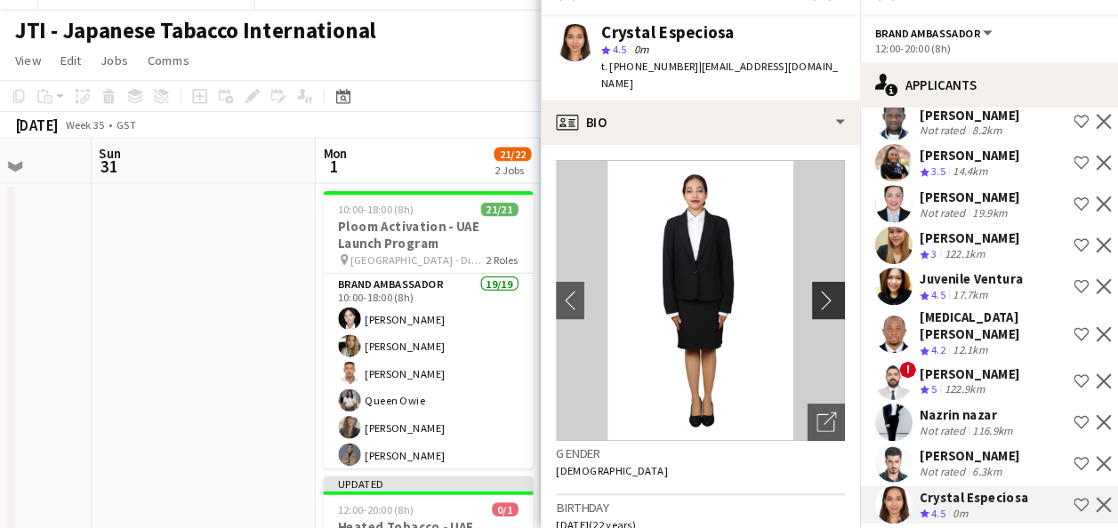
click at [775, 302] on app-icon "chevron-right" at bounding box center [789, 311] width 28 height 19
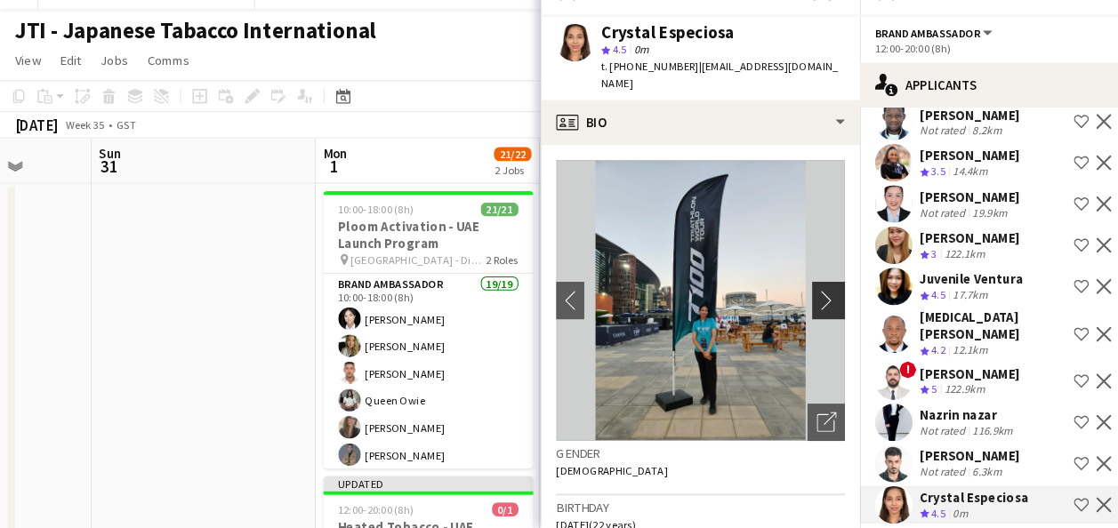
click at [775, 302] on app-icon "chevron-right" at bounding box center [789, 311] width 28 height 19
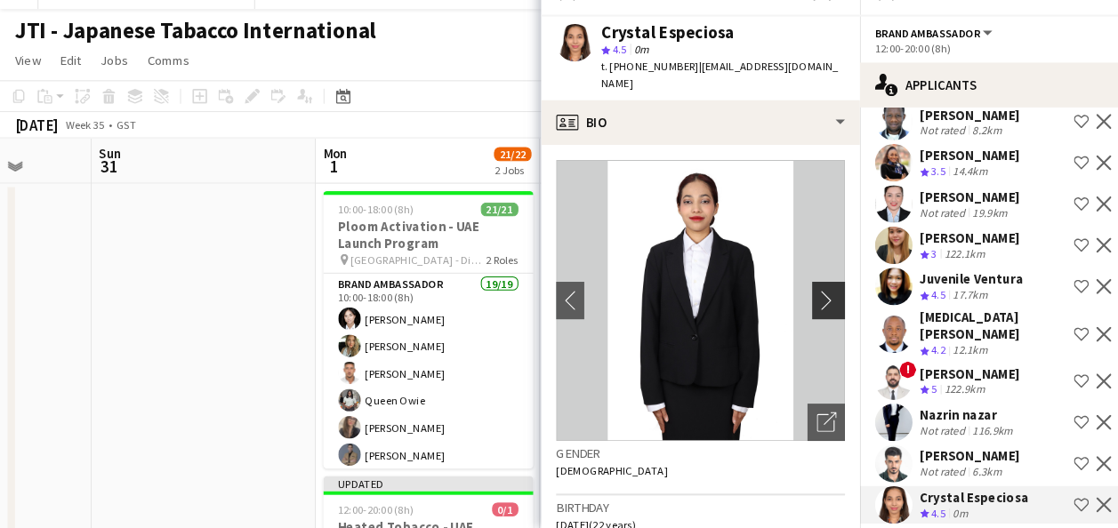
click at [775, 302] on app-icon "chevron-right" at bounding box center [789, 311] width 28 height 19
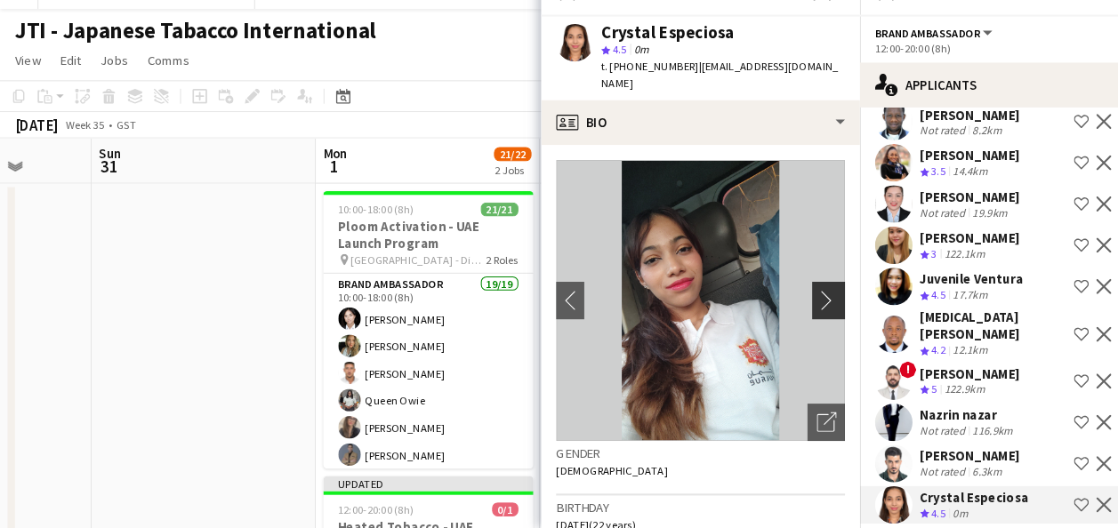
click at [775, 302] on app-icon "chevron-right" at bounding box center [789, 311] width 28 height 19
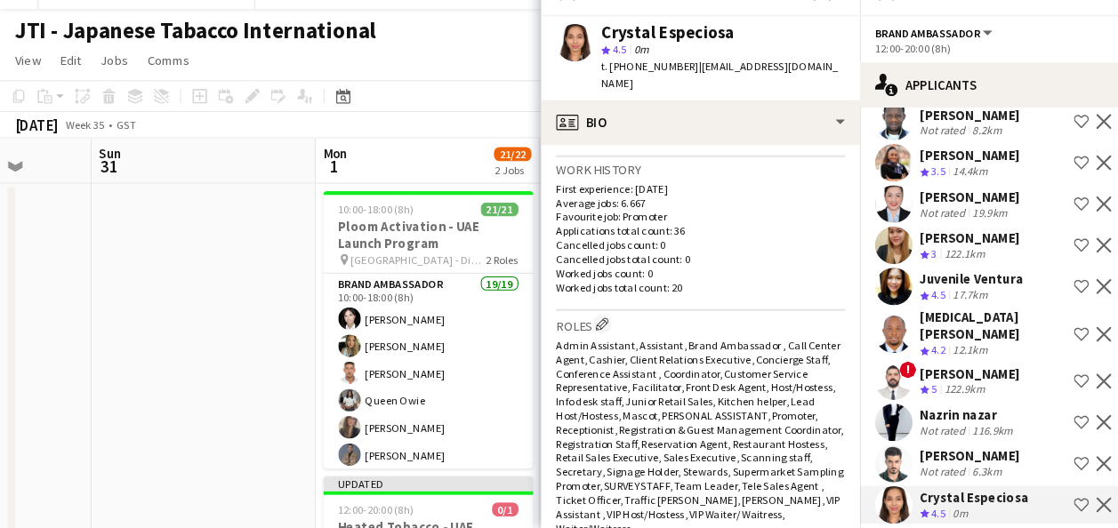
scroll to position [424, 0]
